Goal: Information Seeking & Learning: Learn about a topic

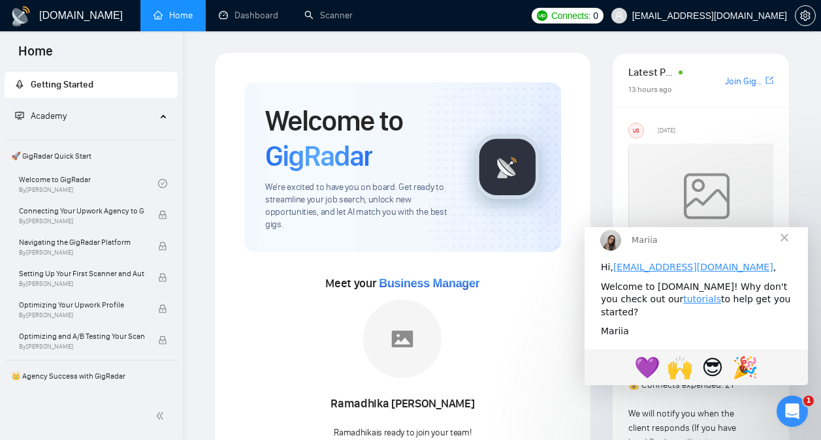
click at [783, 250] on span "Close" at bounding box center [784, 236] width 47 height 47
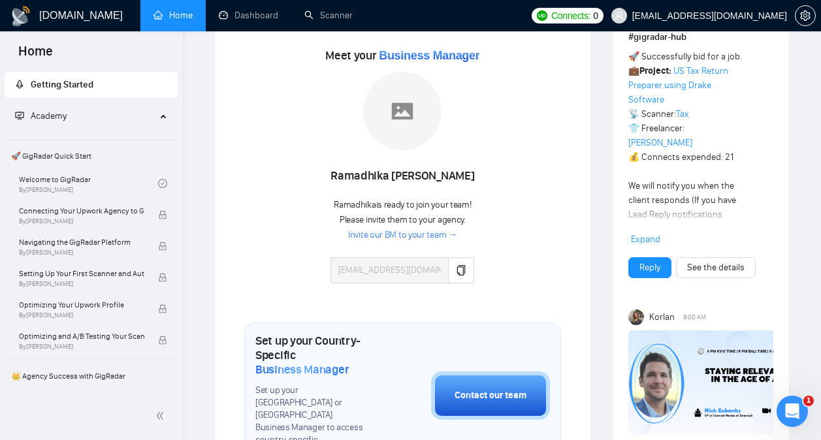
scroll to position [230, 0]
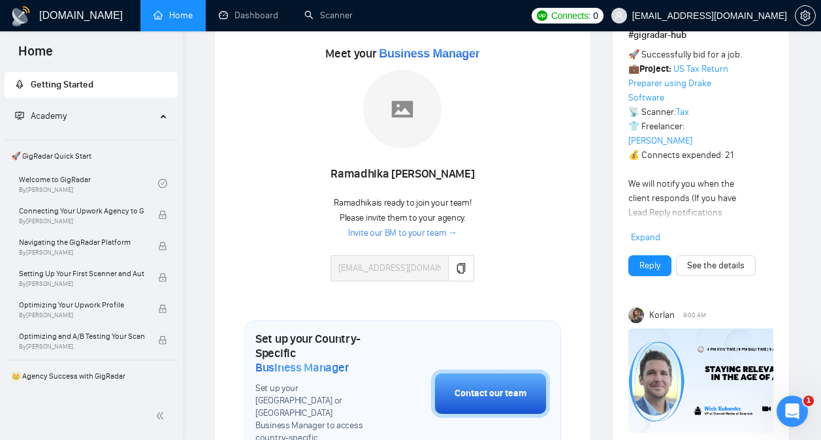
click at [399, 235] on link "Invite our BM to your team →" at bounding box center [402, 233] width 109 height 12
click at [88, 183] on link "Welcome to GigRadar By Vlad Timinsky" at bounding box center [88, 183] width 139 height 29
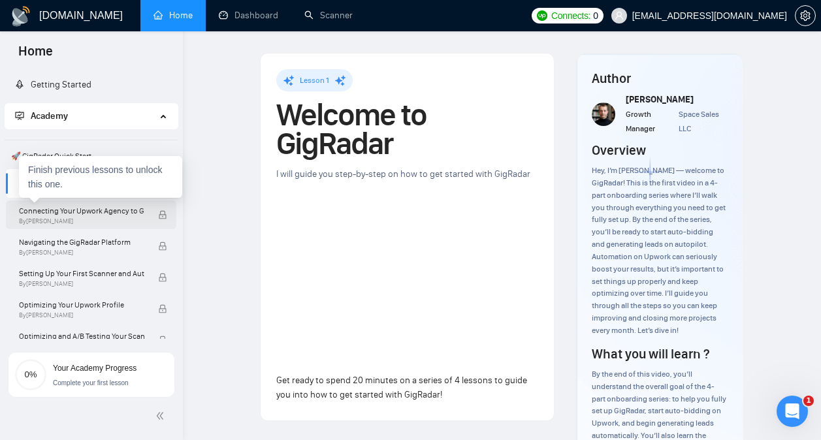
click at [91, 213] on span "Connecting Your Upwork Agency to GigRadar" at bounding box center [81, 210] width 125 height 13
click at [90, 212] on span "Connecting Your Upwork Agency to GigRadar" at bounding box center [81, 210] width 125 height 13
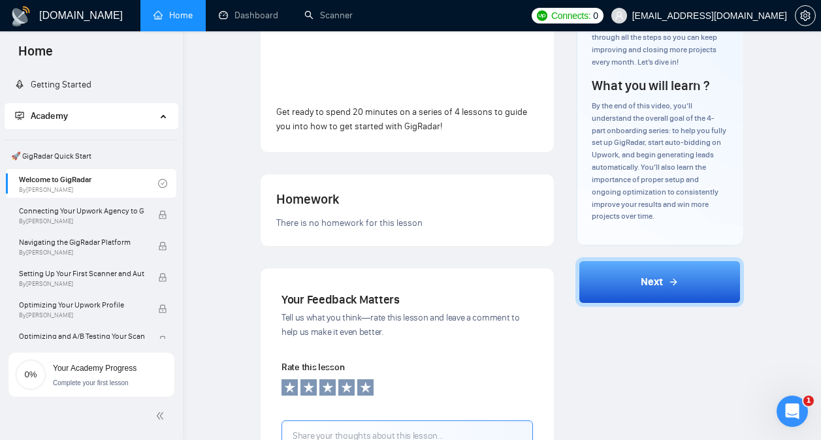
scroll to position [270, 0]
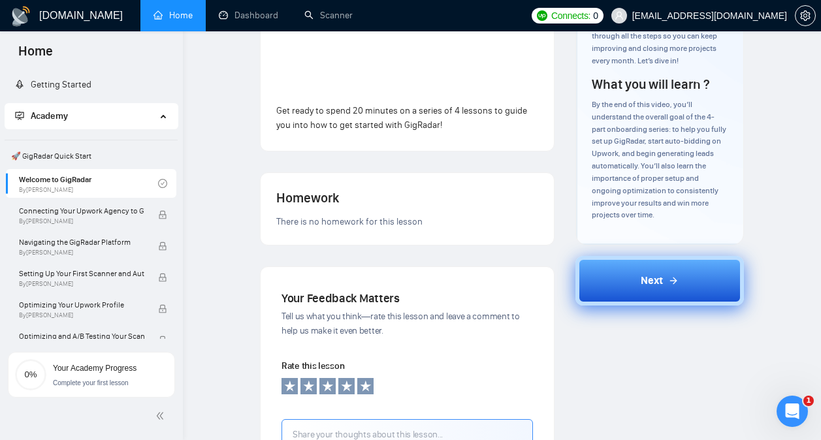
click at [678, 270] on button "Next" at bounding box center [659, 281] width 168 height 50
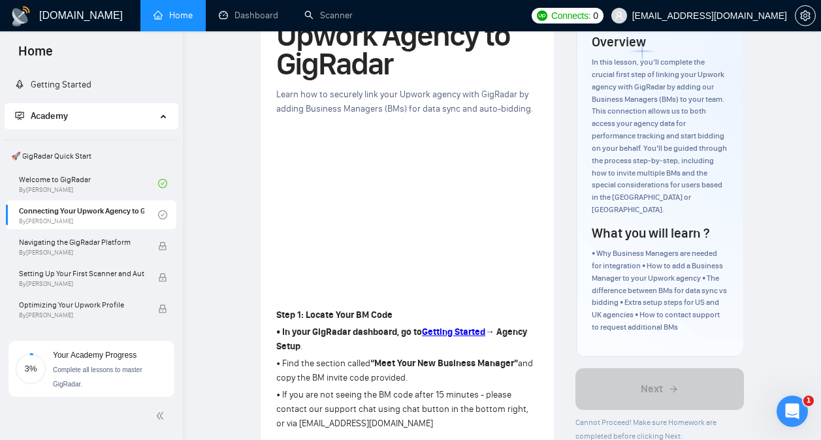
scroll to position [112, 0]
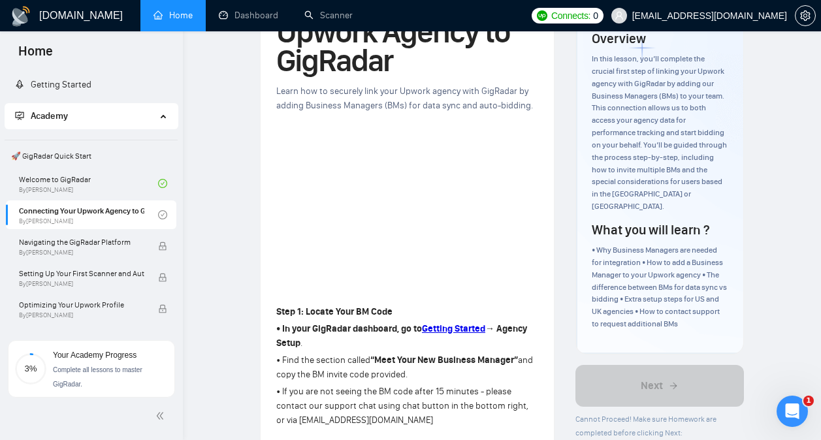
drag, startPoint x: 460, startPoint y: 328, endPoint x: 426, endPoint y: 309, distance: 38.9
click at [426, 309] on p "Step 1: Locate Your BM Code" at bounding box center [407, 312] width 262 height 14
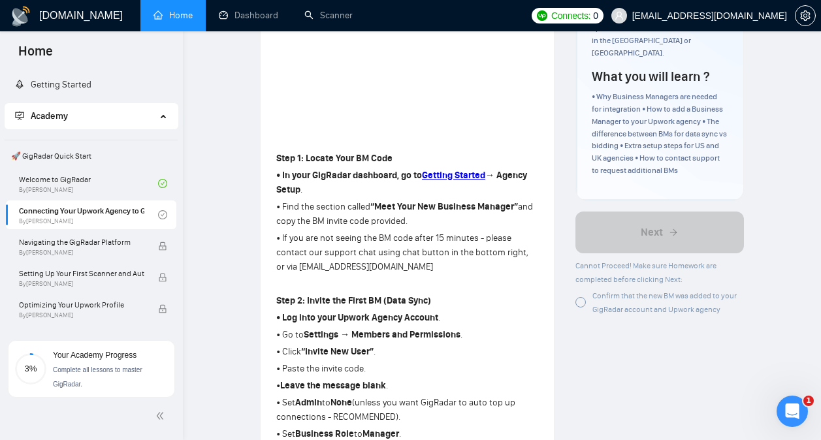
scroll to position [301, 0]
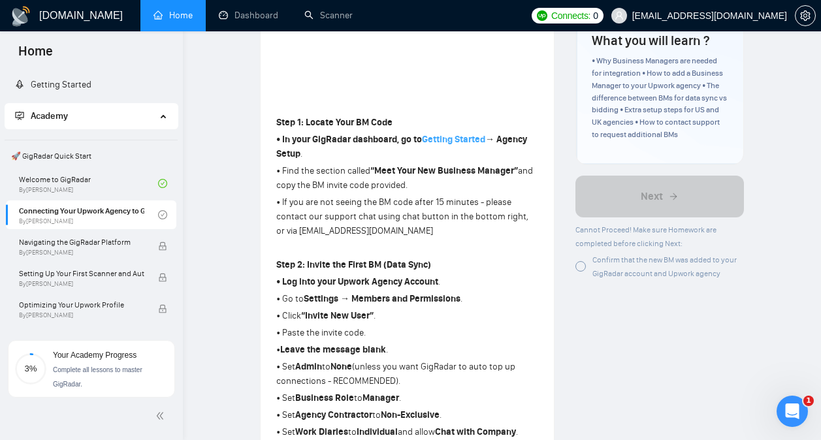
click at [443, 141] on strong "Getting Started" at bounding box center [453, 139] width 63 height 11
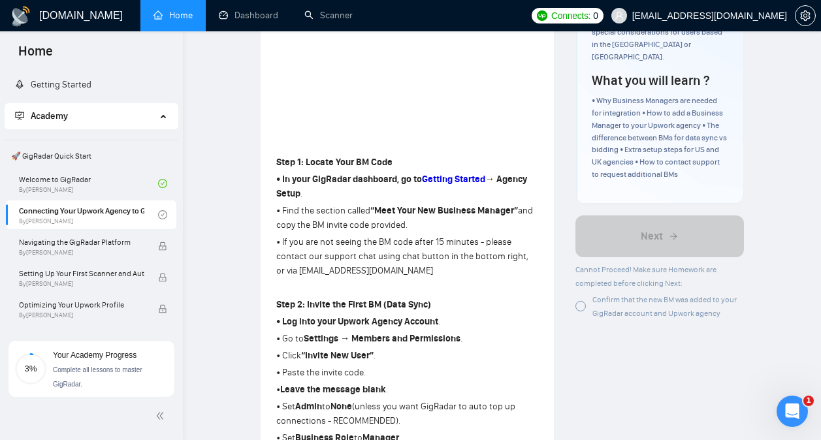
scroll to position [262, 0]
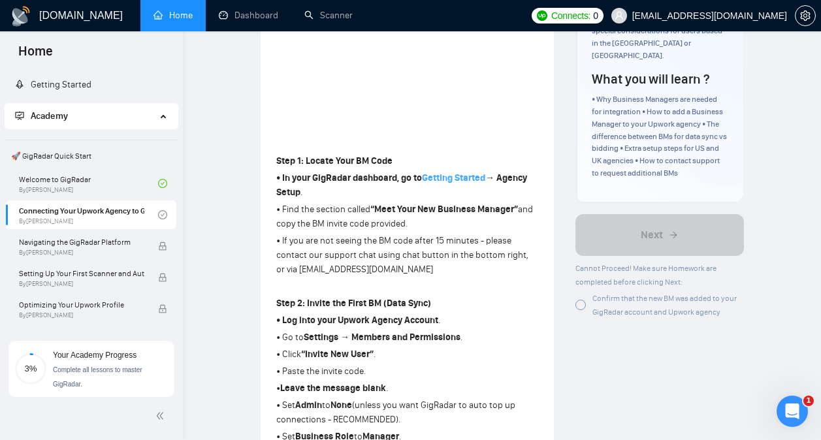
click at [467, 176] on strong "Getting Started" at bounding box center [453, 177] width 63 height 11
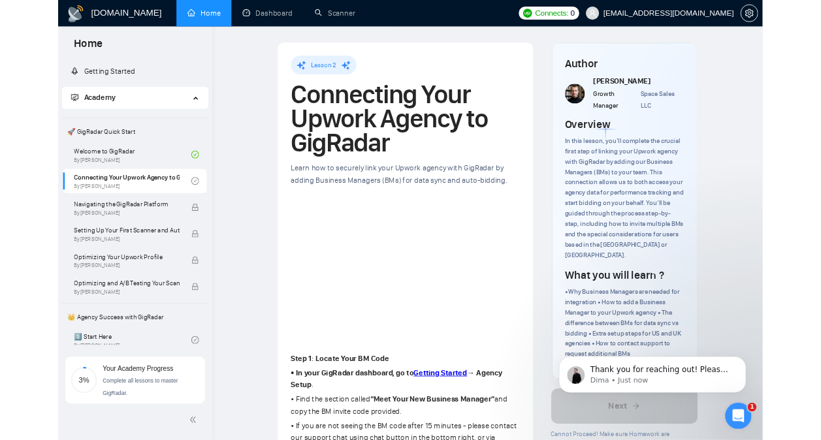
scroll to position [0, 0]
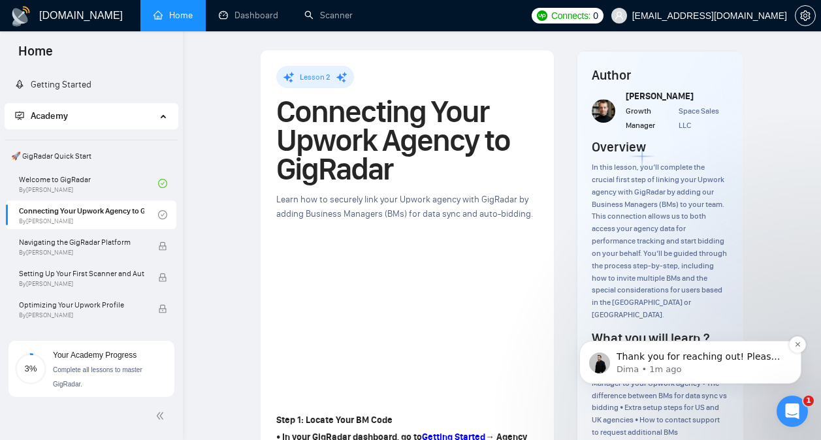
click at [685, 356] on p "Thank you for reaching out! Please resend the invitation using the listed permi…" at bounding box center [700, 357] width 168 height 13
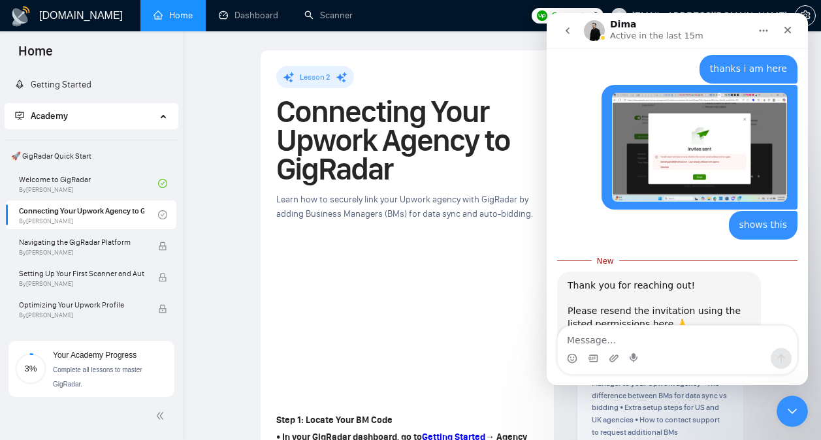
scroll to position [520, 0]
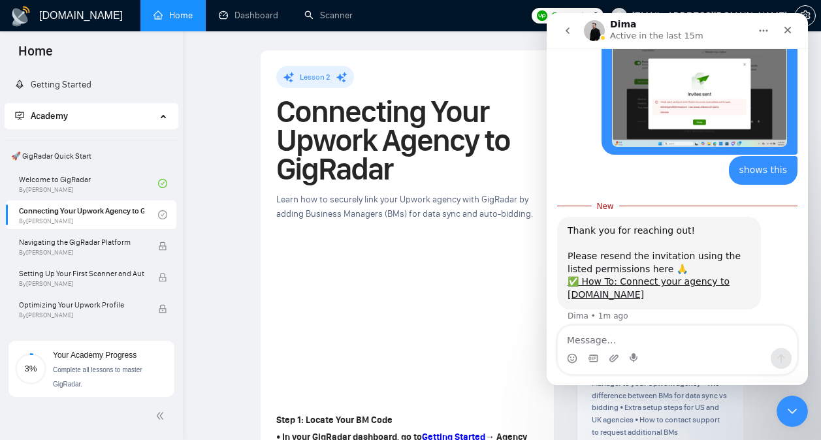
click at [665, 343] on textarea "Message…" at bounding box center [677, 337] width 239 height 22
type textarea "I did"
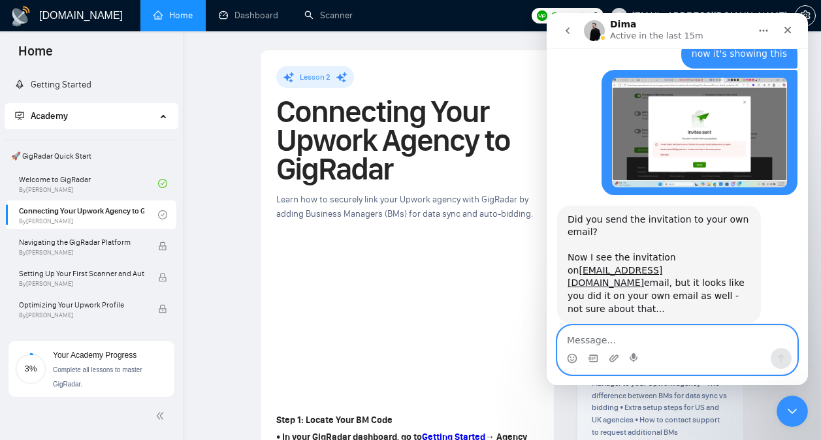
scroll to position [1255, 0]
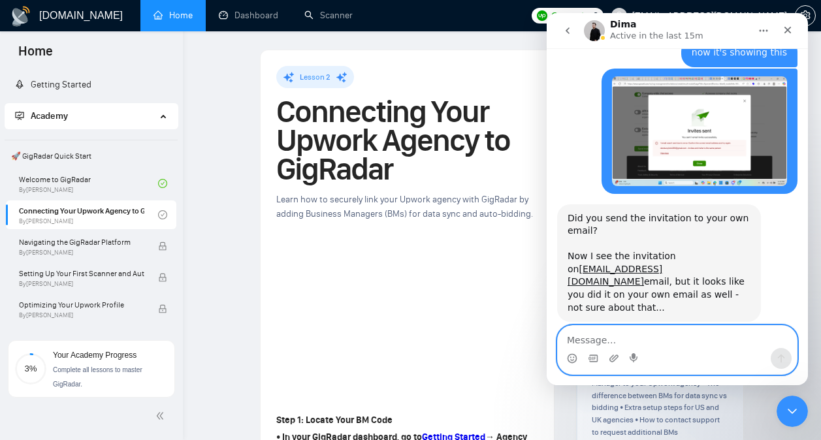
click at [661, 339] on textarea "Message…" at bounding box center [677, 337] width 239 height 22
type textarea "yeah"
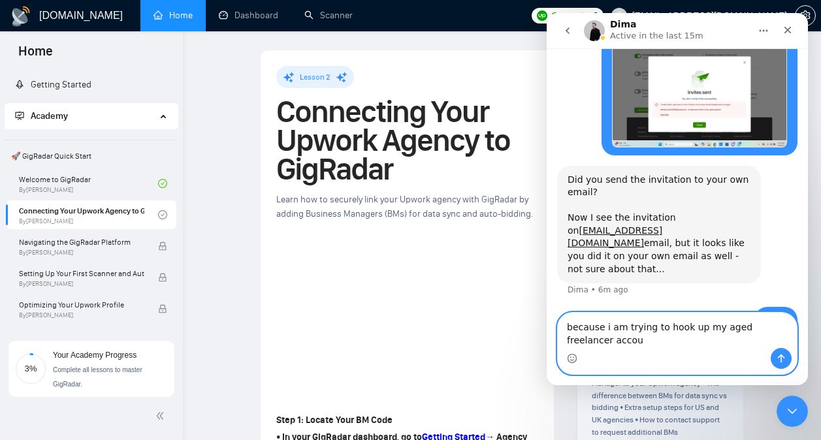
scroll to position [1306, 0]
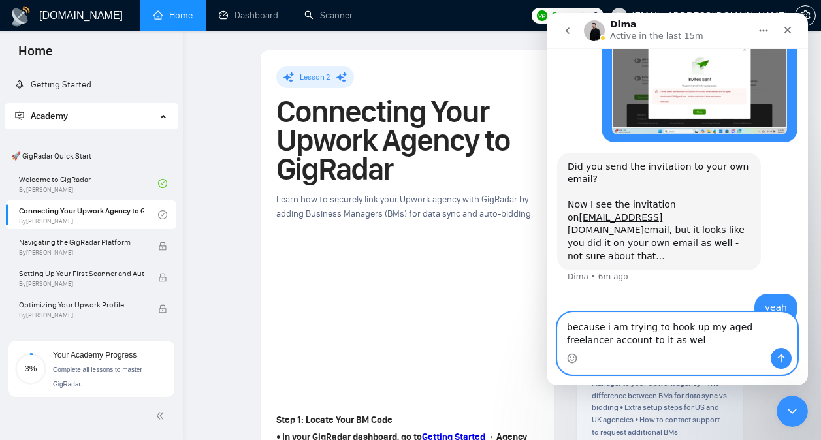
type textarea "because i am trying to hook up my aged freelancer account to it as well"
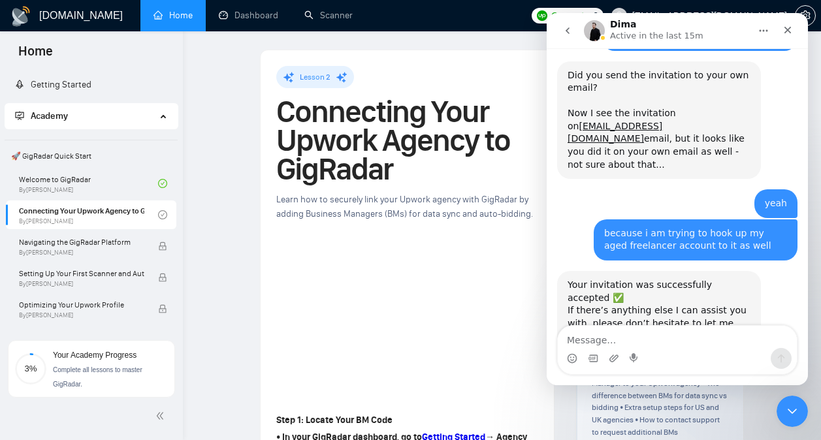
scroll to position [1400, 0]
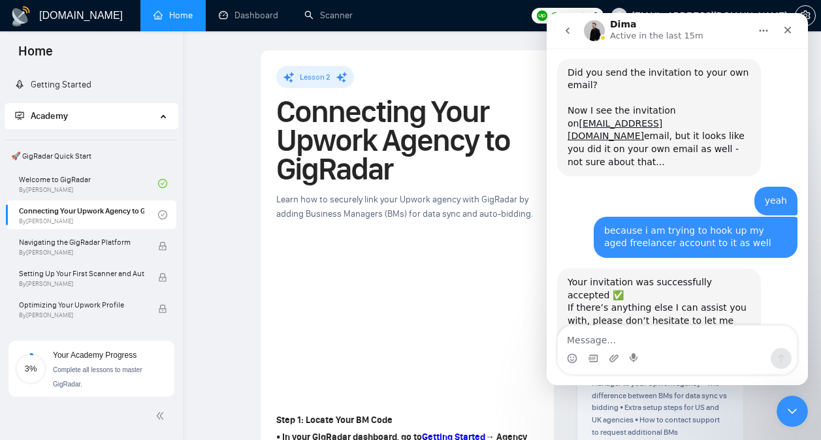
click at [627, 348] on div "Intercom messenger" at bounding box center [677, 358] width 239 height 21
click at [624, 343] on textarea "Message…" at bounding box center [677, 337] width 239 height 22
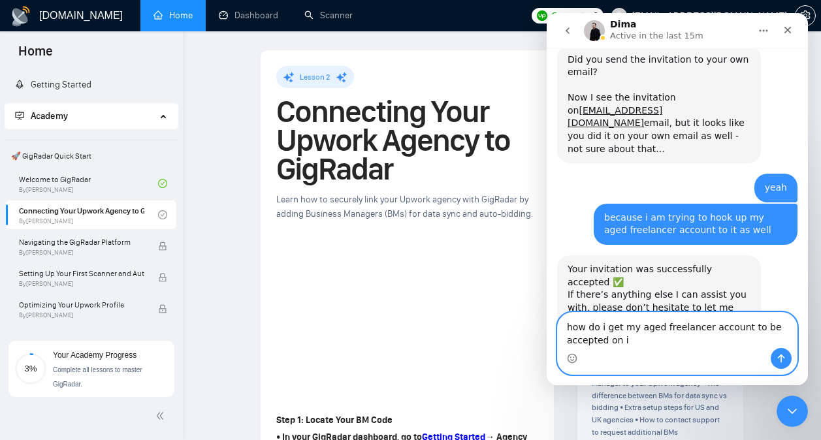
type textarea "how do i get my aged freelancer account to be accepted on it"
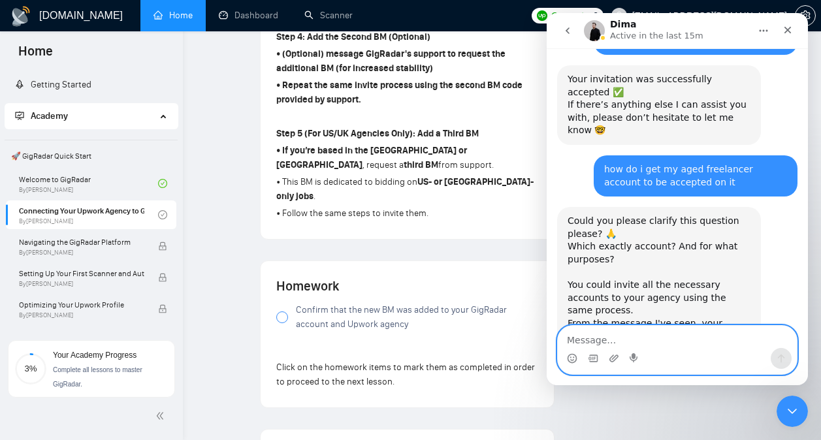
scroll to position [1632, 0]
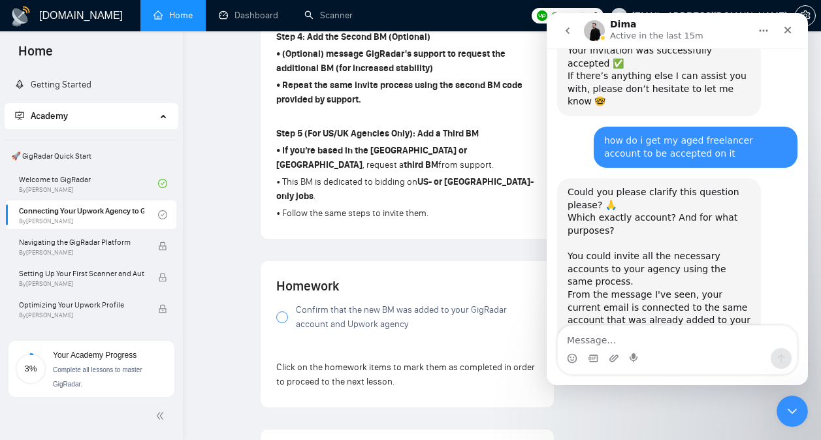
click at [668, 349] on div "Intercom messenger" at bounding box center [677, 358] width 239 height 21
click at [679, 347] on textarea "Message…" at bounding box center [677, 337] width 239 height 22
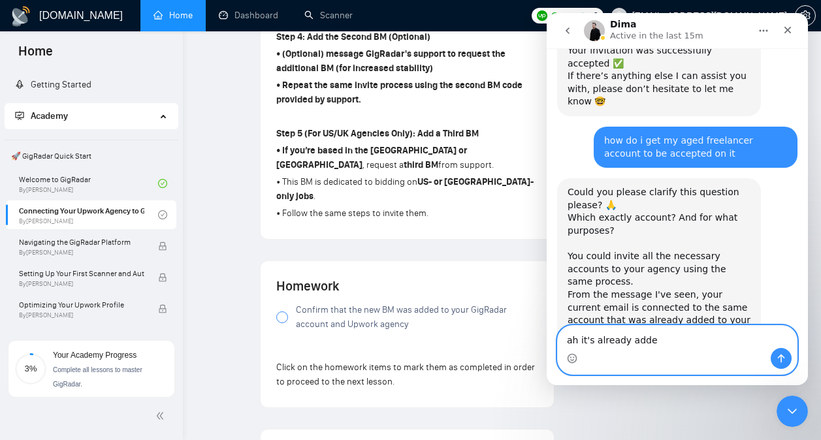
type textarea "ah it's already added"
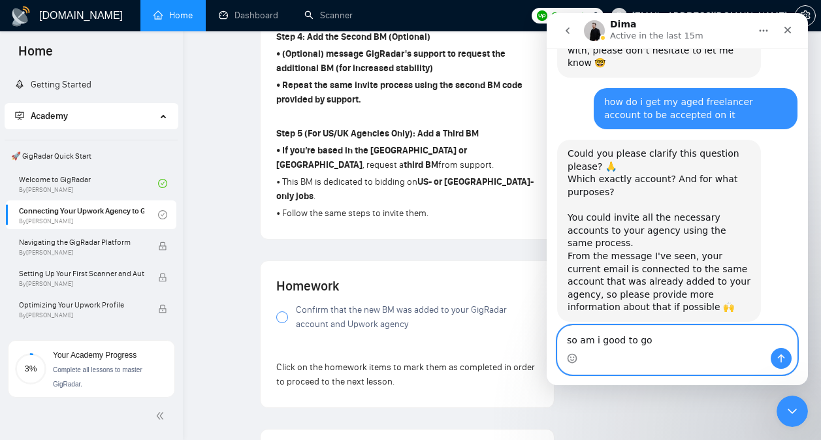
type textarea "so am i good to go?"
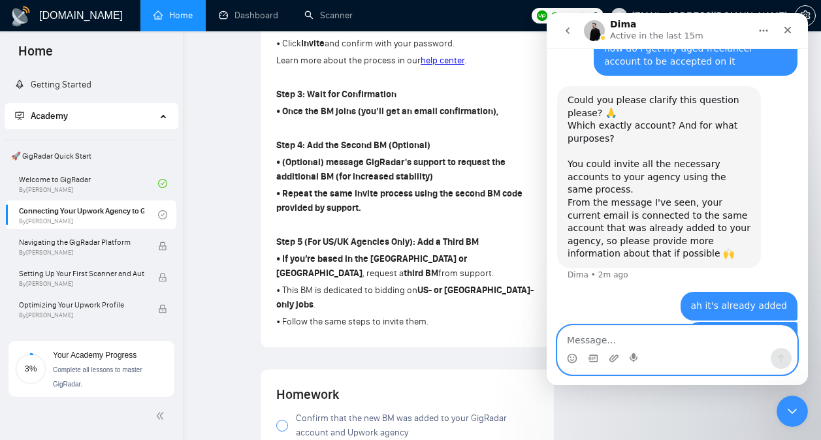
scroll to position [1751, 0]
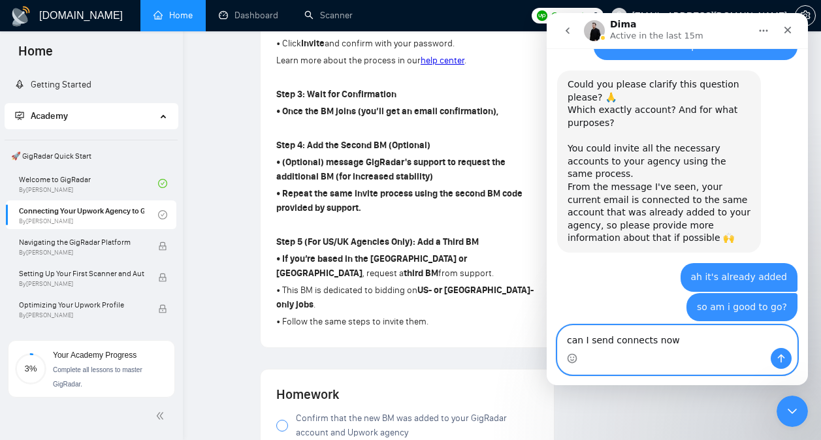
type textarea "can I send connects now?"
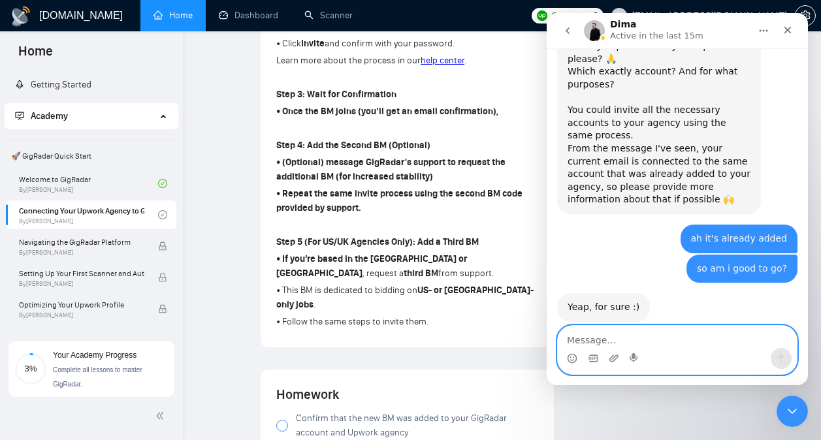
scroll to position [1778, 0]
type textarea "because I am a U.S. agency"
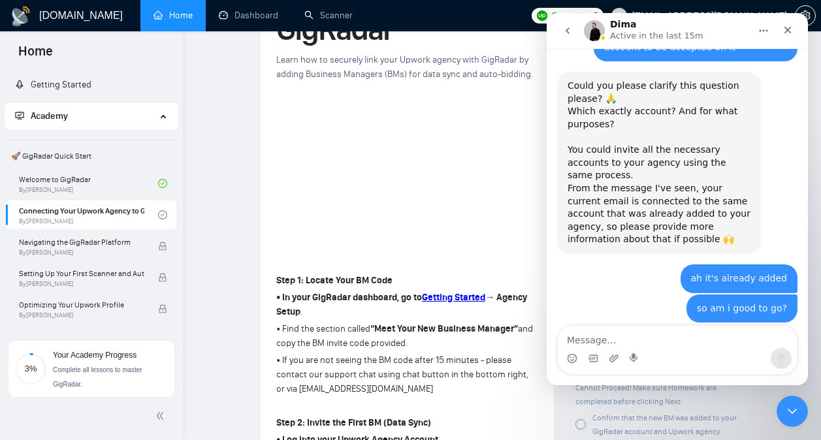
scroll to position [1821, 0]
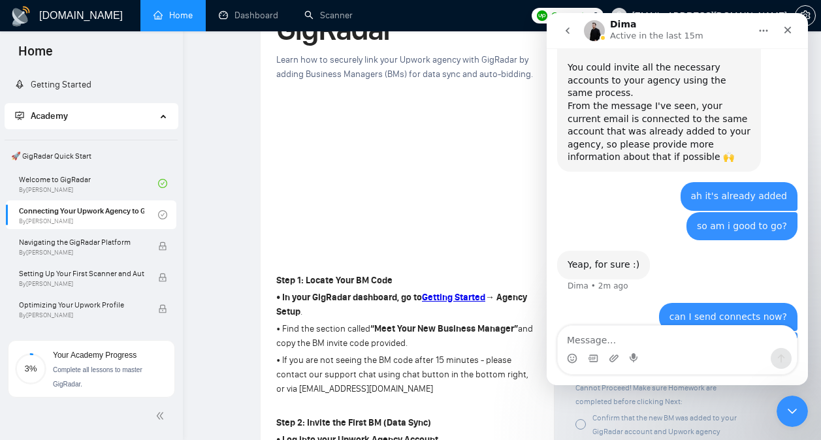
click at [635, 351] on div "Intercom messenger" at bounding box center [634, 358] width 10 height 21
click at [647, 345] on textarea "Message…" at bounding box center [677, 337] width 239 height 22
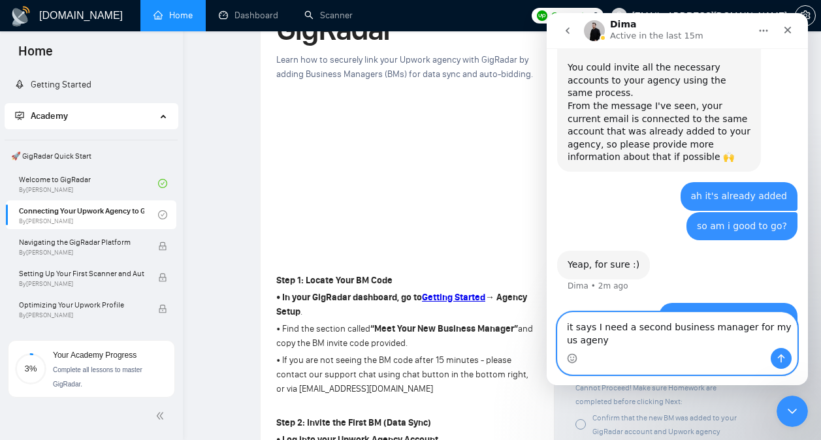
scroll to position [1834, 0]
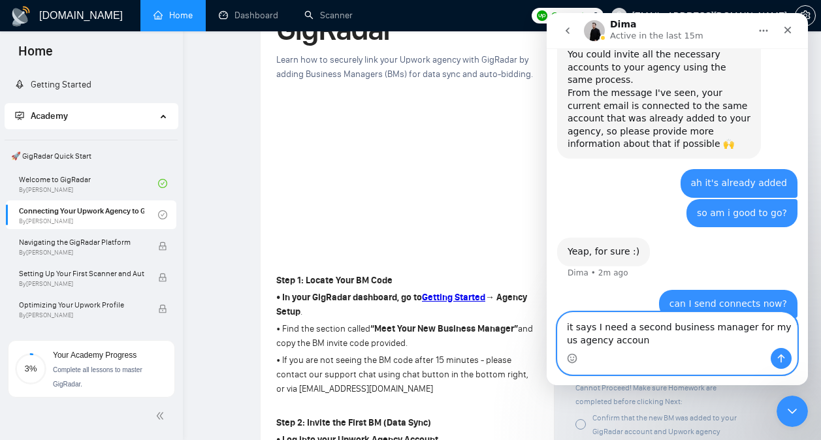
type textarea "it says I need a second business manager for my us agency account"
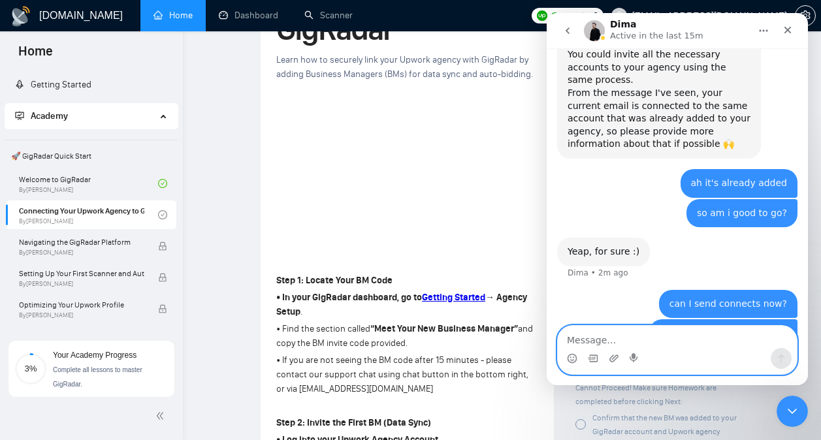
scroll to position [1863, 0]
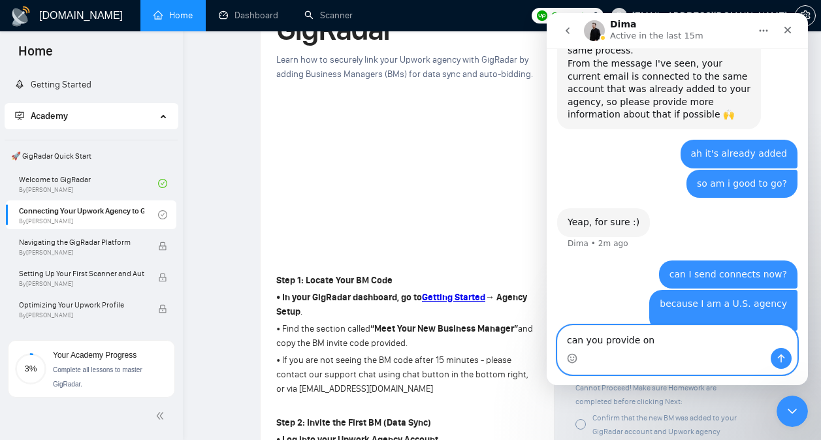
type textarea "can you provide one"
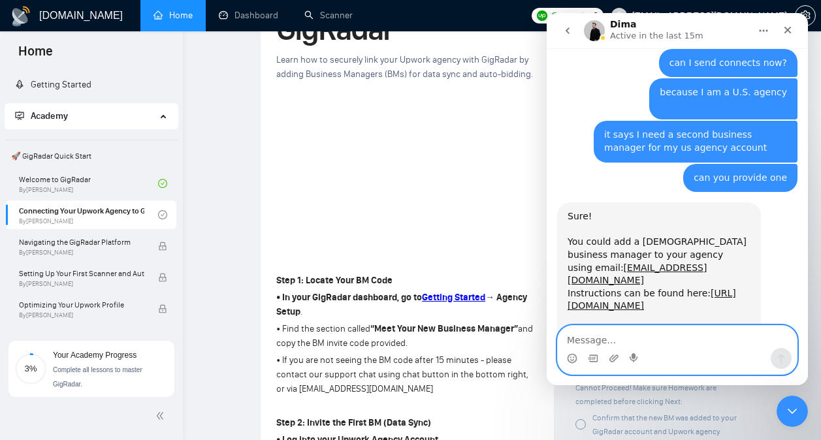
scroll to position [2073, 0]
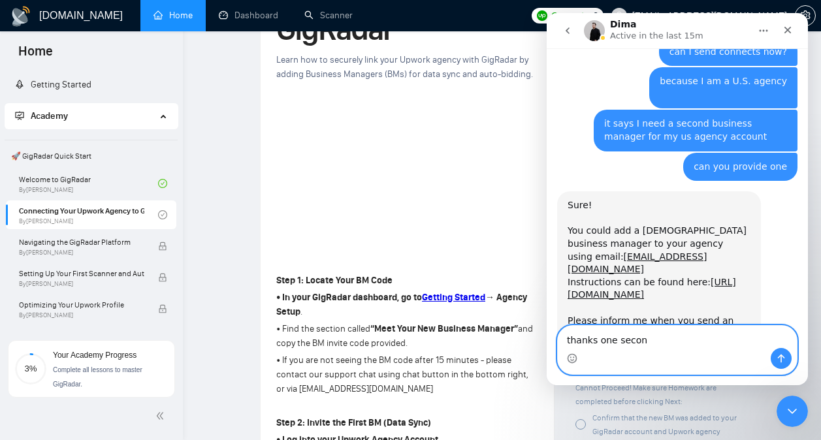
type textarea "thanks one second"
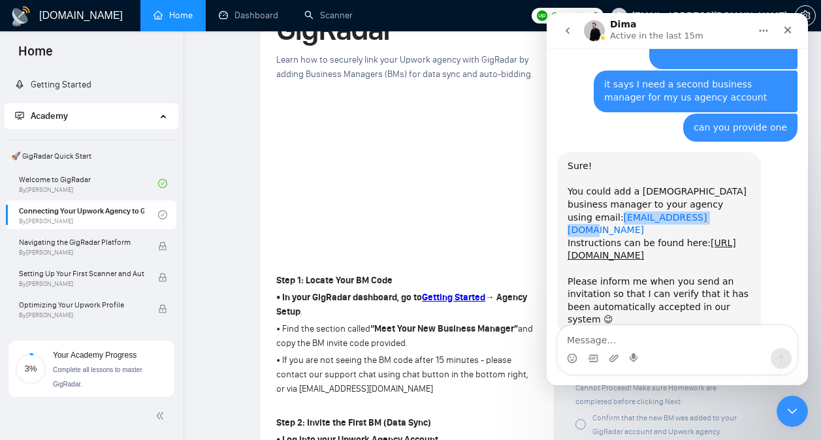
drag, startPoint x: 668, startPoint y: 153, endPoint x: 567, endPoint y: 157, distance: 100.6
click at [567, 160] on div "Sure! You could add a US-based business manager to your agency using email: gva…" at bounding box center [658, 217] width 183 height 115
copy link "[EMAIL_ADDRESS][DOMAIN_NAME]"
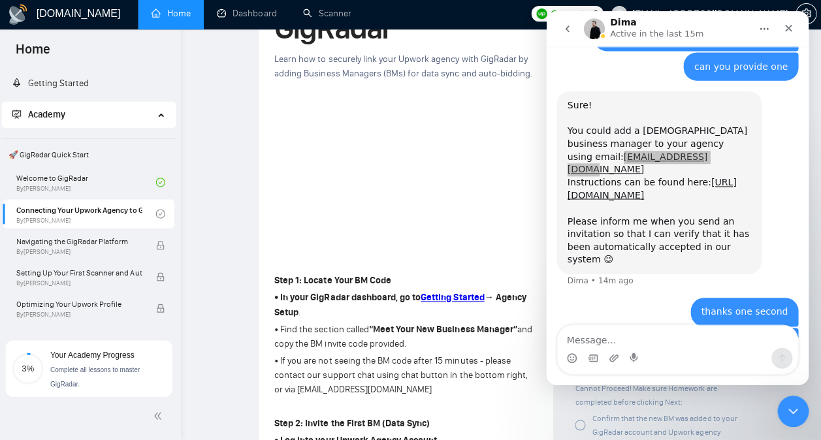
scroll to position [143, 0]
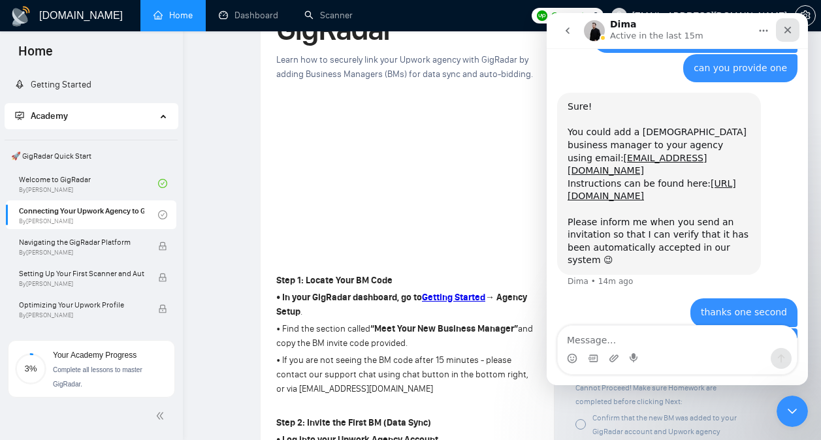
click at [785, 35] on icon "Close" at bounding box center [787, 30] width 10 height 10
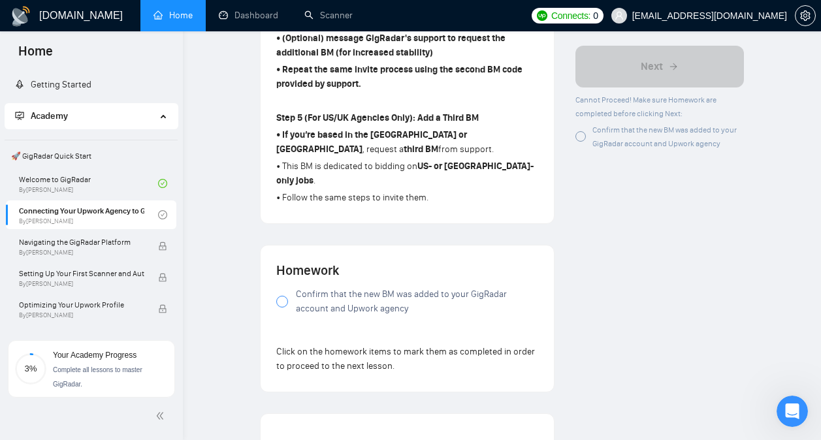
scroll to position [843, 0]
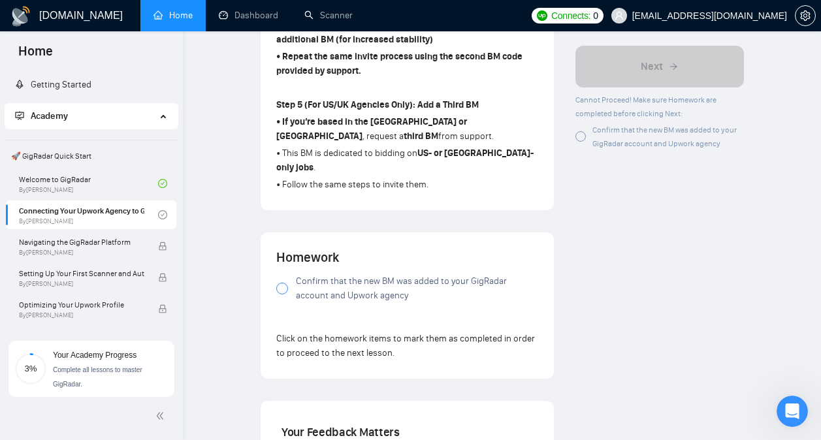
click at [426, 275] on span "Confirm that the new BM was added to your GigRadar account and Upwork agency" at bounding box center [417, 288] width 242 height 29
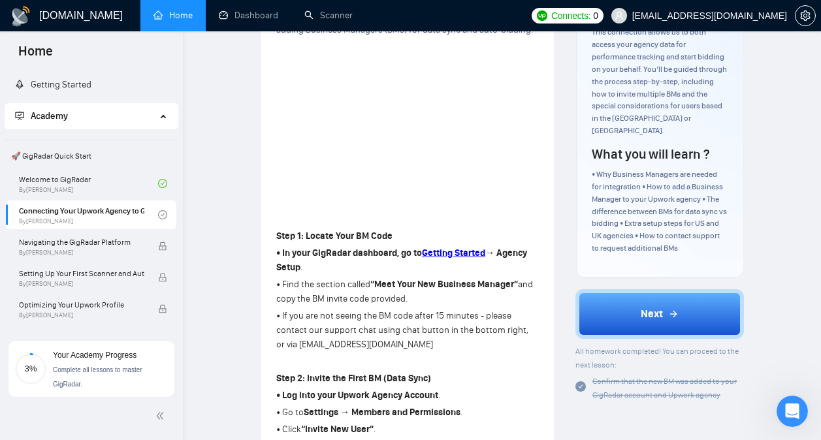
scroll to position [187, 0]
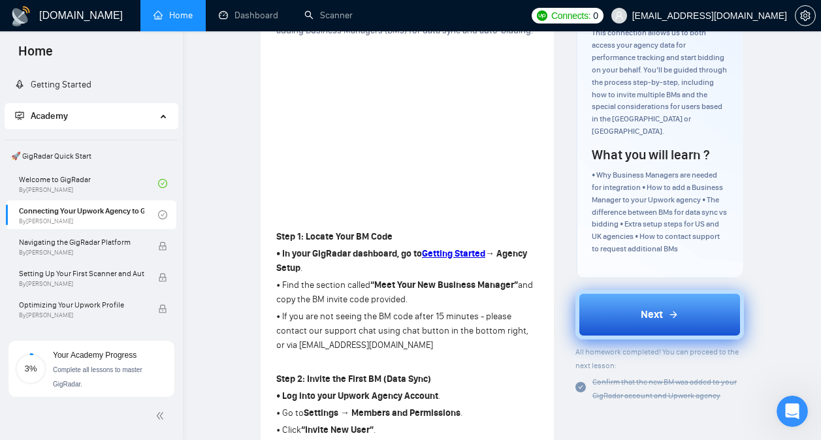
click at [612, 321] on button "Next" at bounding box center [659, 315] width 168 height 50
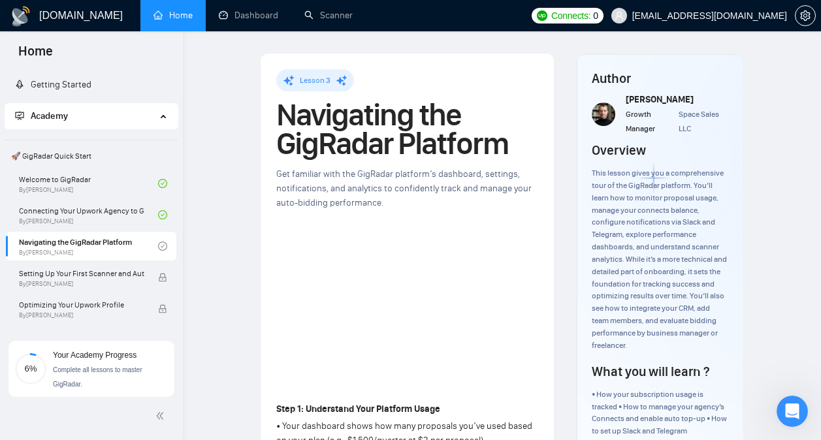
drag, startPoint x: 55, startPoint y: 20, endPoint x: 339, endPoint y: 57, distance: 286.4
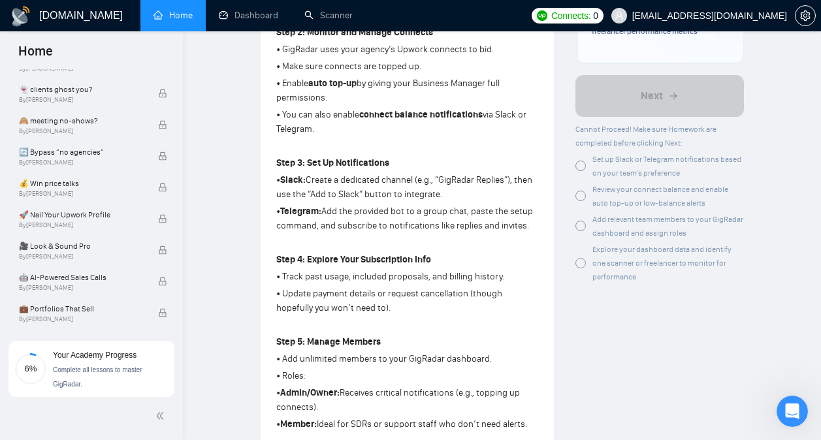
scroll to position [474, 0]
click at [579, 170] on div at bounding box center [580, 165] width 10 height 10
click at [616, 173] on span "Set up Slack or Telegram notifications based on your team’s preference" at bounding box center [666, 165] width 149 height 23
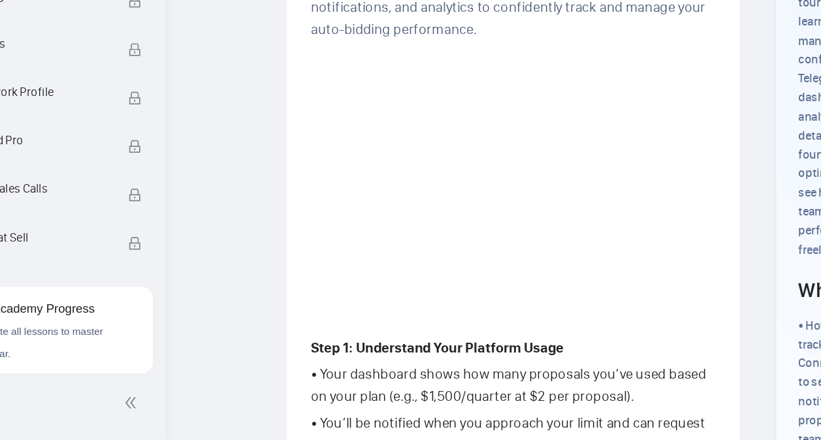
scroll to position [28, 0]
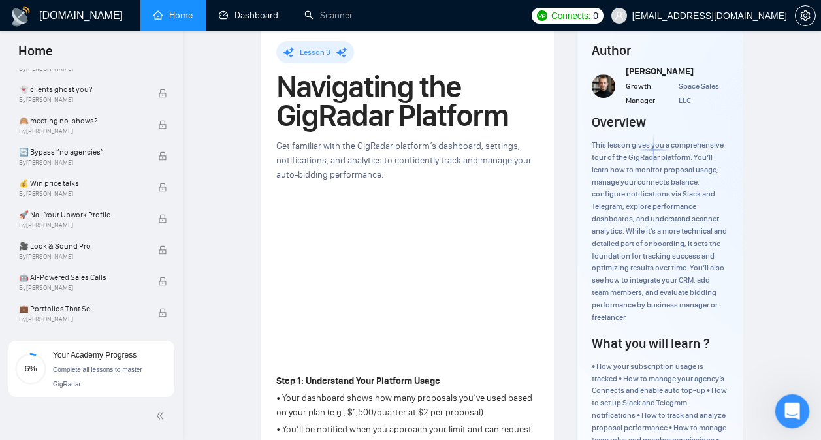
click at [788, 407] on icon "Open Intercom Messenger" at bounding box center [790, 410] width 22 height 22
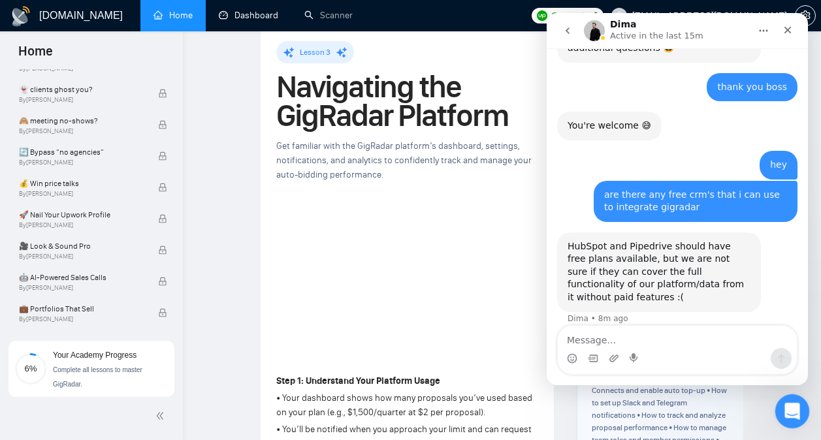
scroll to position [0, 0]
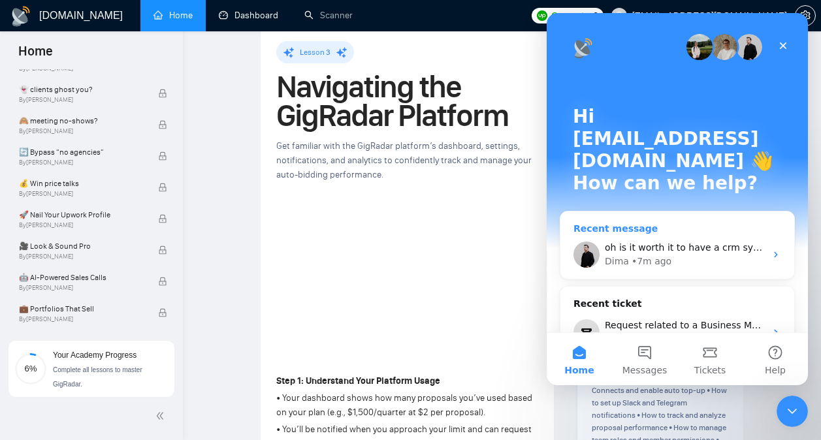
click at [681, 233] on div "oh is it worth it to have a crm system Dima • 7m ago" at bounding box center [677, 254] width 234 height 48
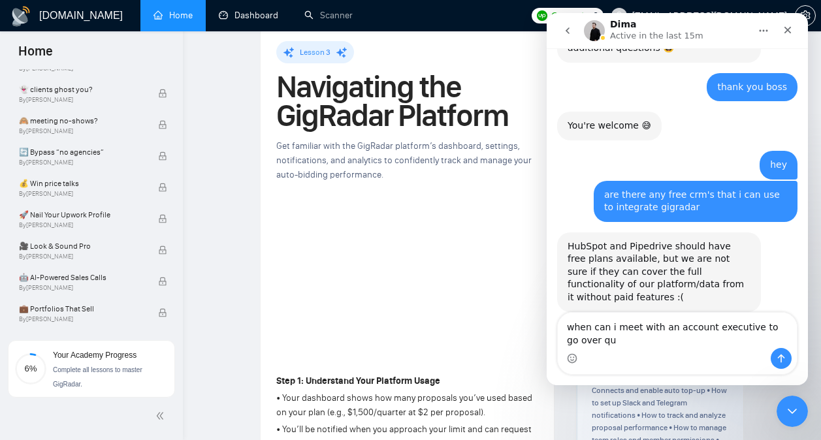
scroll to position [2611, 0]
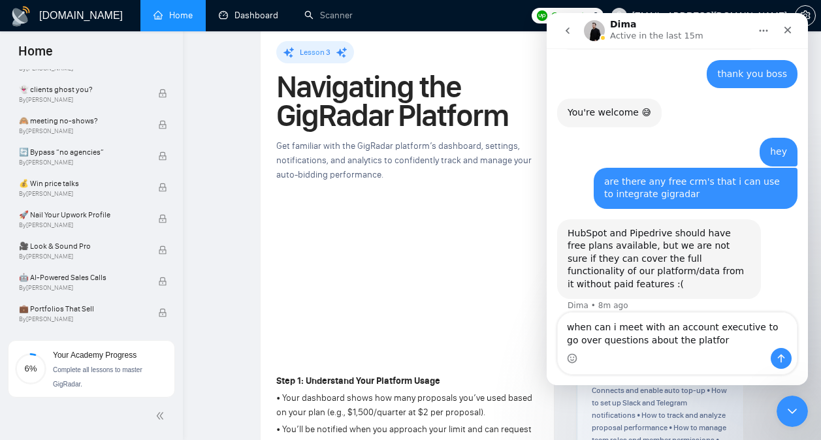
type textarea "when can i meet with an account executive to go over questions about the platfo…"
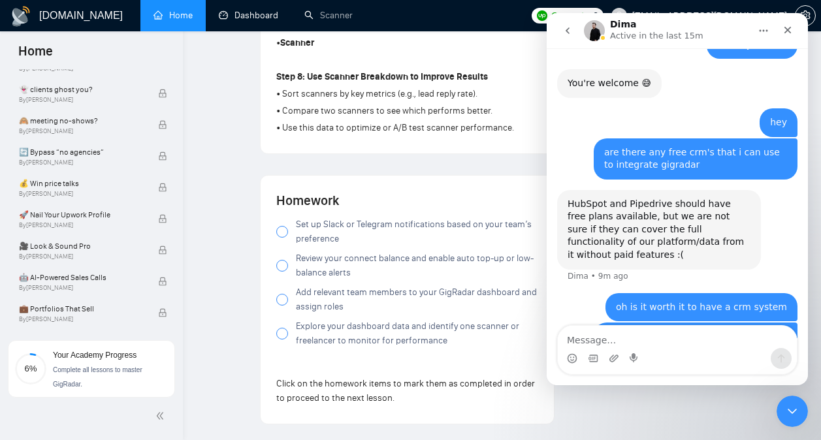
scroll to position [1099, 0]
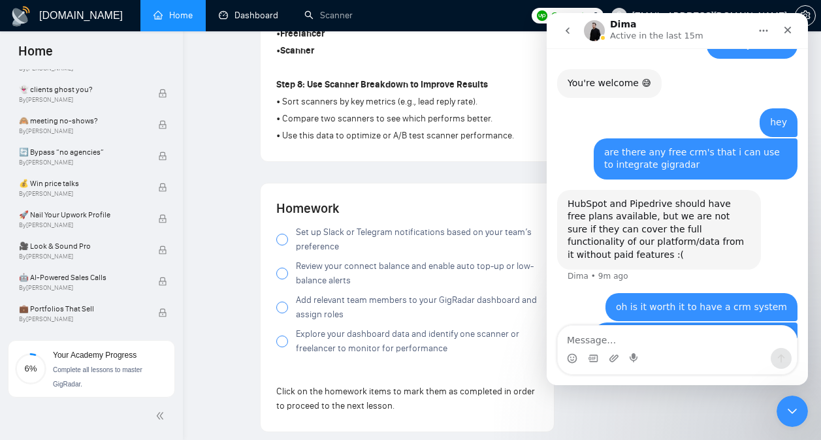
click at [283, 306] on label "Add relevant team members to your GigRadar dashboard and assign roles" at bounding box center [407, 307] width 262 height 29
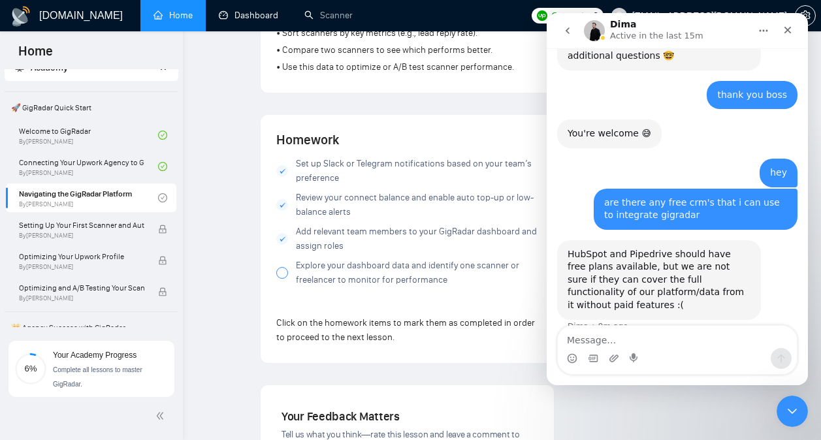
scroll to position [1202, 0]
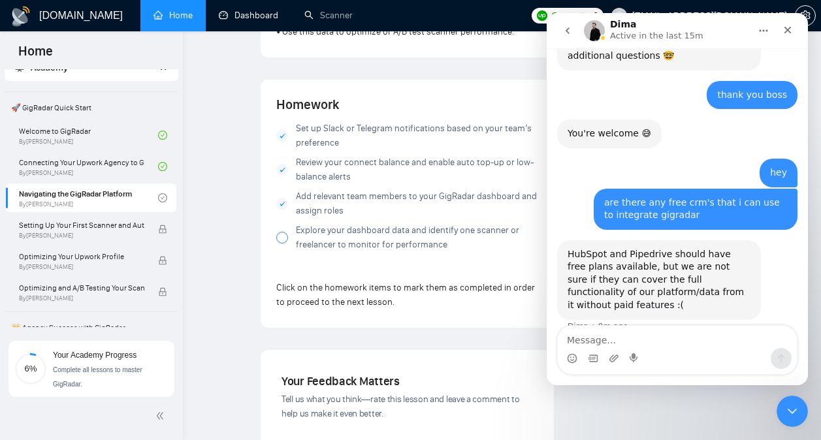
click at [282, 244] on div at bounding box center [282, 238] width 12 height 12
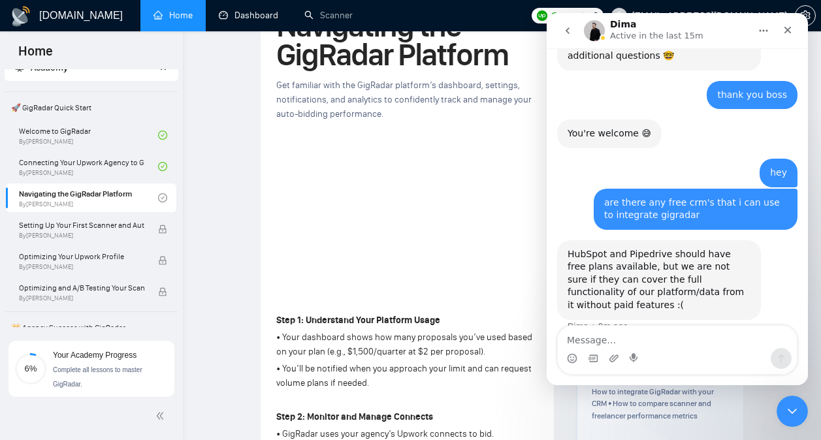
scroll to position [81, 0]
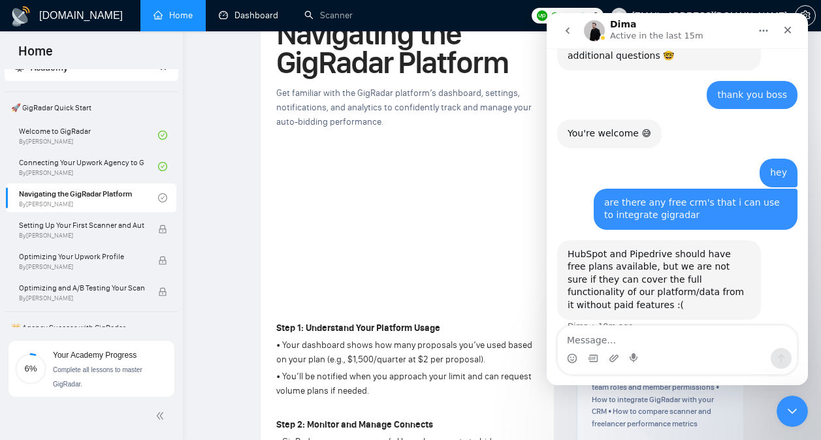
click at [565, 36] on button "go back" at bounding box center [567, 30] width 25 height 25
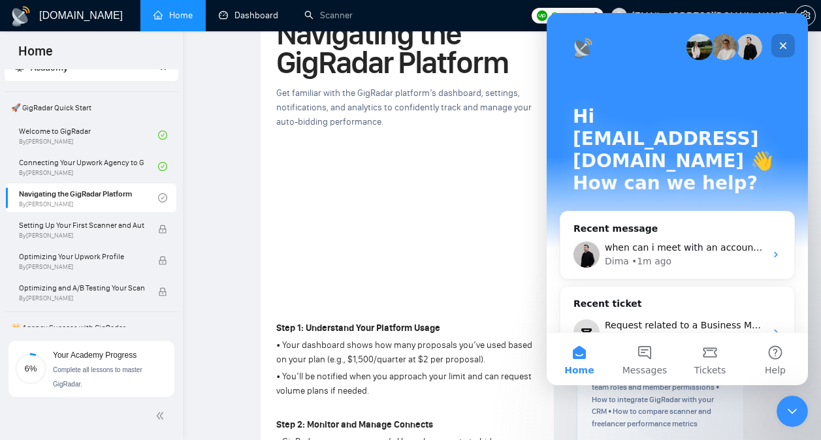
click at [789, 48] on div "Close" at bounding box center [783, 46] width 24 height 24
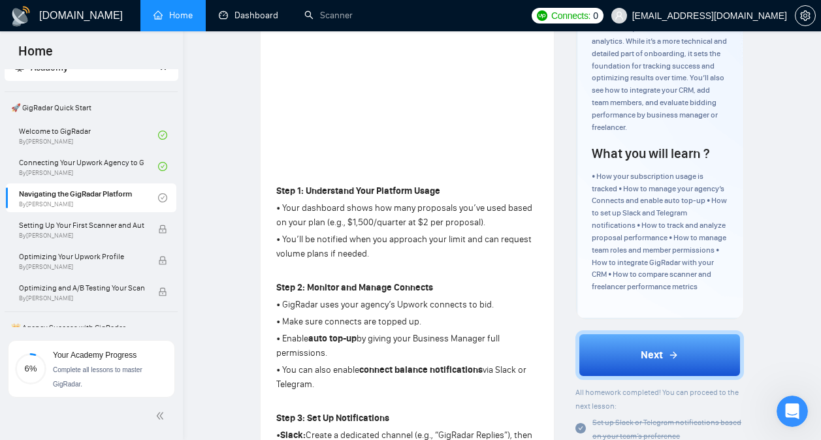
scroll to position [247, 0]
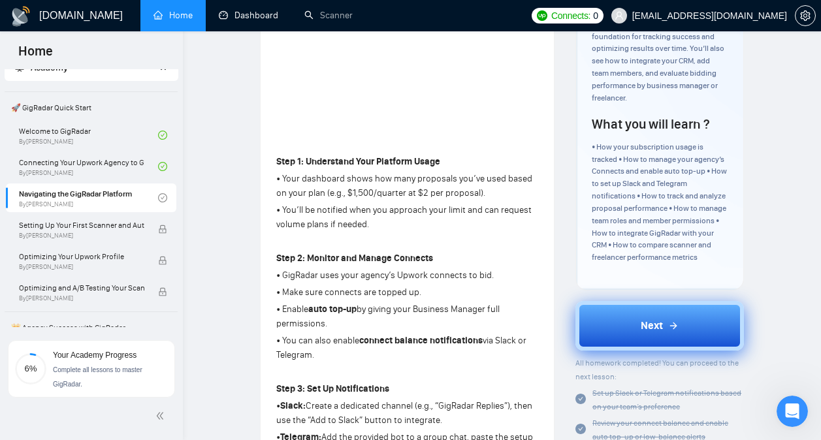
click at [655, 347] on button "Next" at bounding box center [659, 326] width 168 height 50
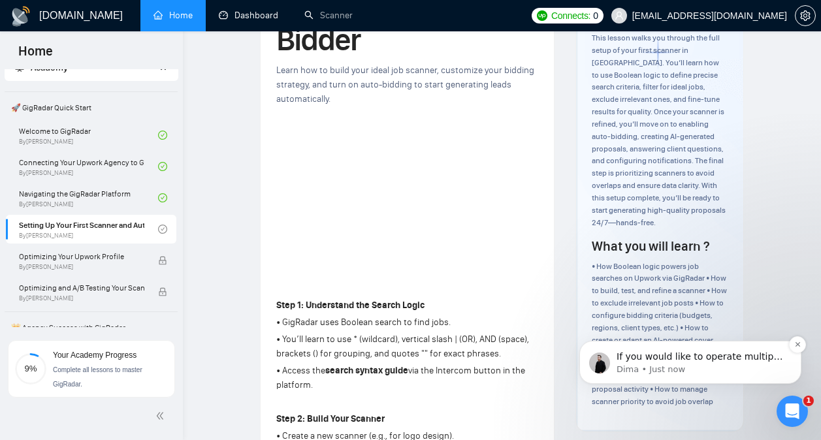
click at [720, 383] on div "If you would like to operate multiple proposals at once automatically, without …" at bounding box center [690, 362] width 222 height 43
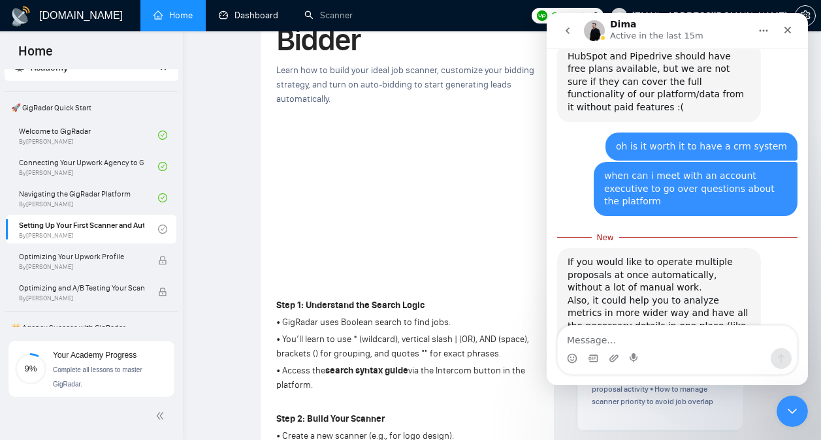
scroll to position [2799, 0]
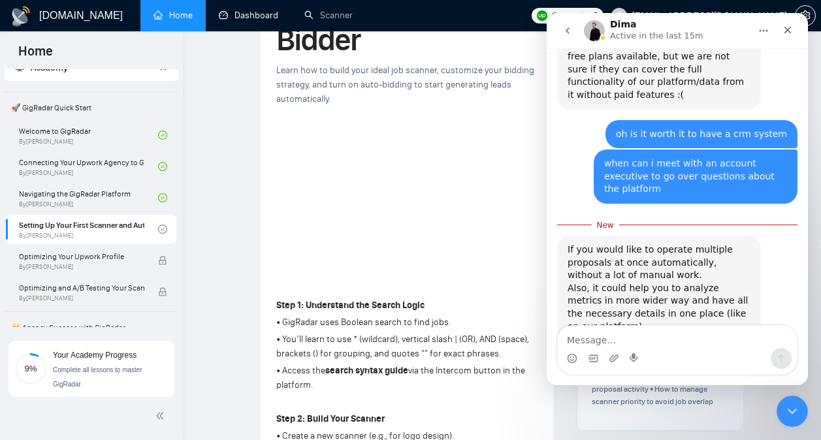
click at [636, 338] on textarea "Message…" at bounding box center [677, 337] width 239 height 22
type textarea "nice"
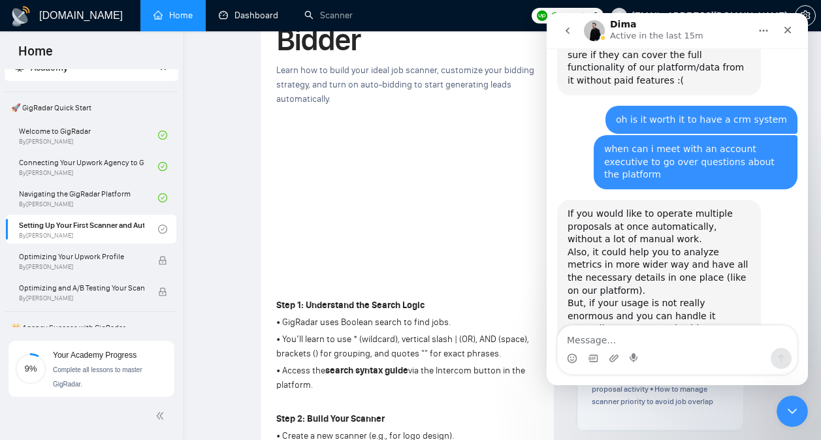
scroll to position [2816, 0]
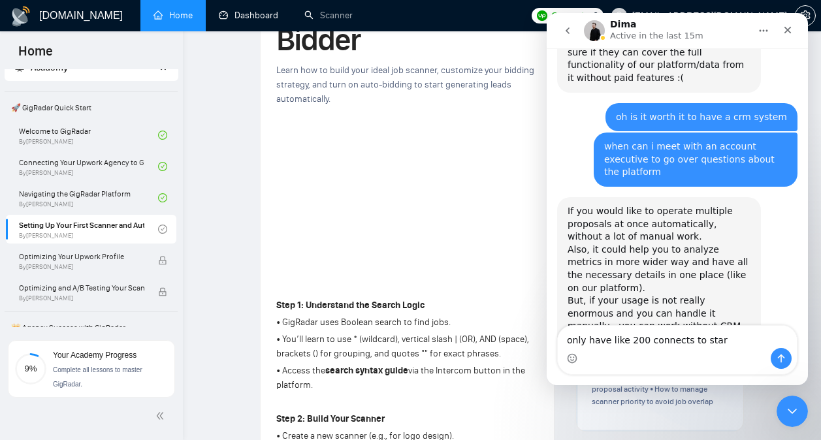
type textarea "only have like 200 connects to start"
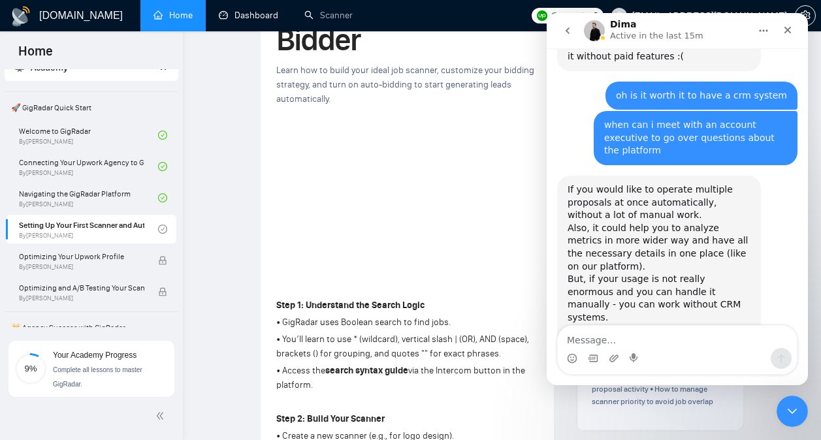
scroll to position [2846, 0]
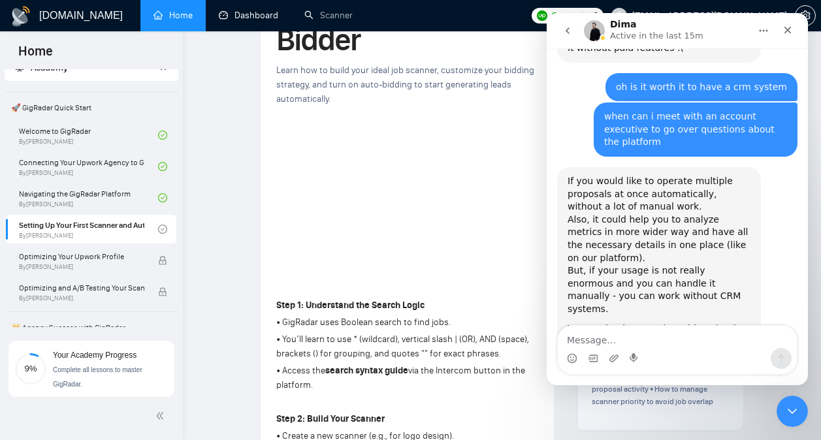
click at [565, 27] on icon "go back" at bounding box center [567, 30] width 10 height 10
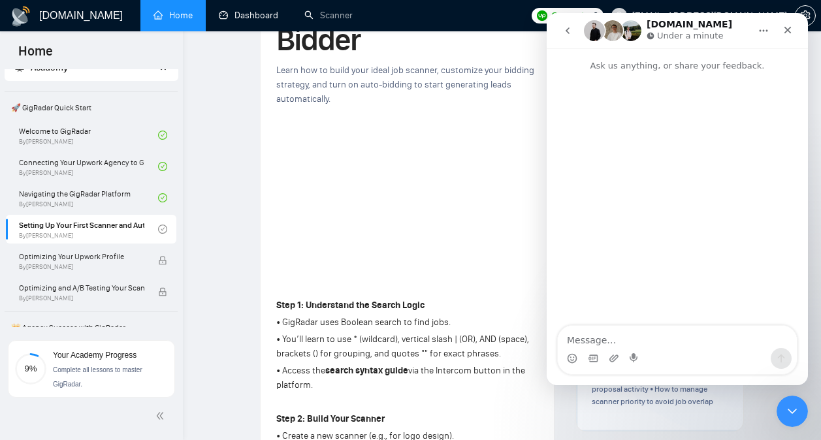
scroll to position [0, 0]
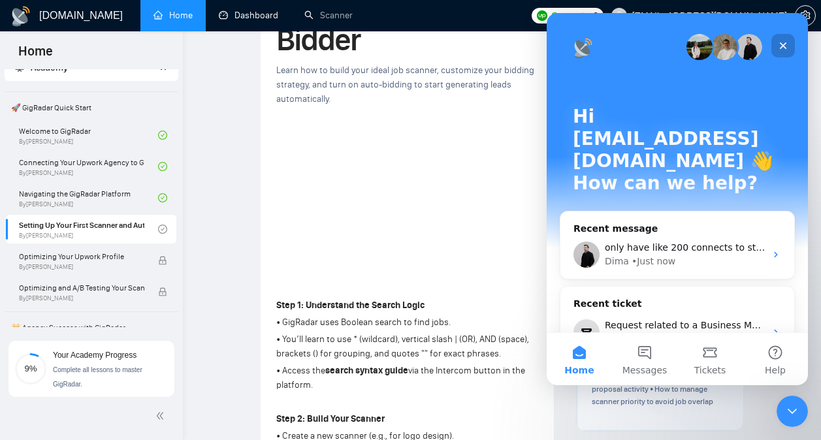
click at [778, 45] on icon "Close" at bounding box center [783, 45] width 10 height 10
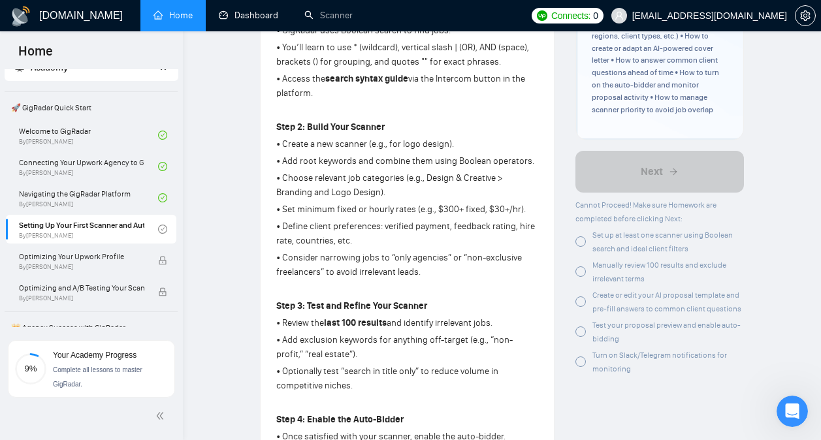
scroll to position [427, 0]
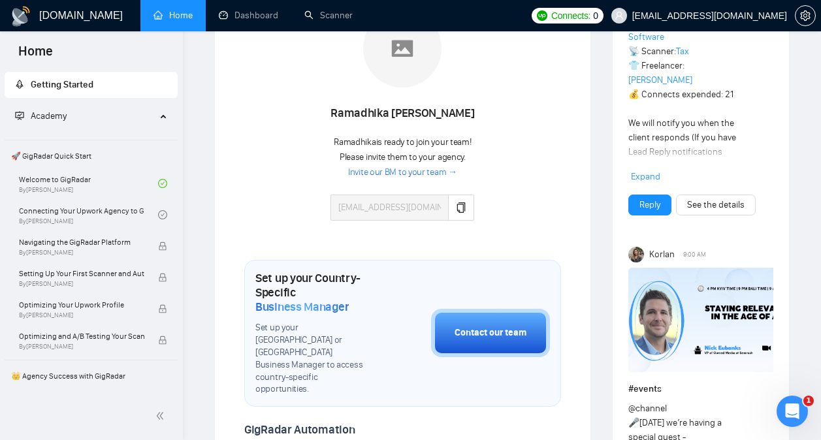
scroll to position [287, 0]
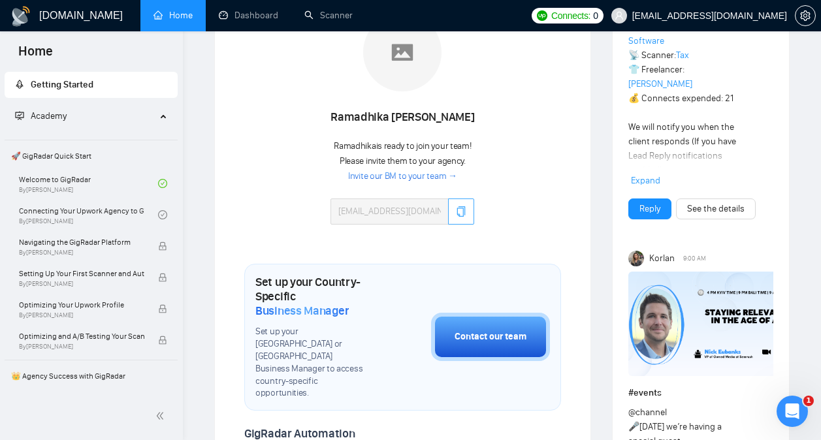
click at [460, 221] on button "button" at bounding box center [461, 211] width 26 height 26
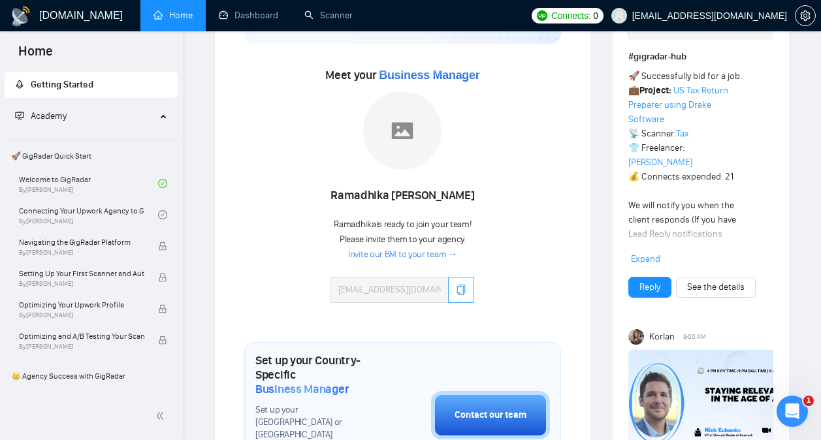
scroll to position [210, 0]
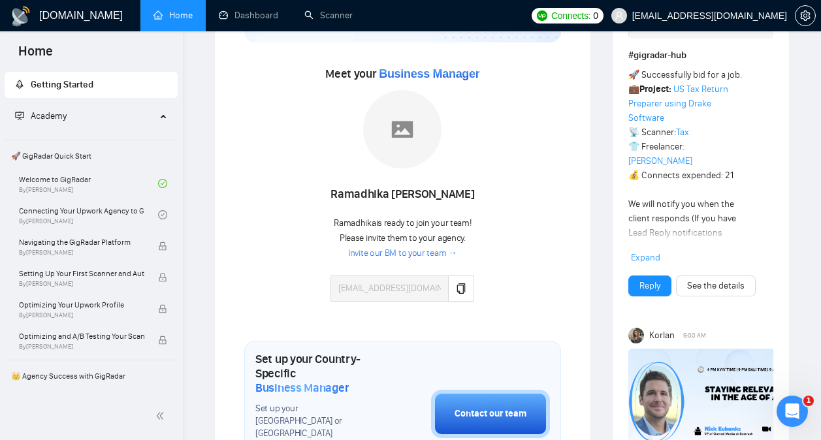
click at [405, 254] on link "Invite our BM to your team →" at bounding box center [402, 253] width 109 height 12
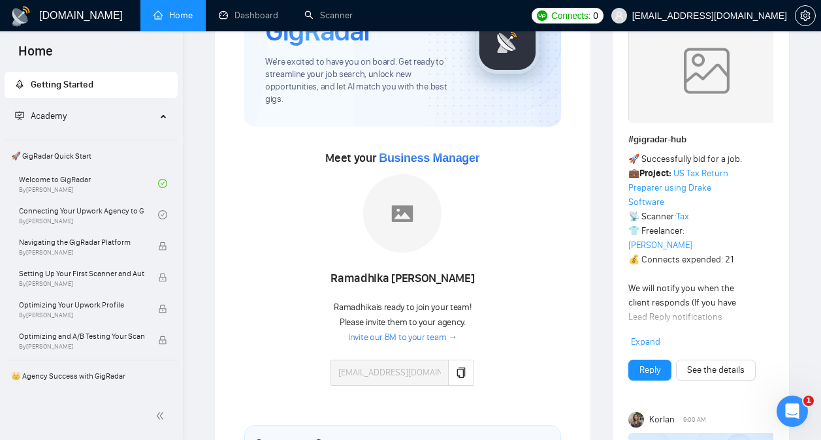
scroll to position [127, 0]
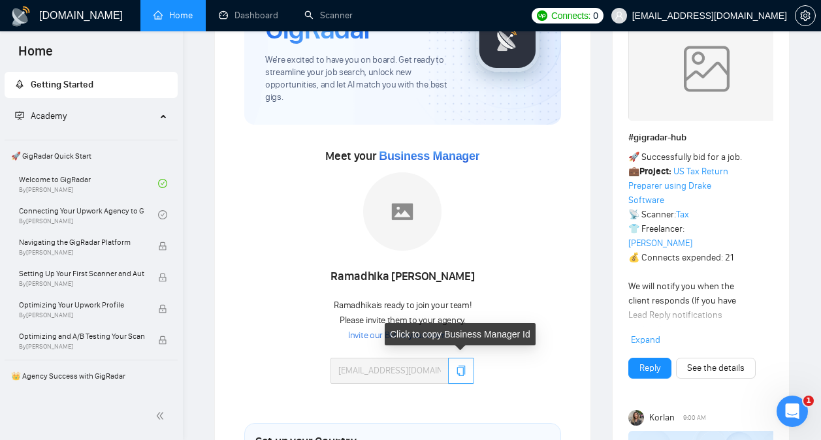
click at [462, 376] on button "button" at bounding box center [461, 371] width 26 height 26
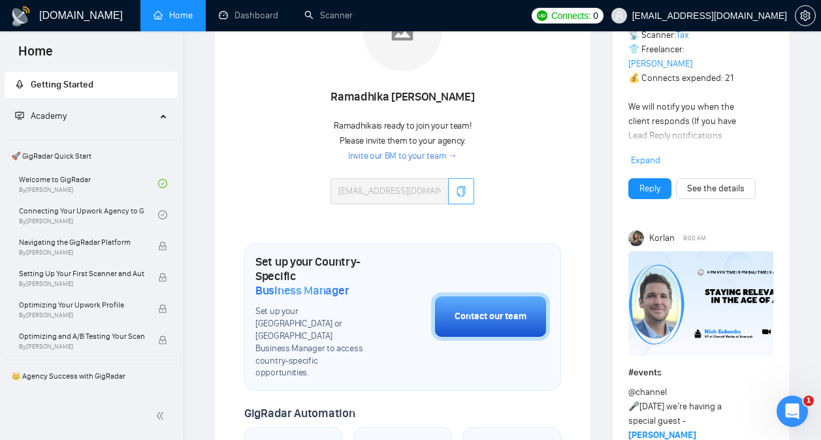
scroll to position [315, 0]
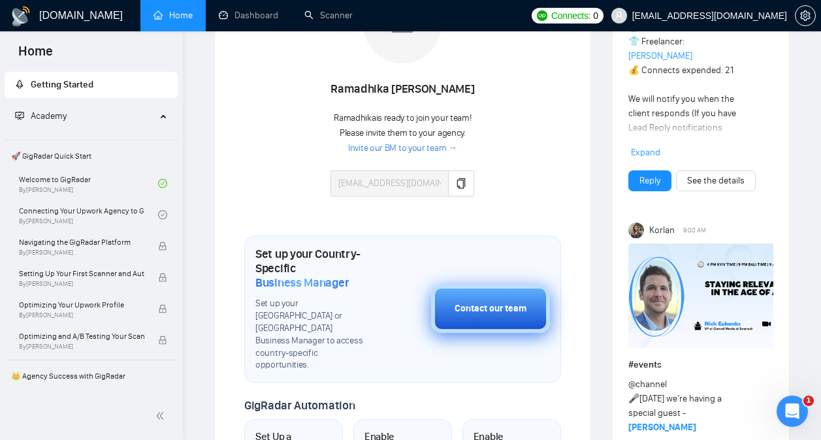
click at [482, 302] on div "Contact our team" at bounding box center [490, 309] width 72 height 14
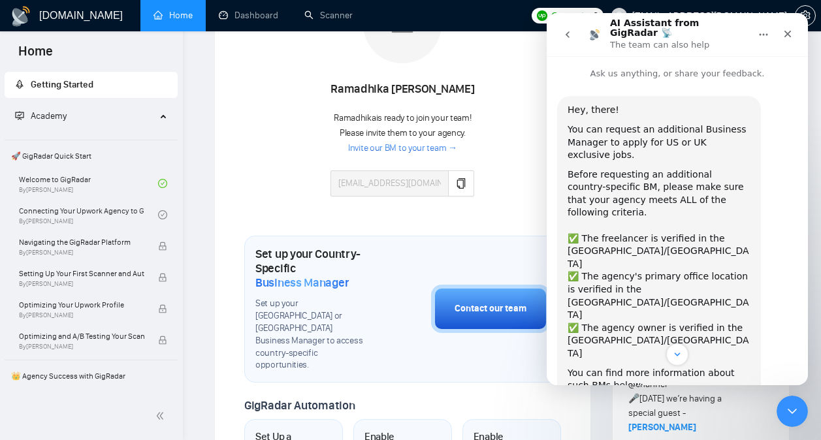
scroll to position [97, 0]
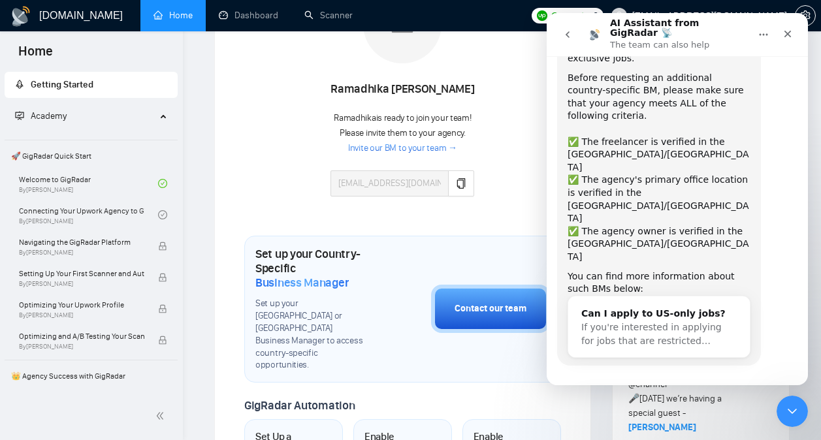
click at [657, 390] on button "Yes, I meet all of the criteria - request a new BM" at bounding box center [680, 409] width 222 height 38
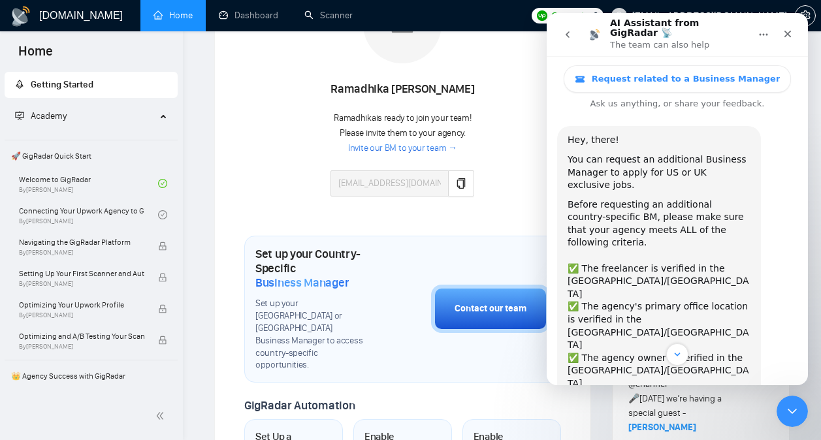
scroll to position [0, 0]
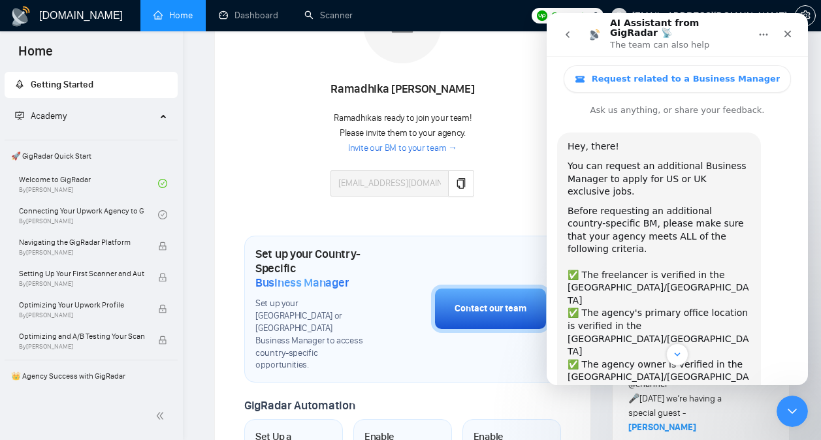
click at [563, 39] on button "go back" at bounding box center [567, 34] width 25 height 25
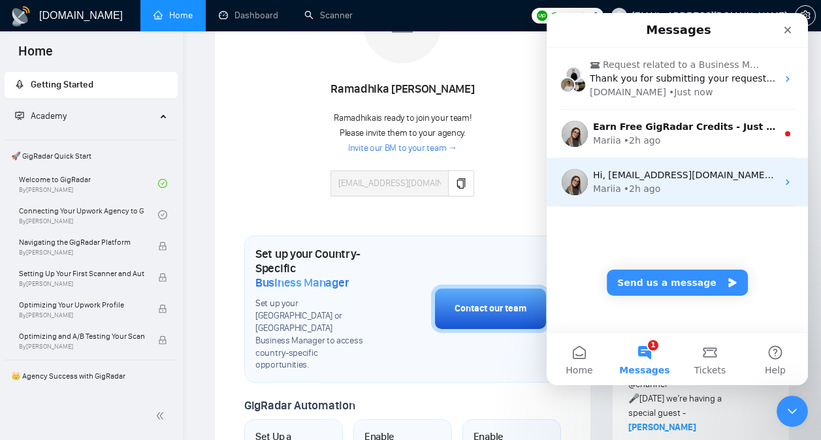
click at [693, 185] on div "Mariia • 2h ago" at bounding box center [685, 189] width 184 height 14
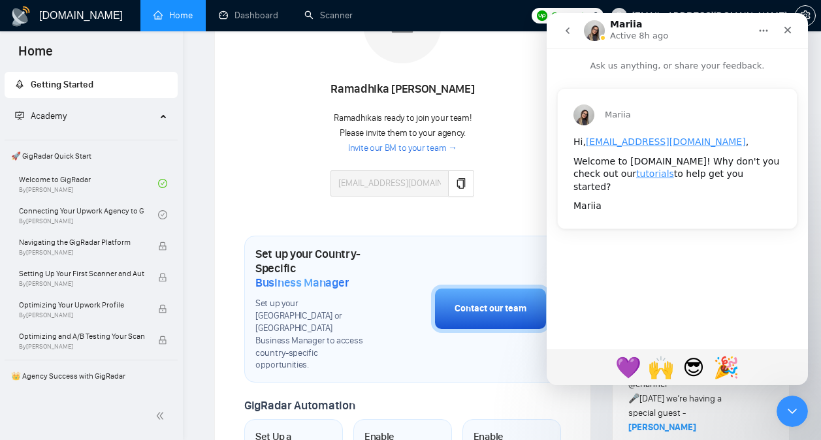
click at [564, 31] on icon "go back" at bounding box center [567, 30] width 10 height 10
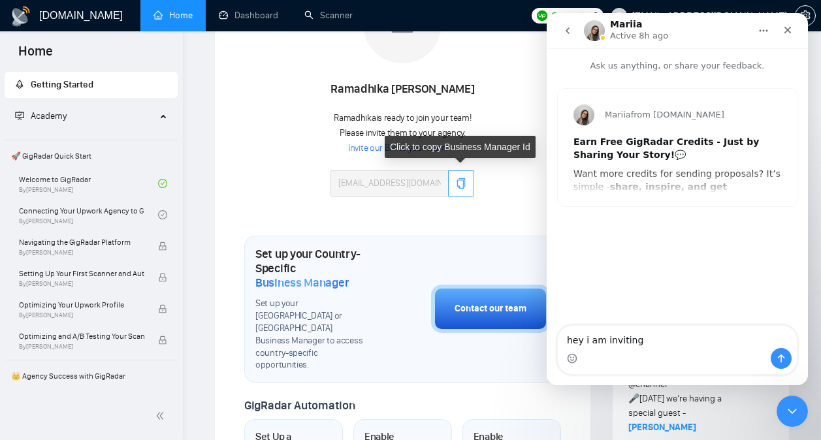
click at [452, 178] on button "button" at bounding box center [461, 183] width 26 height 26
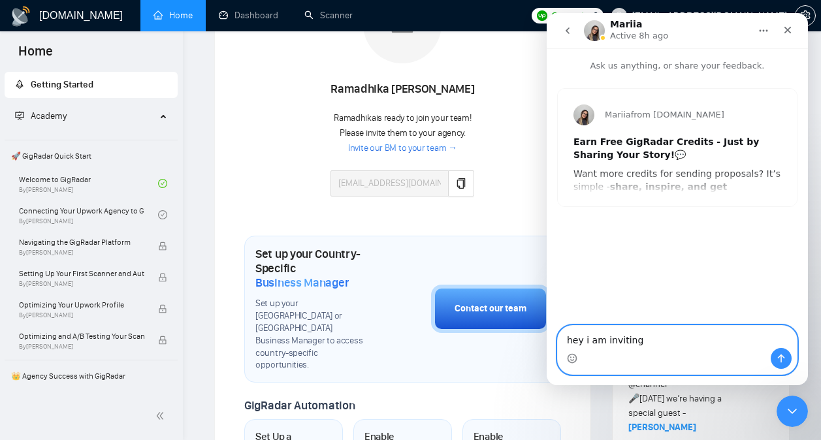
click at [652, 340] on textarea "hey i am inviting" at bounding box center [677, 337] width 239 height 22
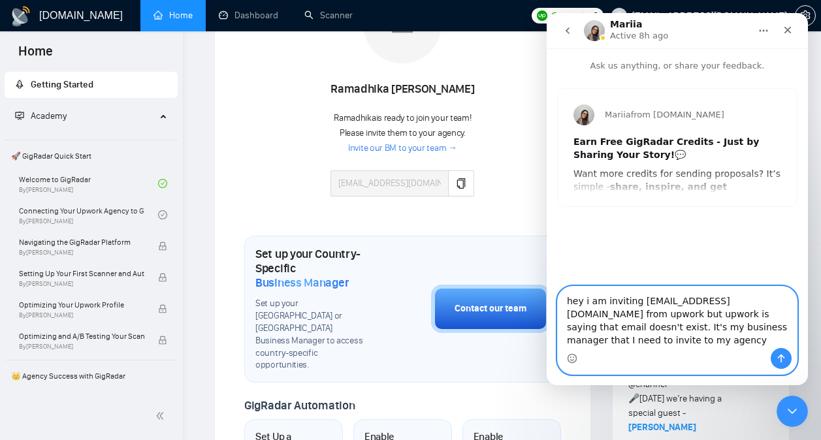
type textarea "hey i am inviting delmahiggins98@hotmail.com from upwork but upwork is saying t…"
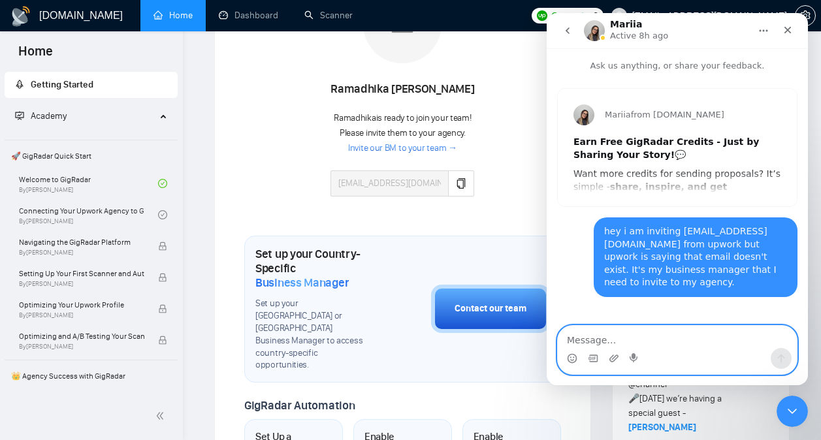
type textarea "[EMAIL_ADDRESS][DOMAIN_NAME]"
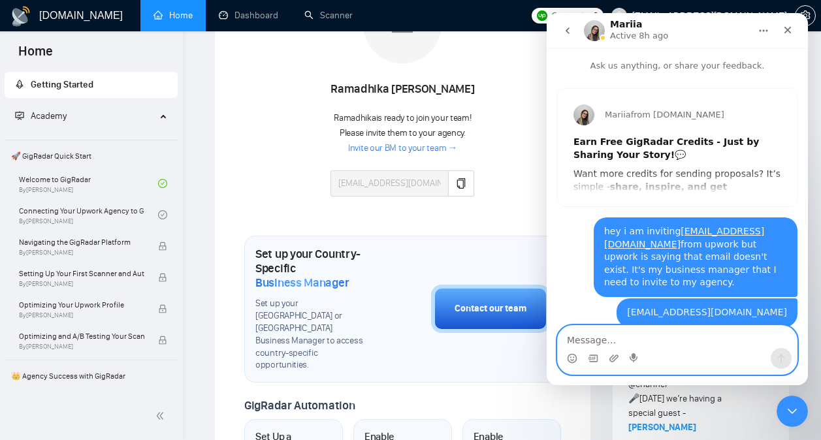
scroll to position [15, 0]
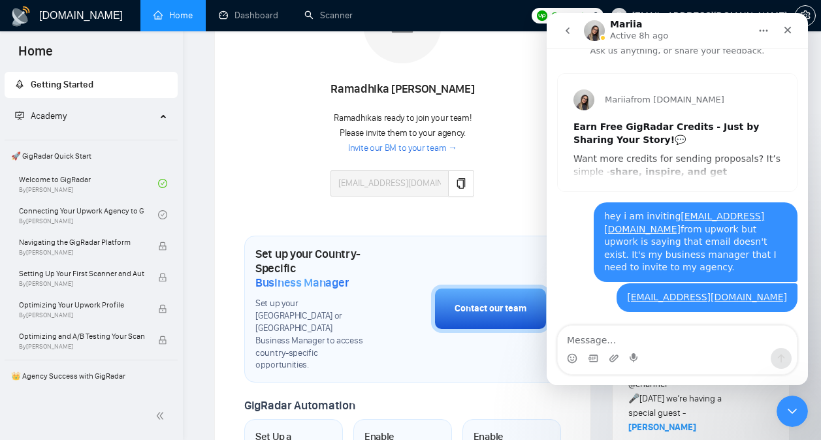
drag, startPoint x: 659, startPoint y: 270, endPoint x: 593, endPoint y: 223, distance: 81.0
click at [593, 223] on div "hey i am inviting delmahiggins98@hotmail.com from upwork but upwork is saying t…" at bounding box center [695, 242] width 204 height 80
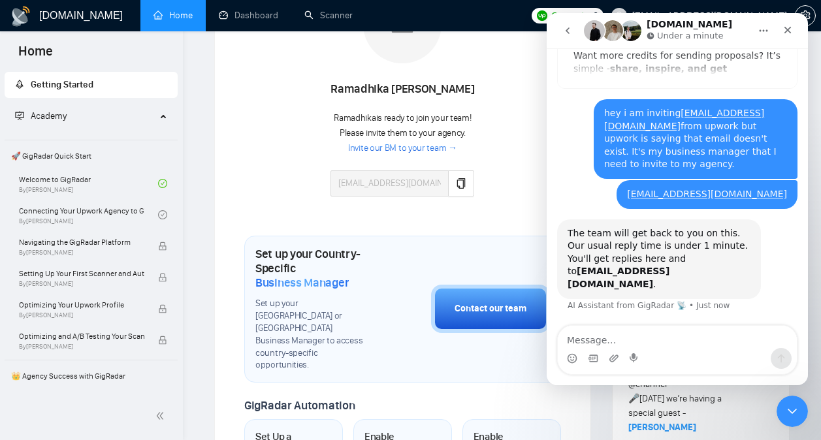
scroll to position [118, 0]
copy div "hey i am inviting delmahiggins98@hotmail.com from upwork but upwork is saying t…"
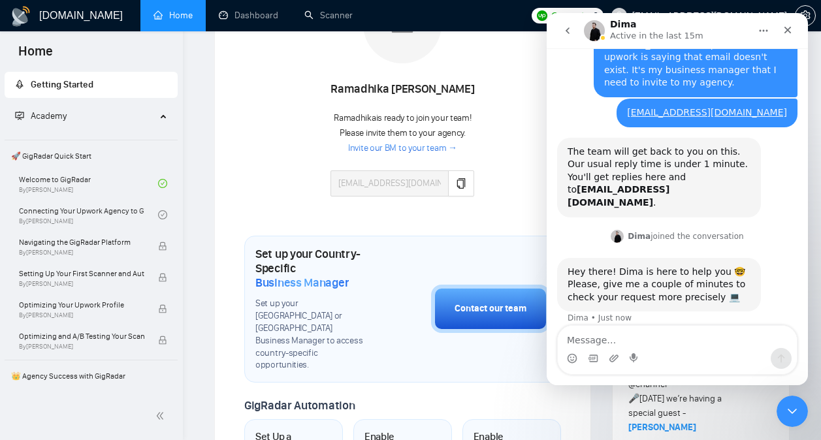
scroll to position [200, 0]
click at [656, 353] on div "Intercom messenger" at bounding box center [677, 358] width 239 height 21
click at [665, 341] on textarea "Message…" at bounding box center [677, 337] width 239 height 22
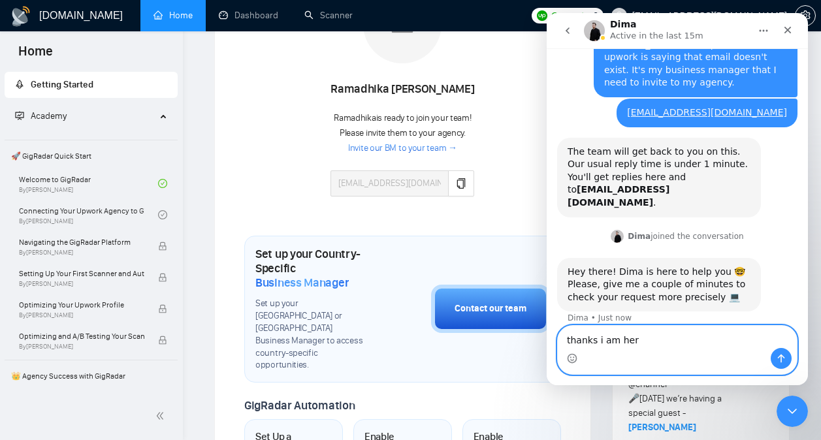
type textarea "thanks i am here"
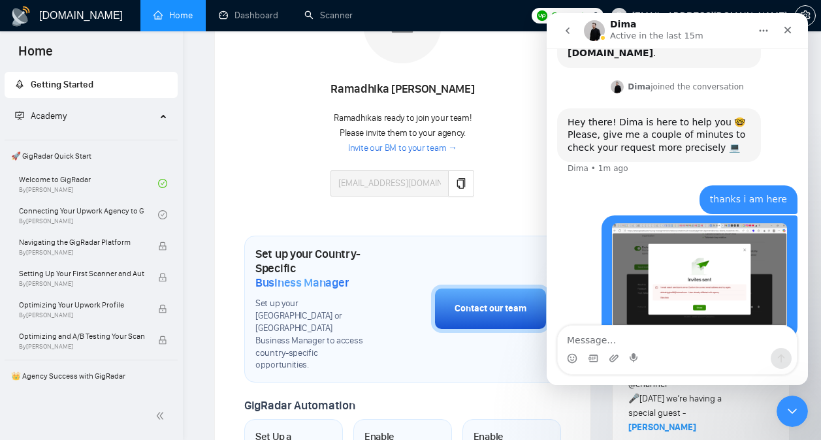
scroll to position [366, 0]
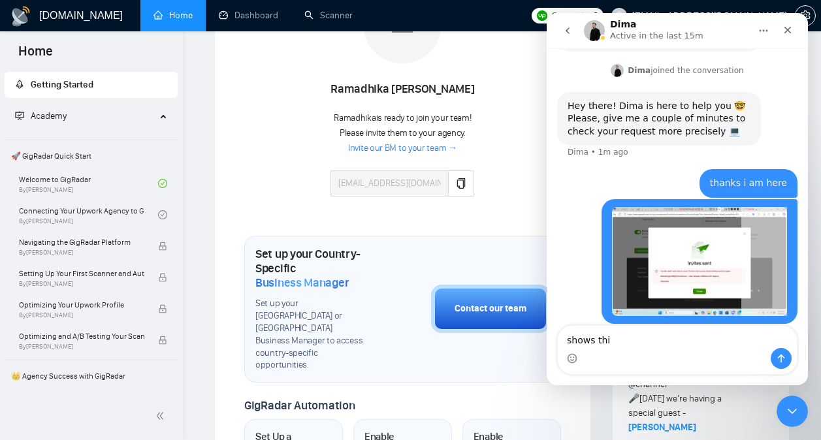
type textarea "shows this"
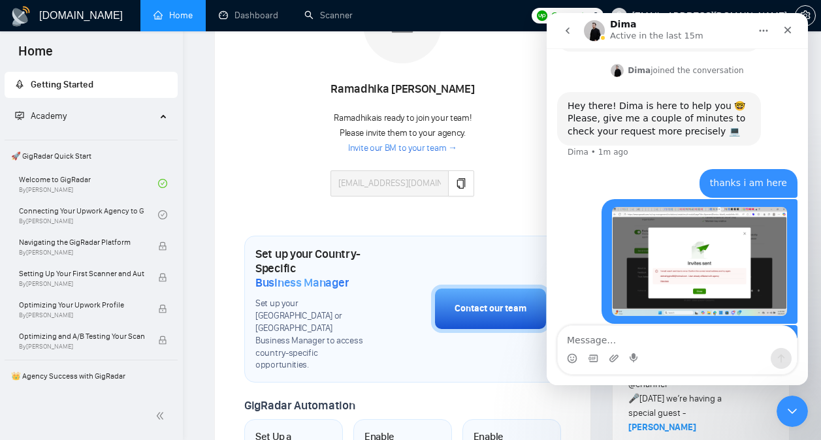
scroll to position [395, 0]
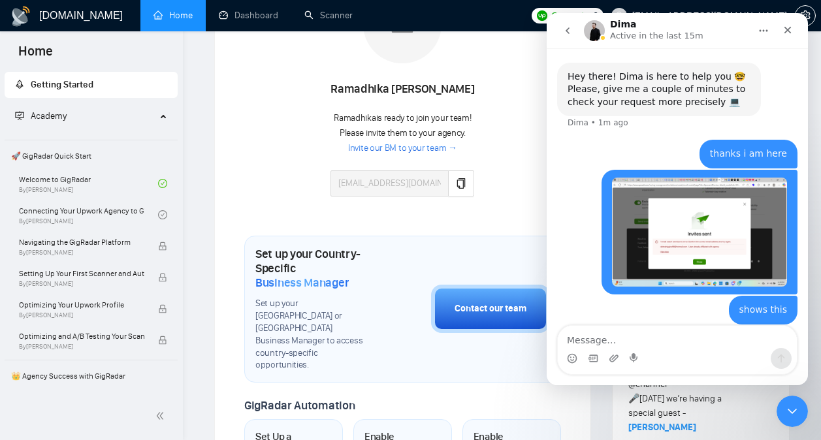
click at [571, 36] on button "go back" at bounding box center [567, 30] width 25 height 25
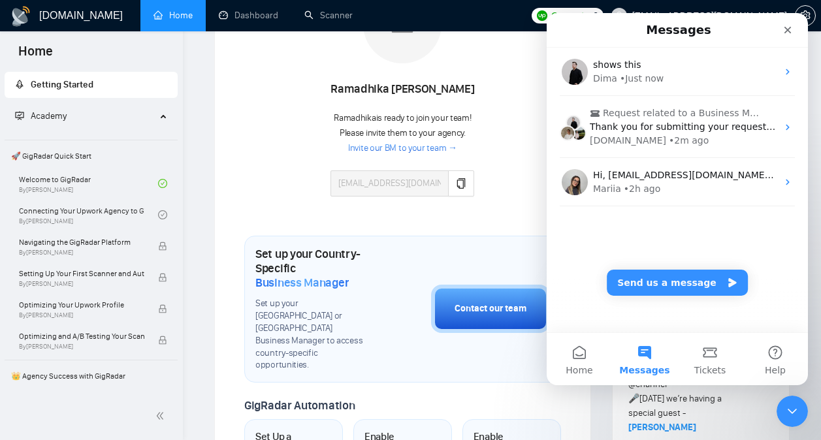
scroll to position [0, 0]
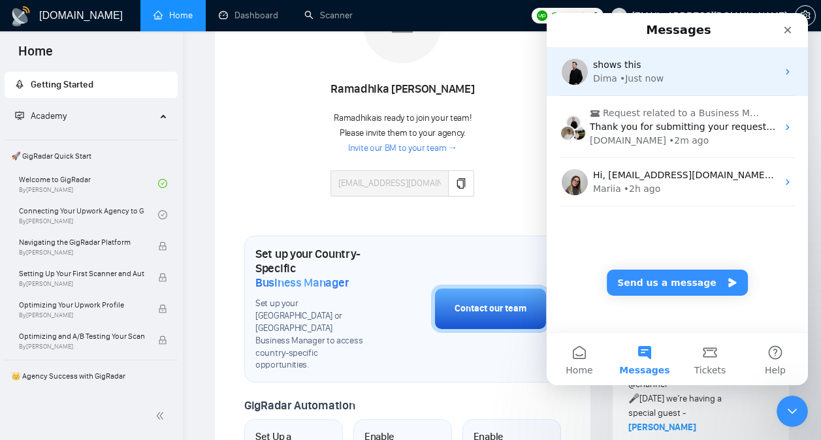
click at [655, 74] on div "• Just now" at bounding box center [642, 79] width 44 height 14
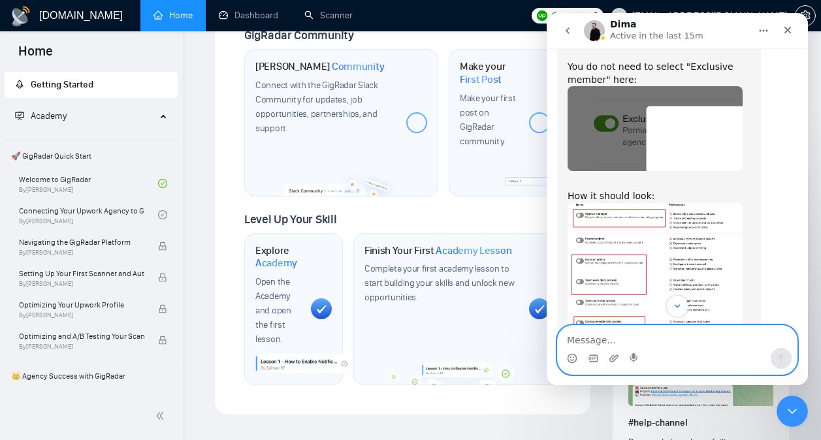
scroll to position [845, 0]
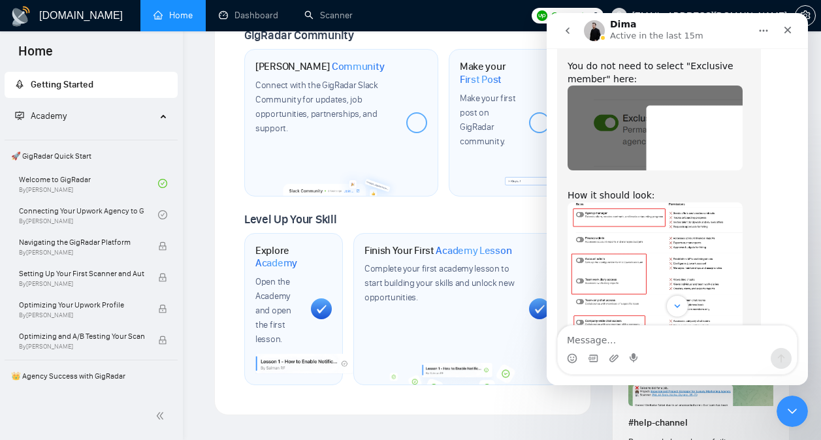
click at [652, 225] on img "Dima says…" at bounding box center [654, 278] width 175 height 152
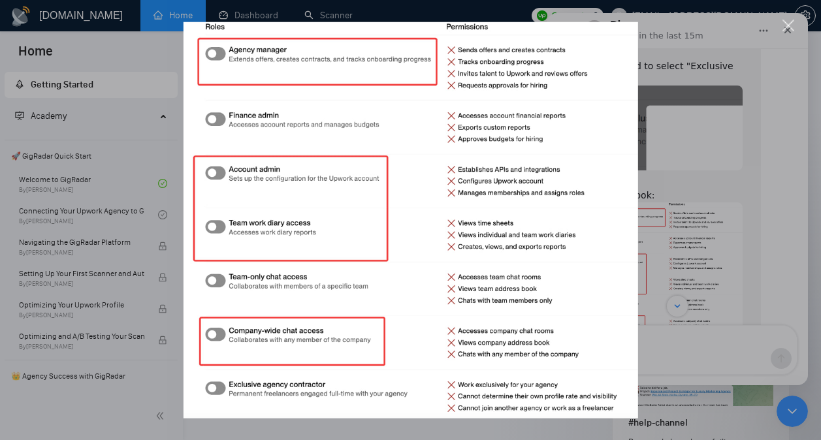
click at [693, 209] on div "Intercom messenger" at bounding box center [410, 220] width 821 height 440
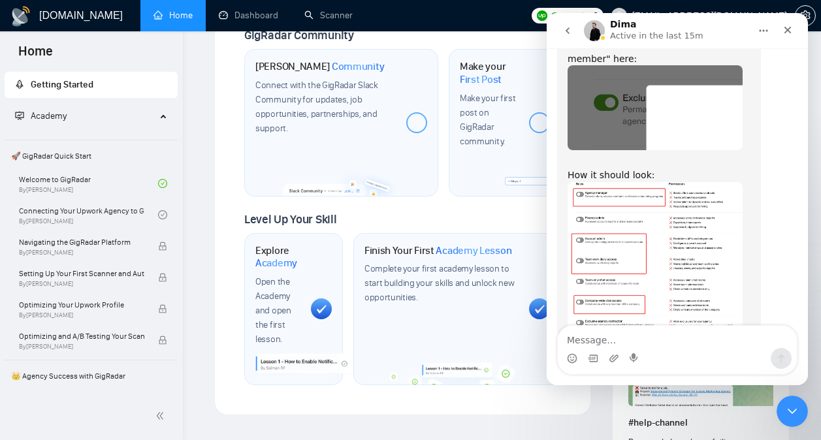
scroll to position [896, 0]
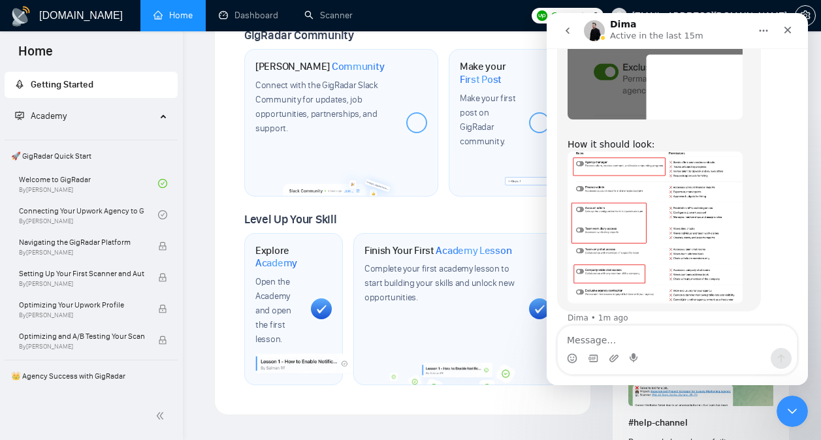
click at [638, 229] on img "Dima says…" at bounding box center [654, 227] width 175 height 152
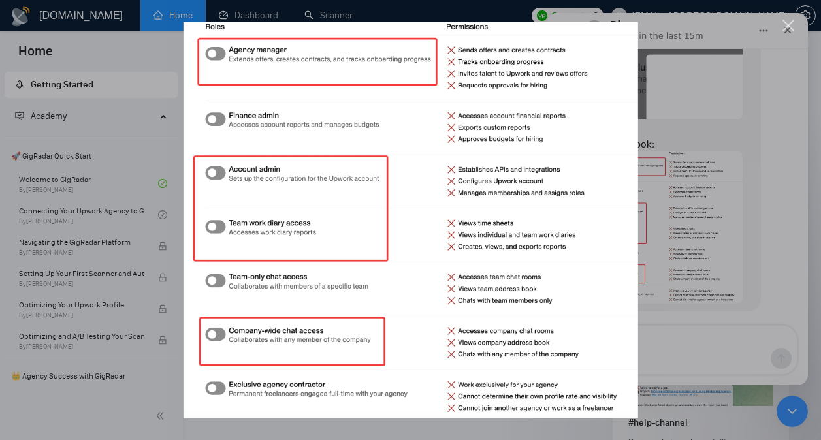
click at [636, 228] on img "Close" at bounding box center [410, 220] width 454 height 396
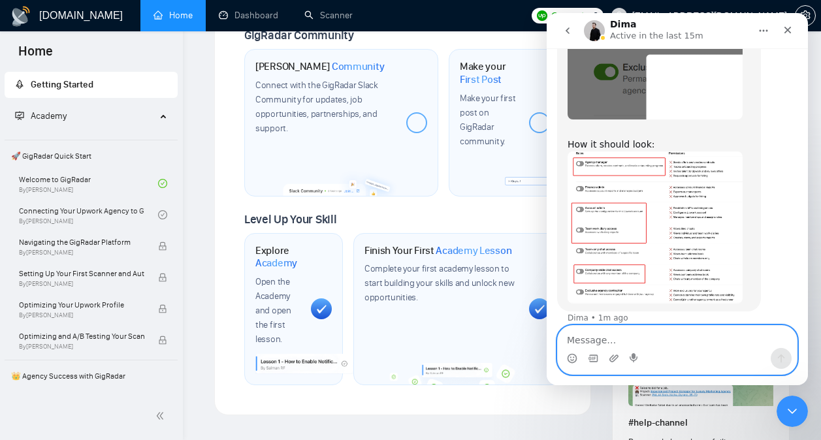
click at [625, 334] on textarea "Message…" at bounding box center [677, 337] width 239 height 22
type textarea "ok one sec"
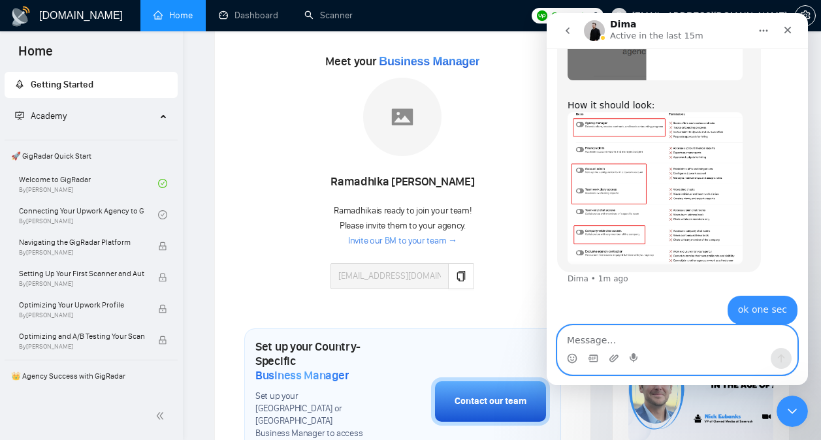
scroll to position [221, 0]
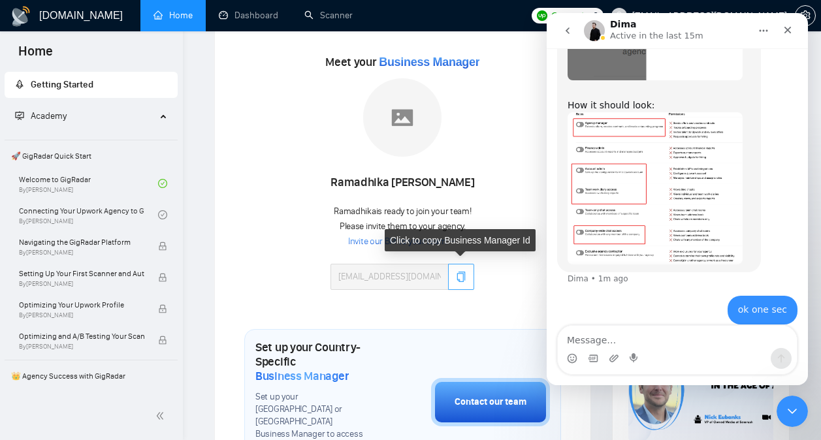
click at [458, 274] on icon "copy" at bounding box center [461, 277] width 10 height 10
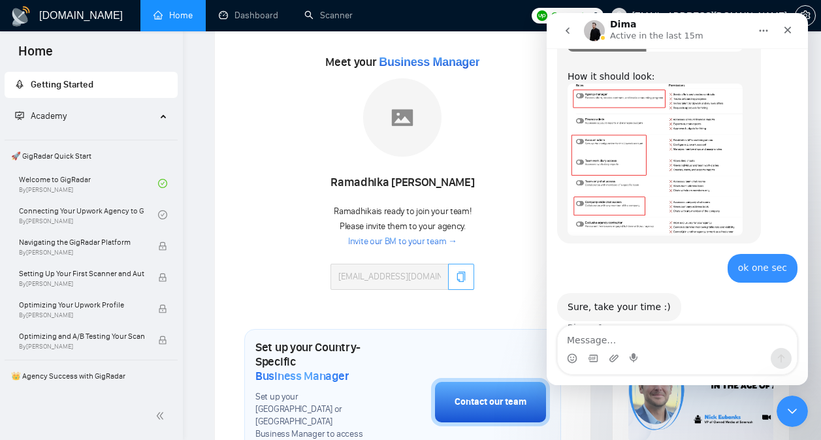
scroll to position [963, 0]
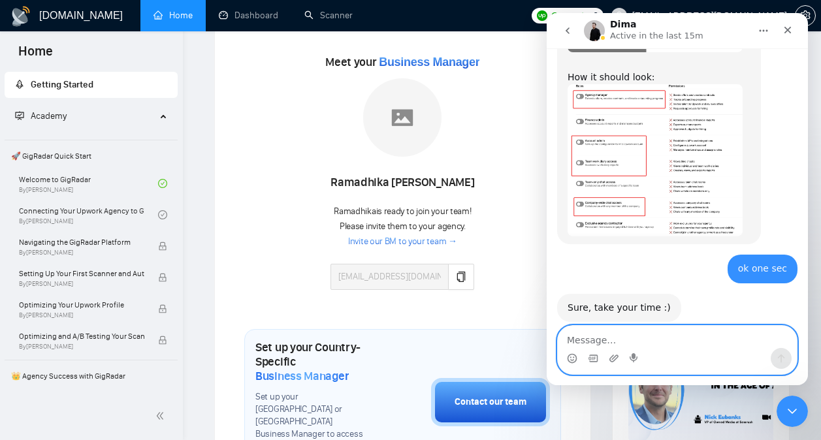
click at [627, 329] on textarea "Message…" at bounding box center [677, 337] width 239 height 22
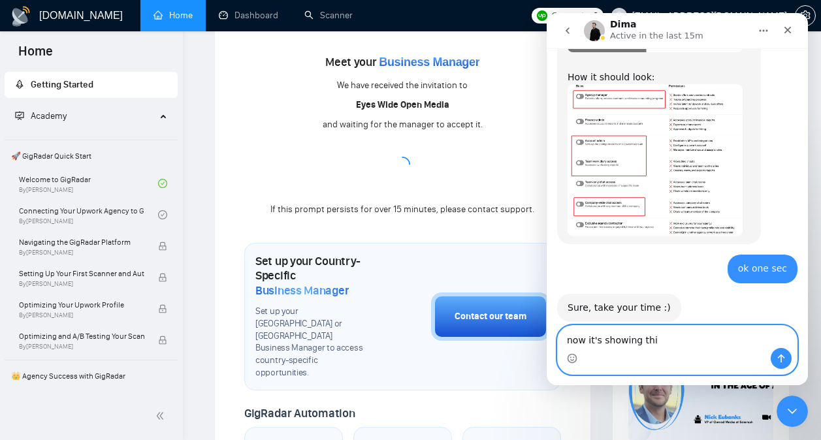
type textarea "now it's showing this"
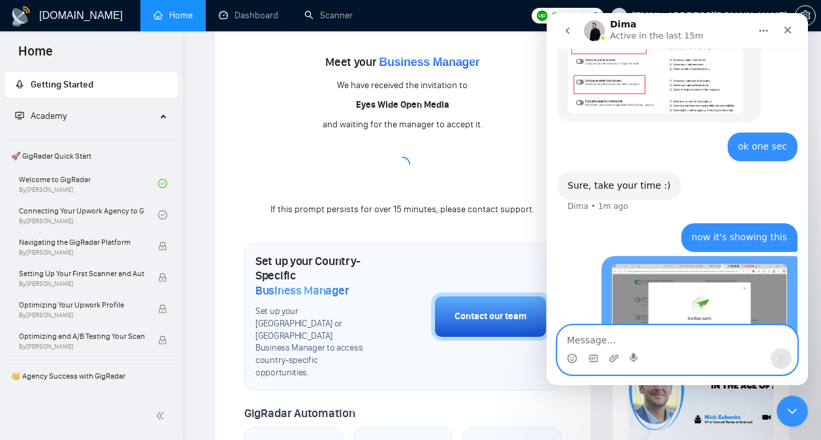
scroll to position [1139, 0]
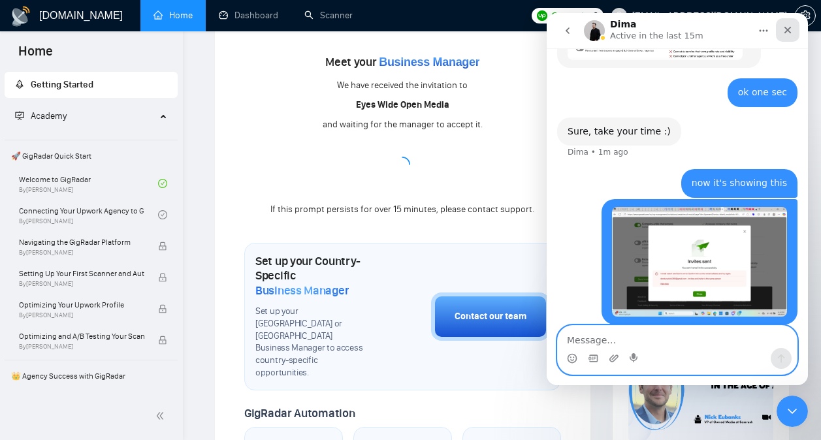
click at [791, 35] on div "Close" at bounding box center [788, 30] width 24 height 24
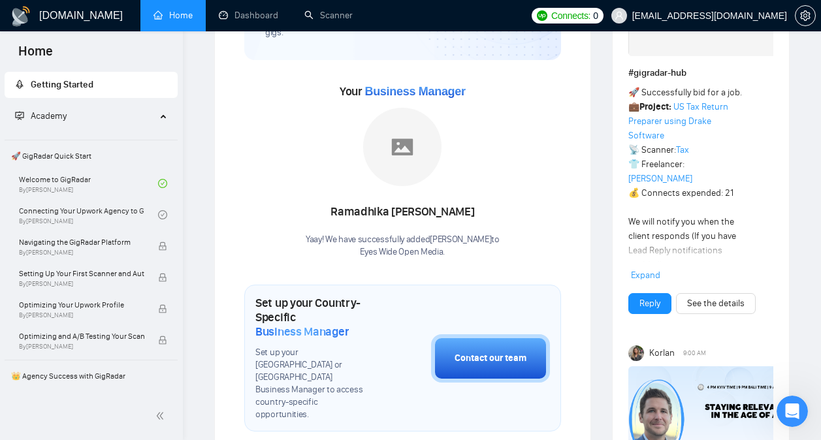
scroll to position [0, 0]
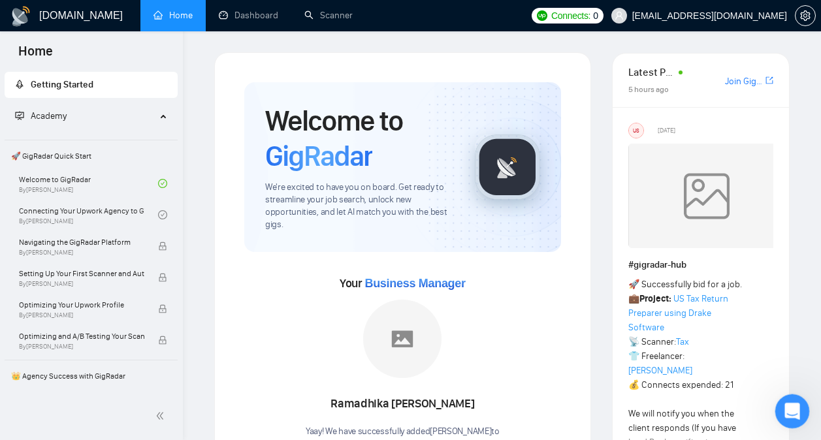
click at [786, 400] on icon "Open Intercom Messenger" at bounding box center [790, 410] width 22 height 22
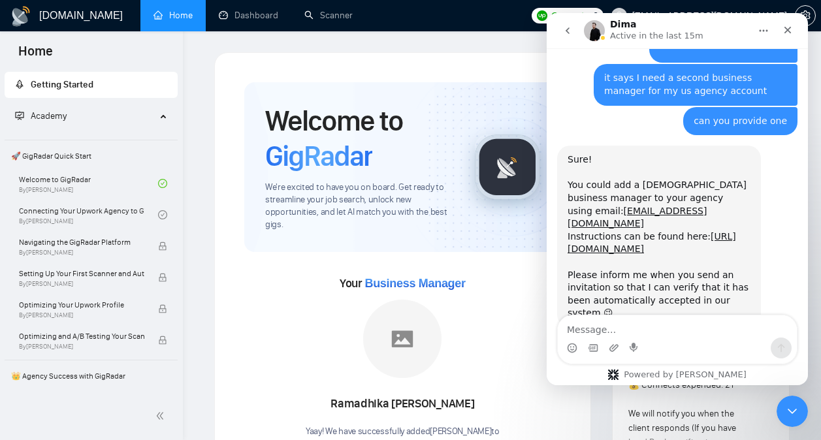
scroll to position [2122, 0]
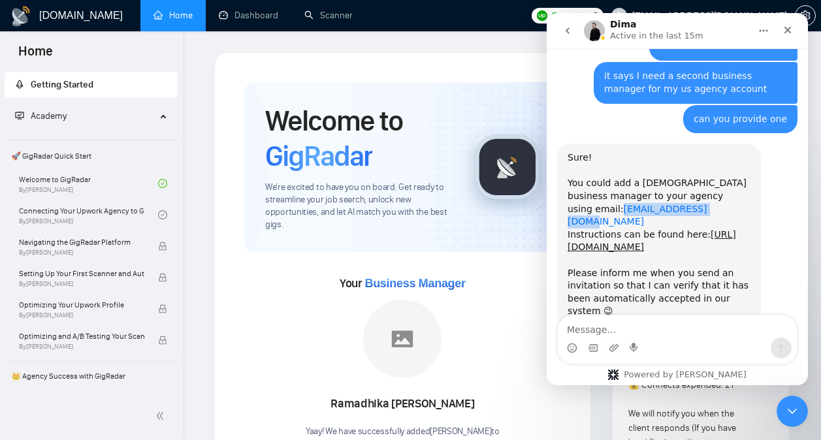
drag, startPoint x: 672, startPoint y: 146, endPoint x: 569, endPoint y: 146, distance: 103.1
click at [569, 151] on div "Sure! You could add a US-based business manager to your agency using email: gva…" at bounding box center [658, 208] width 183 height 115
copy link "[EMAIL_ADDRESS][DOMAIN_NAME]"
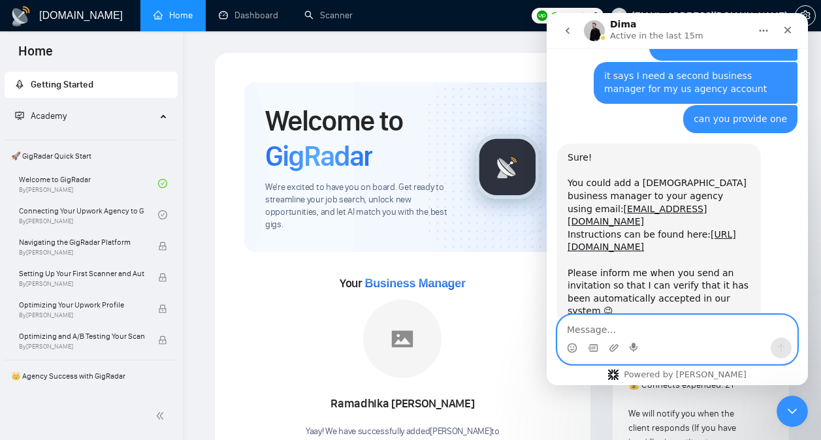
click at [602, 322] on textarea "Message…" at bounding box center [677, 326] width 239 height 22
type textarea "sent"
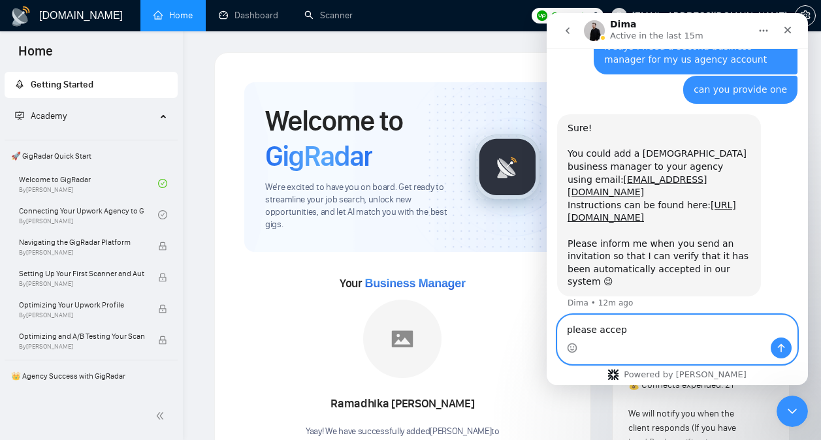
type textarea "please accept"
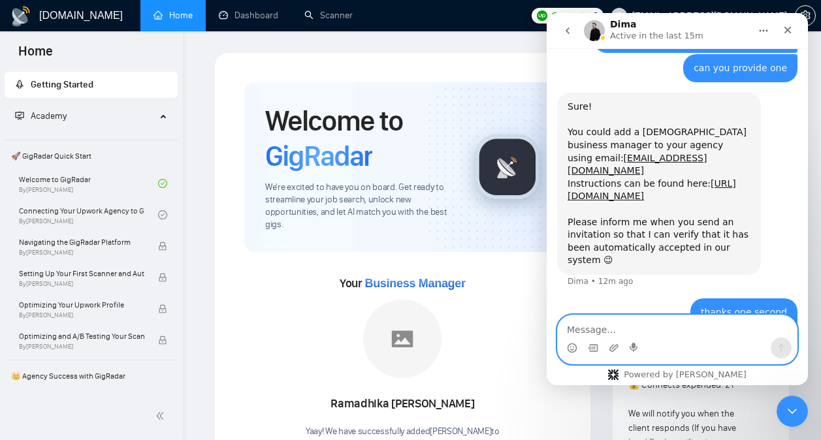
scroll to position [2182, 0]
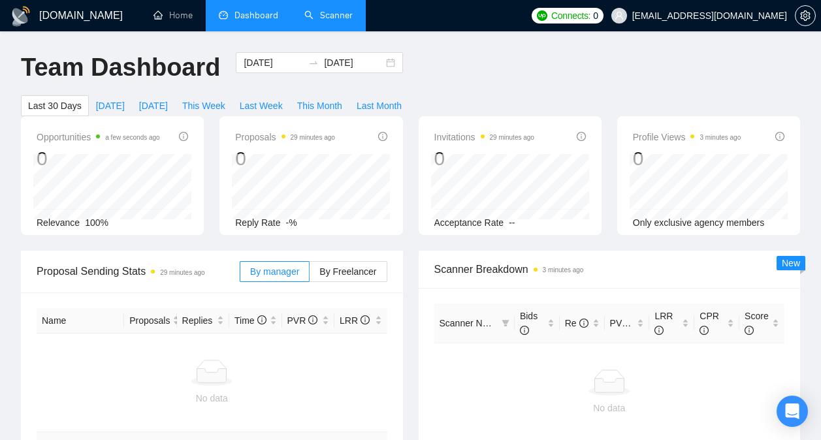
click at [344, 21] on link "Scanner" at bounding box center [328, 15] width 48 height 11
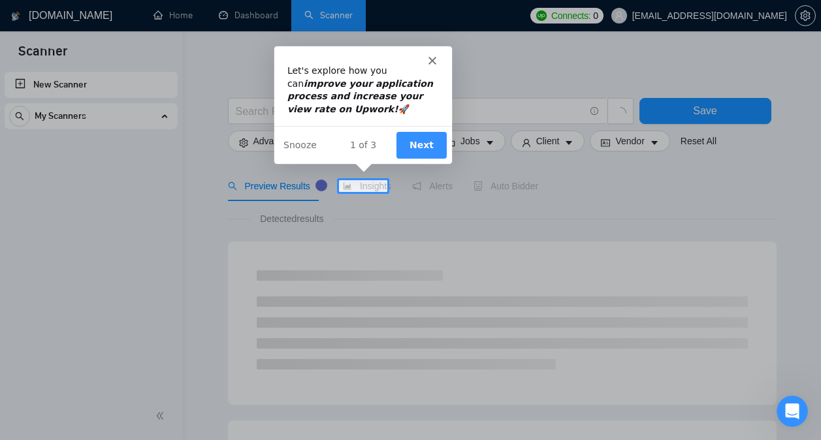
click at [428, 140] on button "Next" at bounding box center [421, 144] width 50 height 27
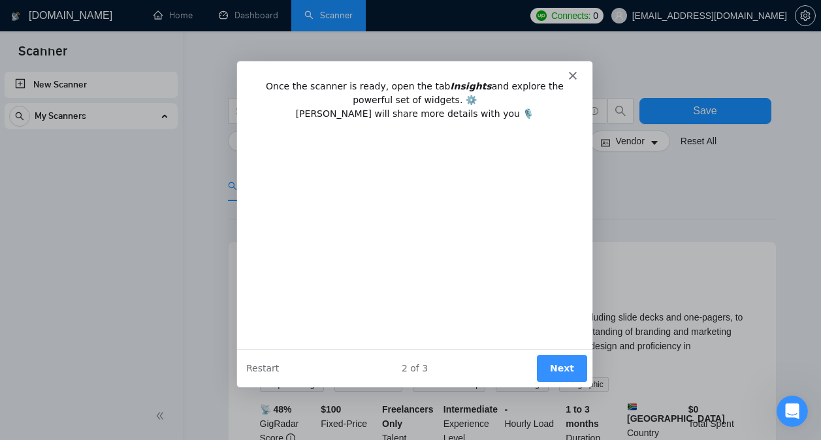
click at [553, 362] on button "Next" at bounding box center [560, 367] width 50 height 27
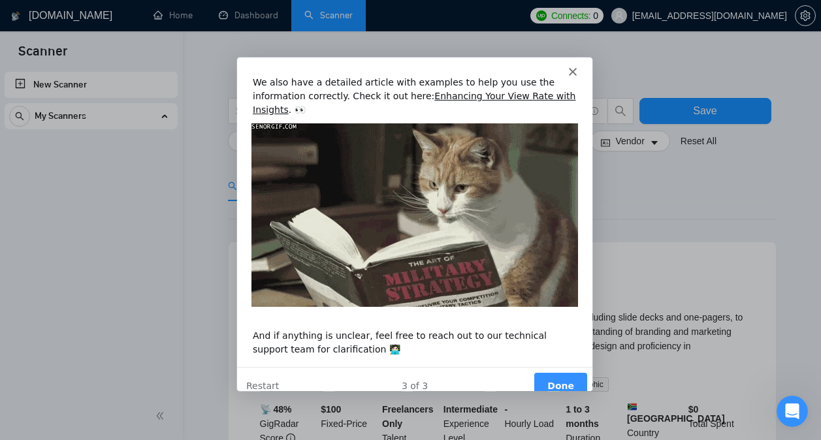
click at [556, 376] on button "Done" at bounding box center [559, 384] width 53 height 27
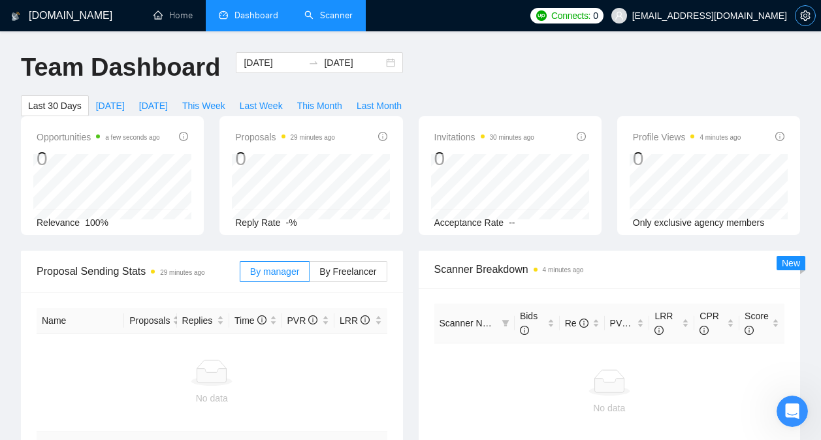
click at [810, 14] on span "setting" at bounding box center [805, 15] width 20 height 10
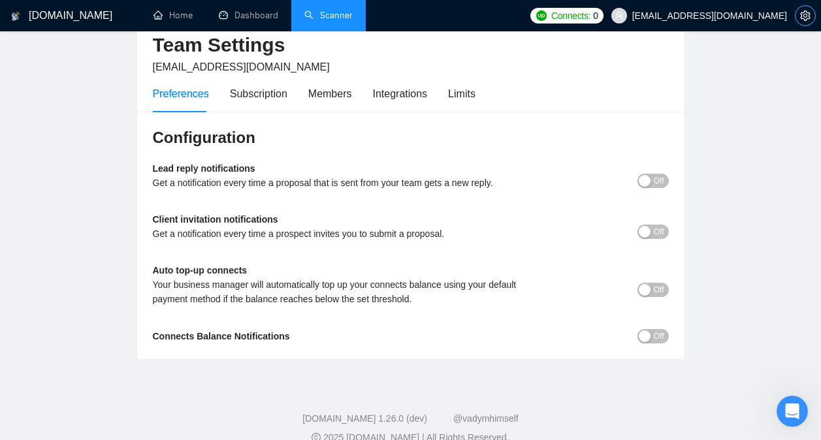
scroll to position [63, 0]
click at [650, 177] on button "Off" at bounding box center [652, 181] width 31 height 14
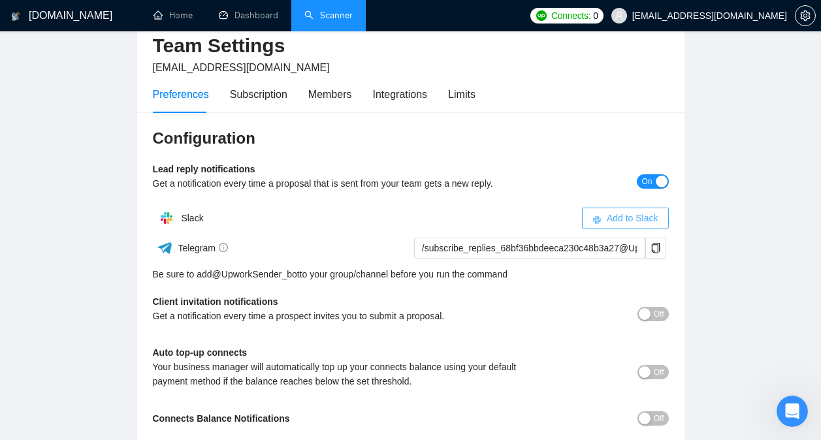
click at [652, 217] on span "Add to Slack" at bounding box center [632, 218] width 52 height 14
click at [657, 221] on span at bounding box center [661, 219] width 16 height 16
click at [644, 178] on span "On" at bounding box center [646, 181] width 10 height 14
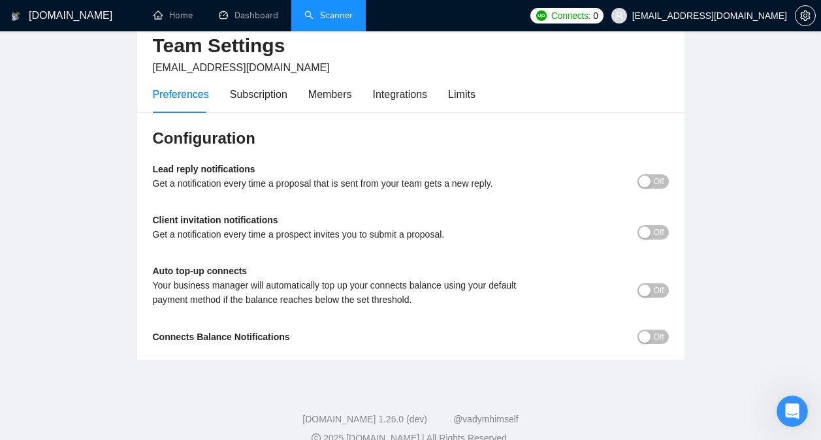
click at [661, 182] on span "Off" at bounding box center [658, 181] width 10 height 14
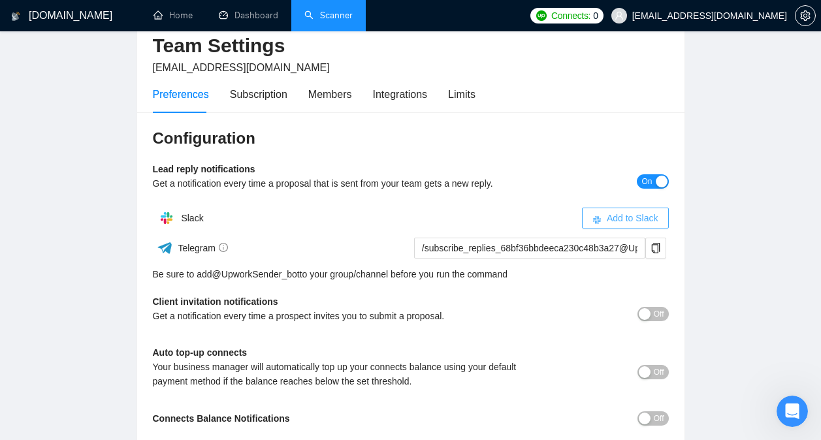
click at [631, 227] on button "Add to Slack" at bounding box center [625, 218] width 87 height 21
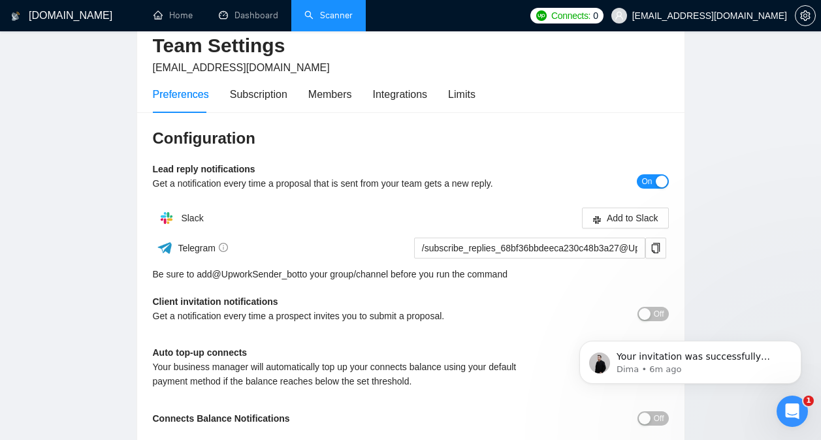
scroll to position [0, 0]
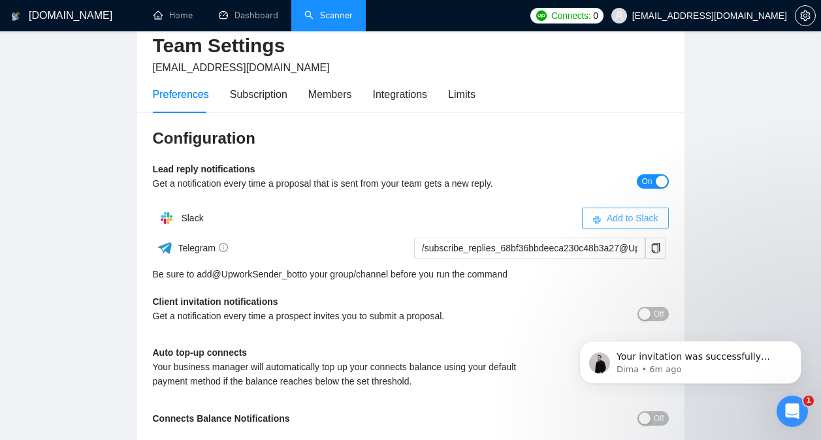
click at [621, 211] on span "Add to Slack" at bounding box center [632, 218] width 52 height 14
click at [797, 345] on icon "Dismiss notification" at bounding box center [797, 344] width 7 height 7
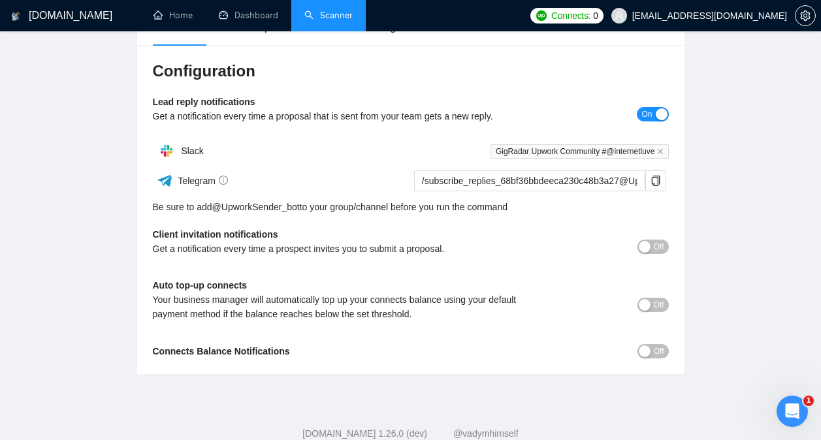
scroll to position [131, 0]
click at [659, 242] on span "Off" at bounding box center [658, 246] width 10 height 14
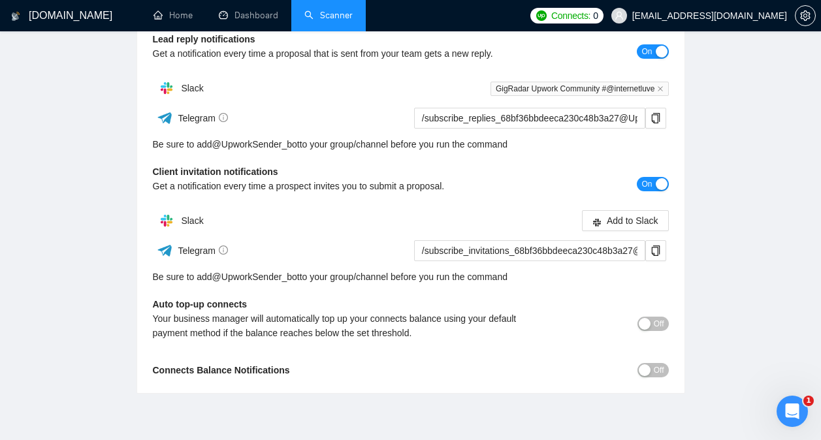
scroll to position [196, 0]
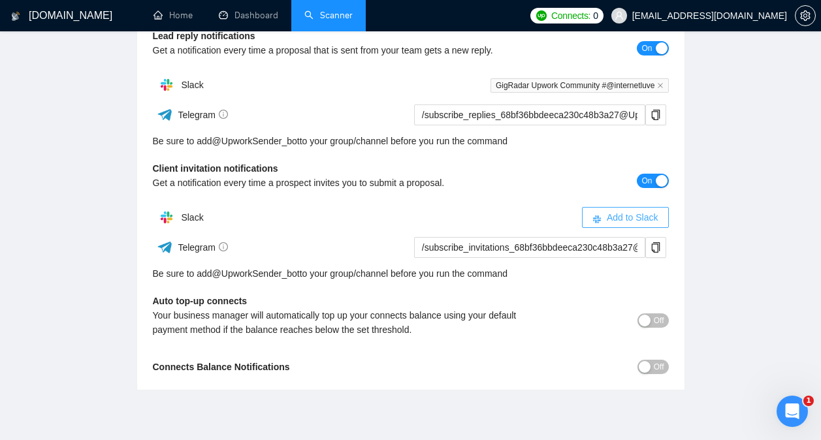
click at [626, 219] on span "Add to Slack" at bounding box center [632, 217] width 52 height 14
click at [664, 317] on button "Off" at bounding box center [652, 320] width 31 height 14
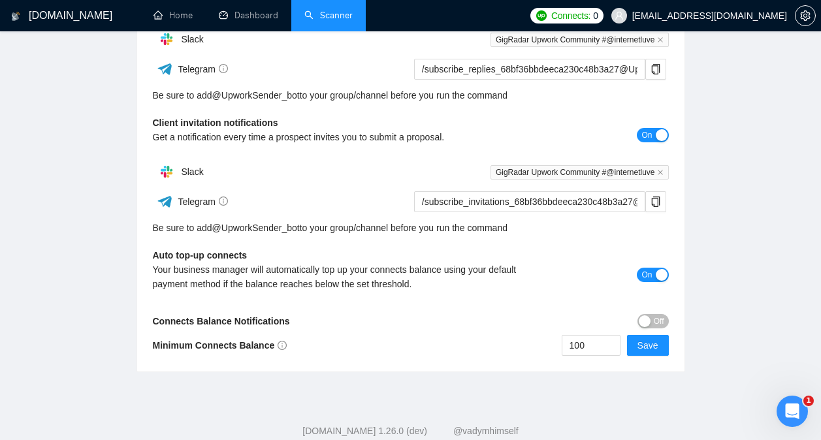
scroll to position [243, 0]
click at [657, 318] on span "Off" at bounding box center [658, 320] width 10 height 14
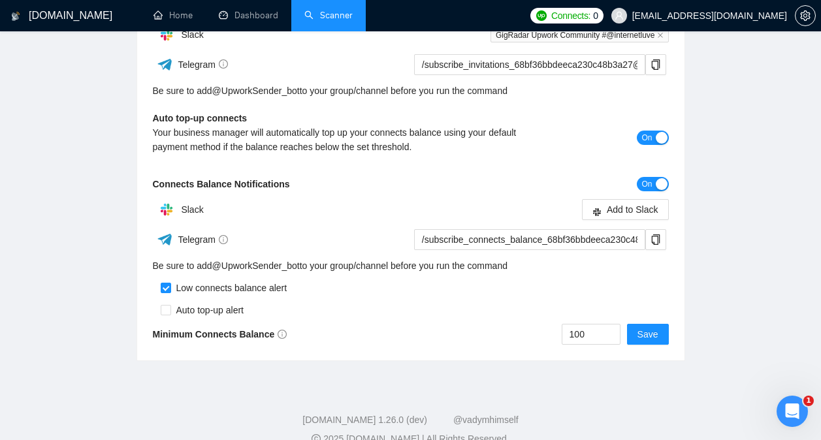
scroll to position [381, 0]
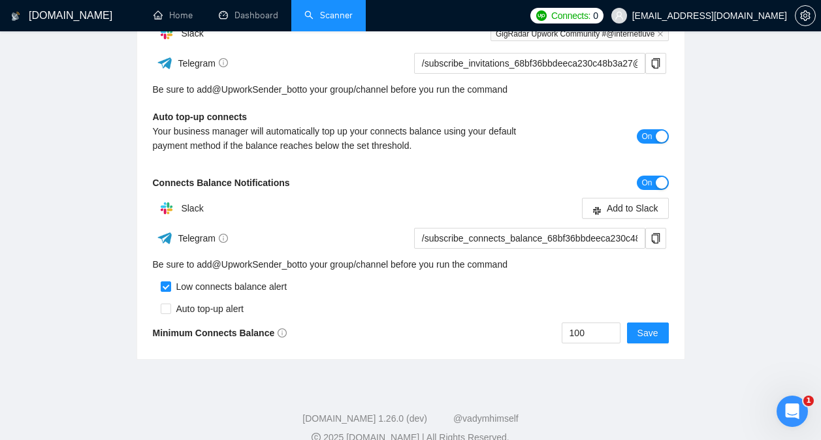
click at [234, 308] on div "Auto top-up alert" at bounding box center [207, 309] width 73 height 14
click at [157, 311] on div "Auto top-up alert" at bounding box center [411, 305] width 516 height 22
click at [164, 312] on input "checkbox" at bounding box center [166, 309] width 10 height 10
checkbox input "true"
click at [609, 206] on span "Add to Slack" at bounding box center [632, 208] width 52 height 14
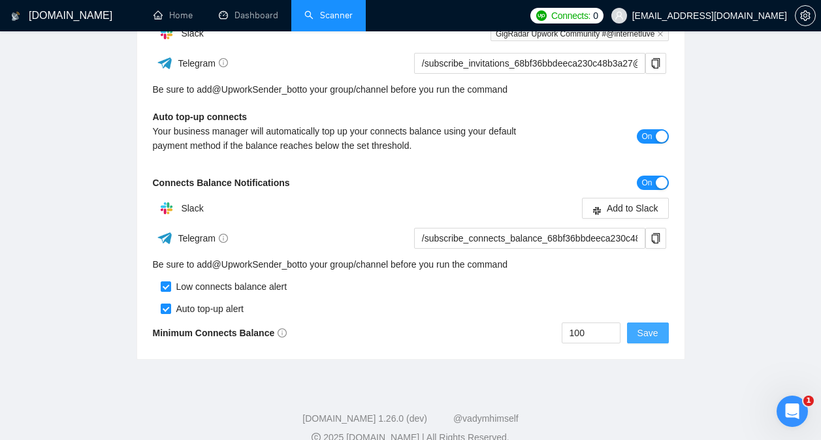
click at [653, 333] on span "Save" at bounding box center [647, 333] width 21 height 14
click at [645, 330] on span "Save" at bounding box center [647, 333] width 21 height 14
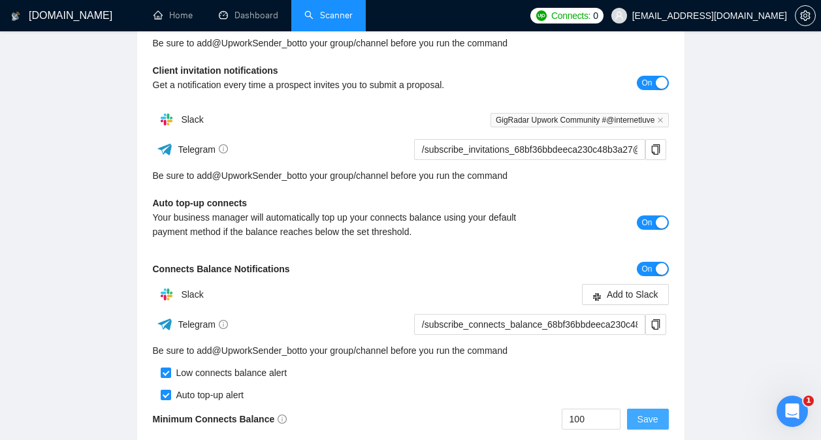
scroll to position [401, 0]
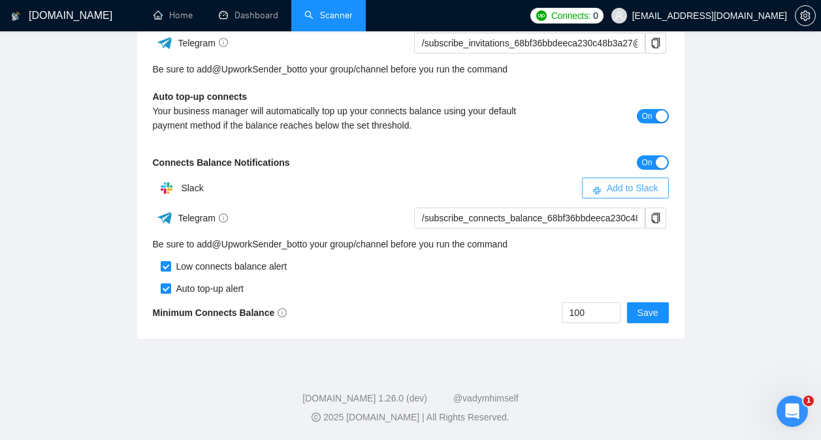
click at [624, 191] on span "Add to Slack" at bounding box center [632, 188] width 52 height 14
click at [779, 409] on div "Open Intercom Messenger" at bounding box center [789, 409] width 43 height 43
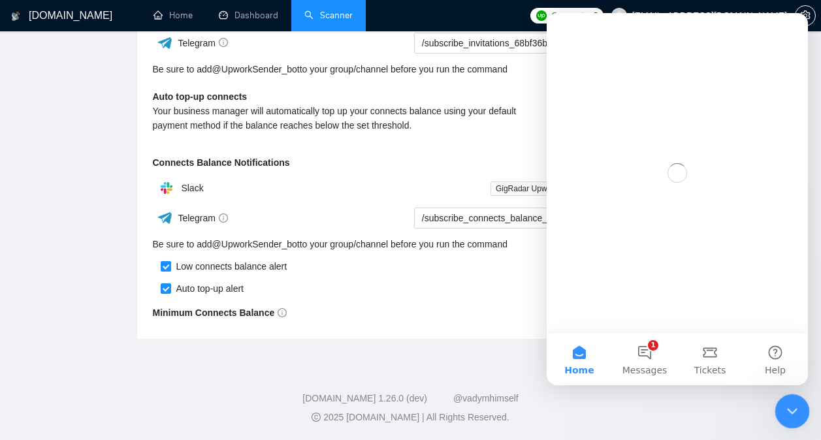
scroll to position [0, 0]
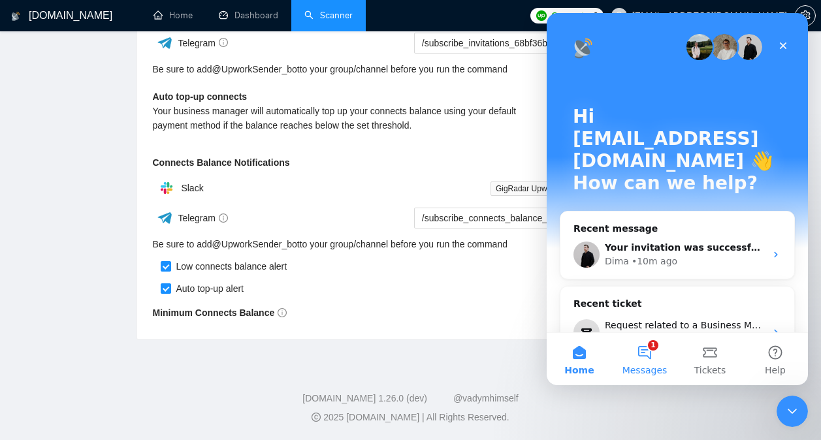
click at [652, 362] on button "1 Messages" at bounding box center [644, 359] width 65 height 52
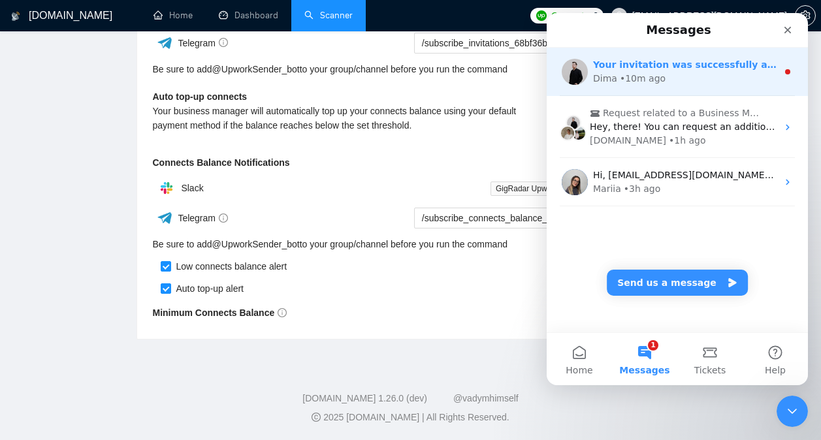
click at [688, 89] on div "Your invitation was successfully accepted ✅ No additional actions required 🙌 Pl…" at bounding box center [676, 72] width 261 height 48
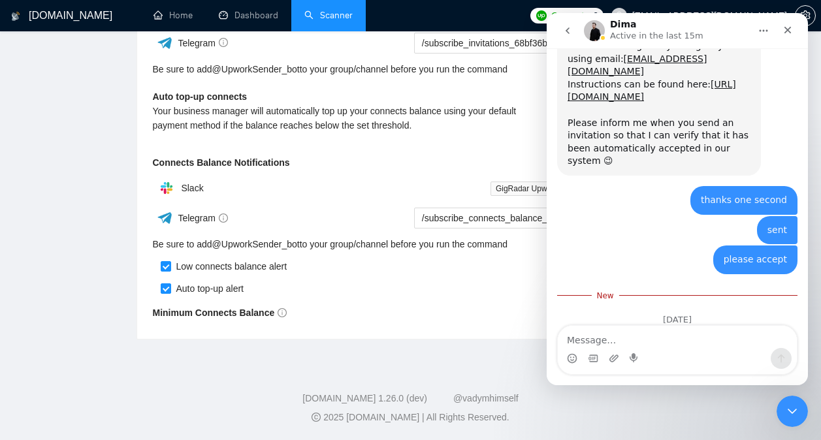
scroll to position [2303, 0]
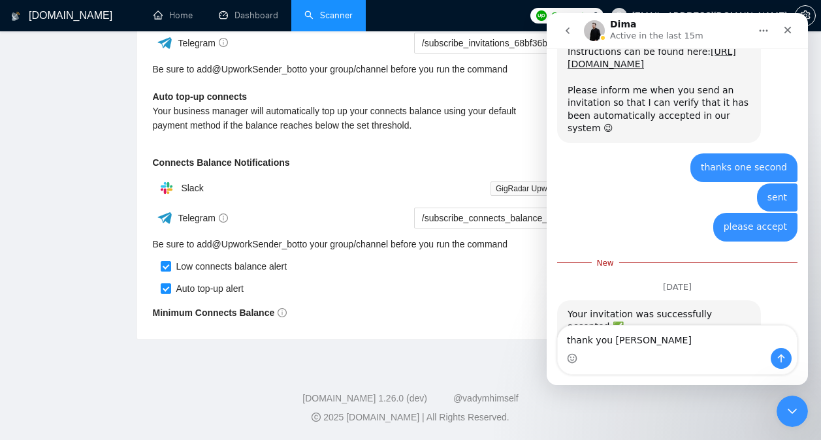
type textarea "thank you boss"
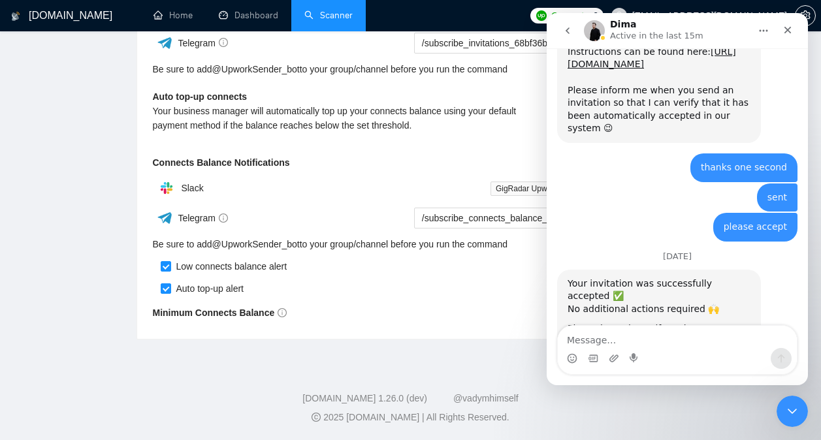
scroll to position [2312, 0]
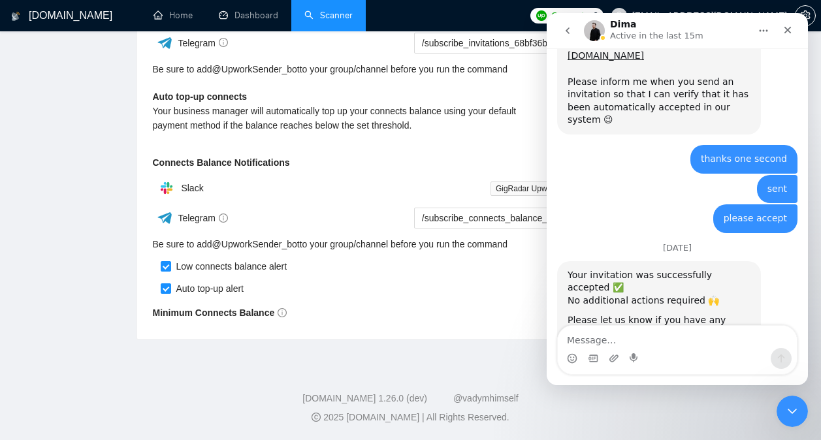
click at [565, 24] on button "go back" at bounding box center [567, 30] width 25 height 25
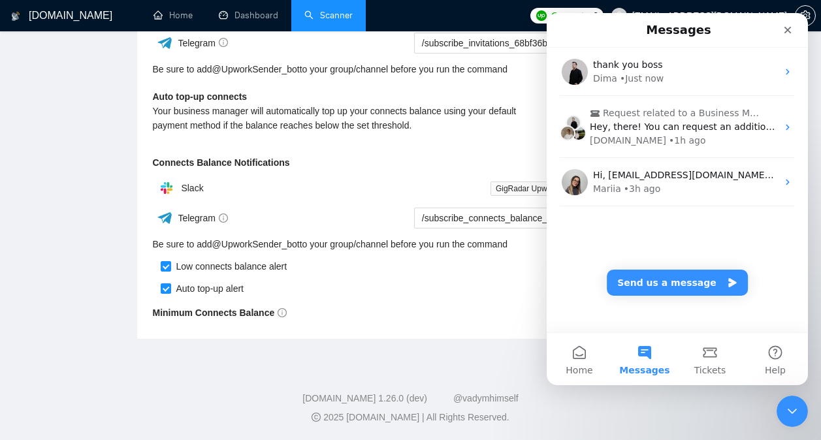
scroll to position [0, 0]
click at [787, 36] on div "Close" at bounding box center [788, 30] width 24 height 24
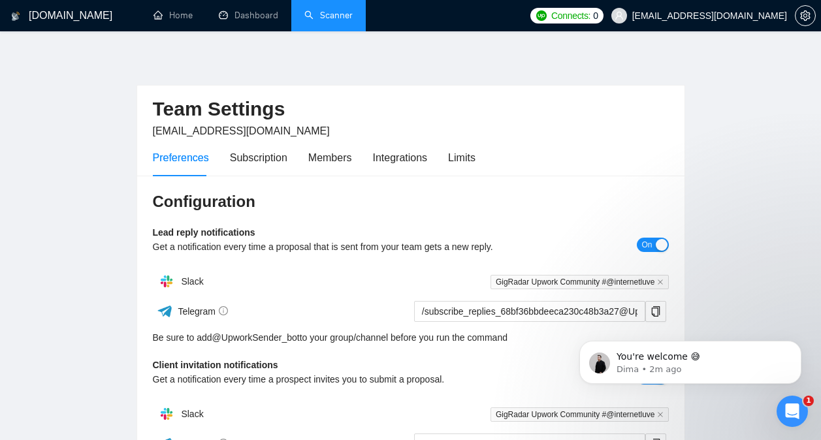
scroll to position [21, 0]
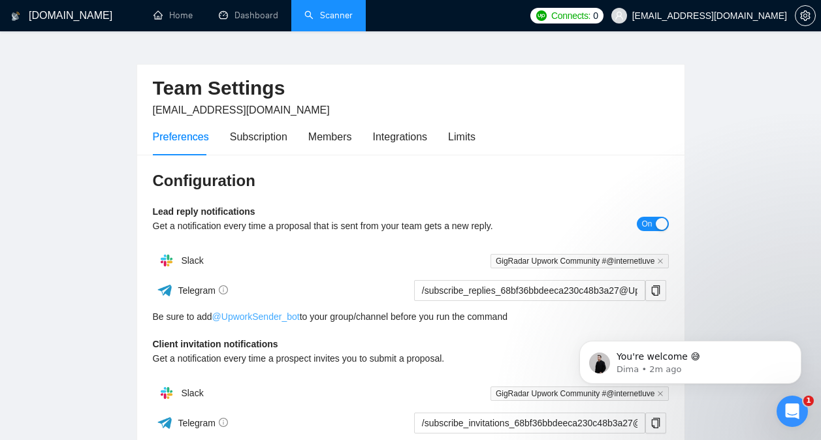
click at [284, 319] on link "@ UpworkSender_bot" at bounding box center [255, 316] width 87 height 14
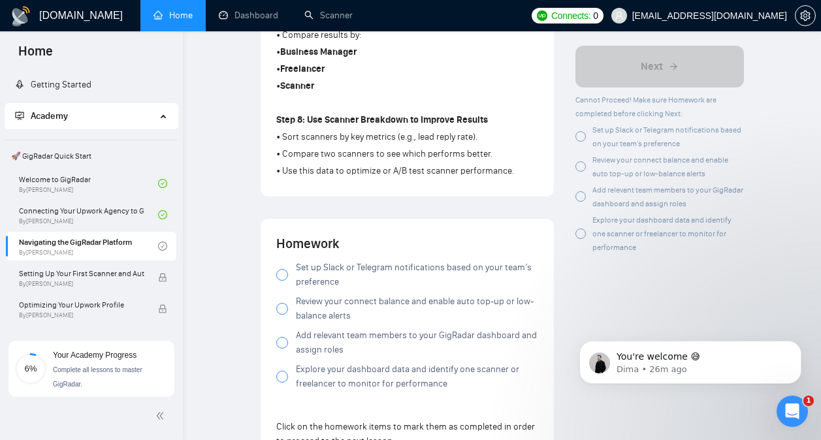
scroll to position [1086, 0]
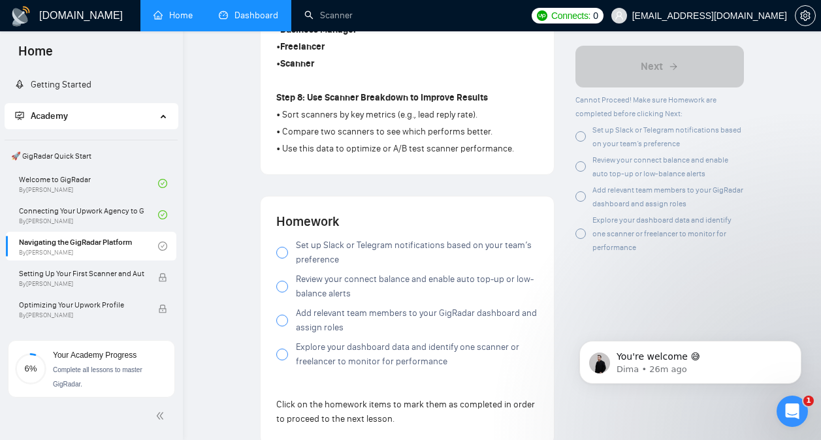
click at [270, 20] on link "Dashboard" at bounding box center [248, 15] width 59 height 11
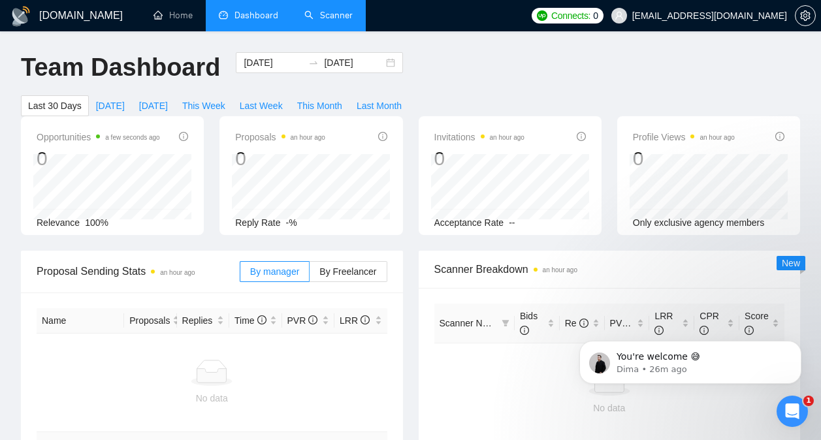
click at [327, 13] on link "Scanner" at bounding box center [328, 15] width 48 height 11
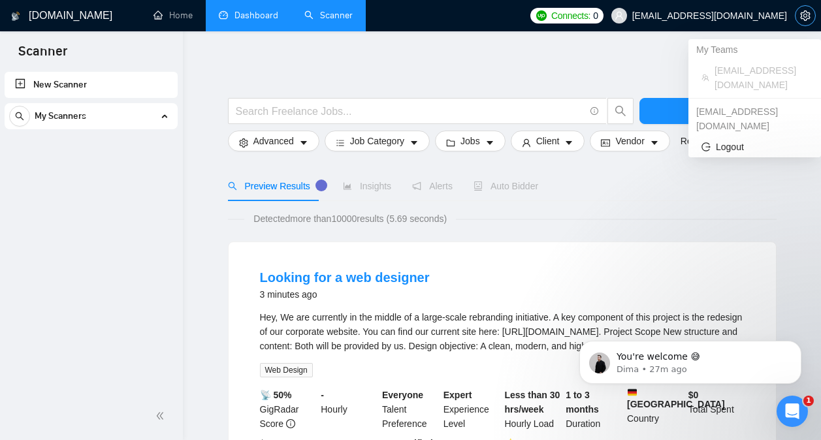
click at [800, 15] on icon "setting" at bounding box center [805, 15] width 10 height 10
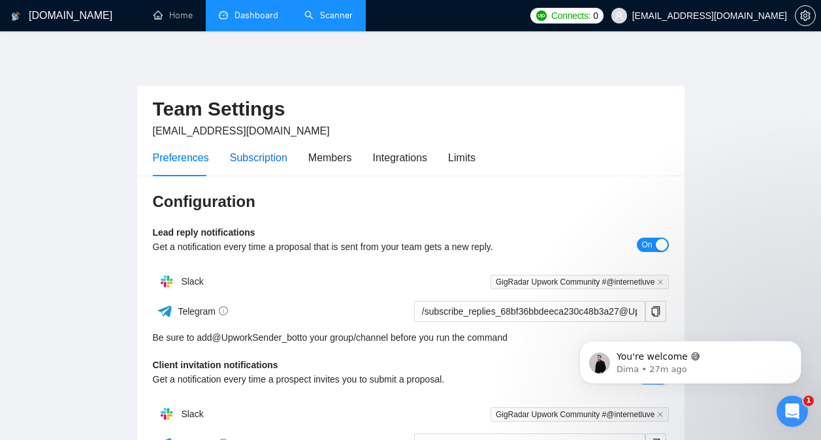
click at [262, 159] on div "Subscription" at bounding box center [258, 157] width 57 height 16
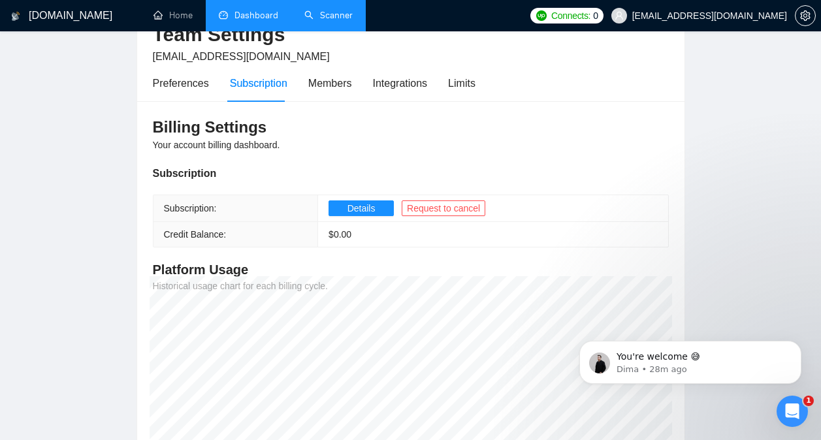
scroll to position [72, 0]
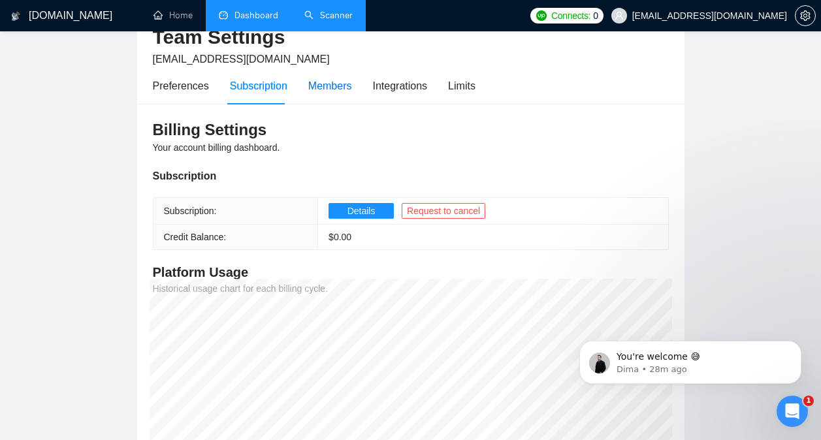
click at [340, 80] on div "Members" at bounding box center [330, 86] width 44 height 16
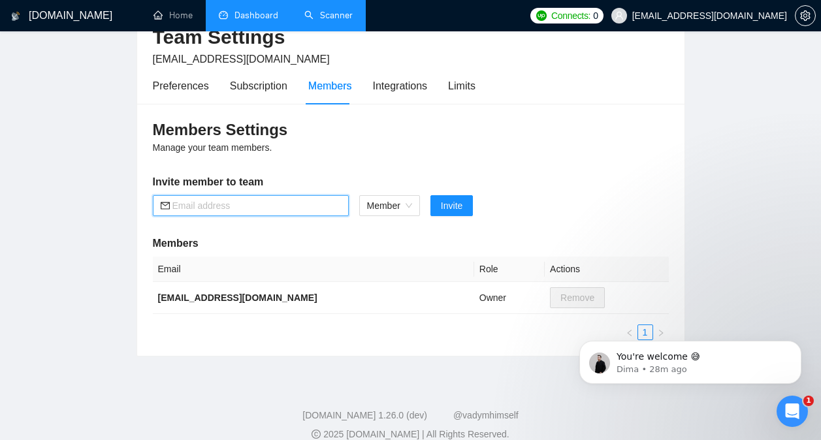
click at [264, 200] on input "text" at bounding box center [256, 205] width 168 height 14
type input "[EMAIL_ADDRESS][DOMAIN_NAME]"
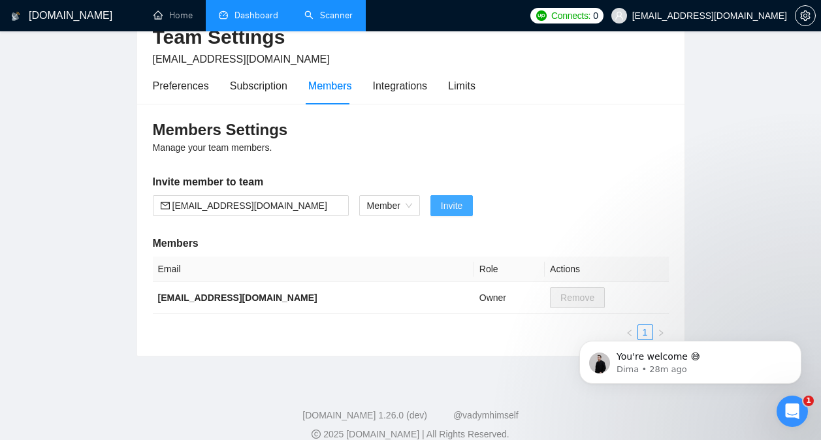
click at [445, 199] on span "Invite" at bounding box center [452, 205] width 22 height 14
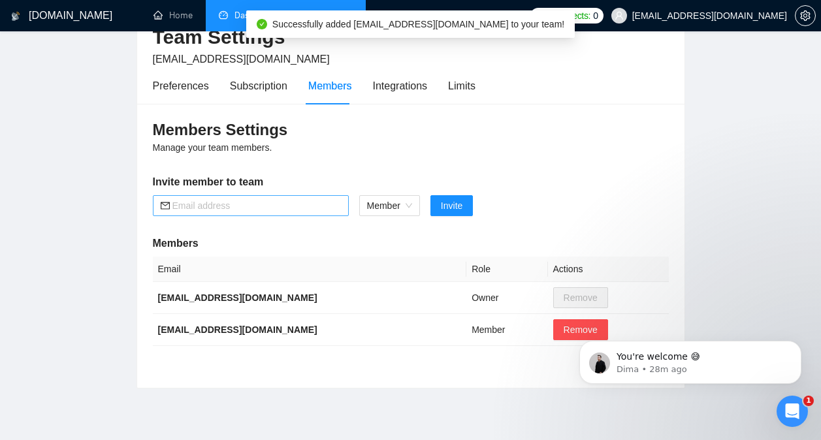
click at [283, 206] on input "text" at bounding box center [256, 205] width 168 height 14
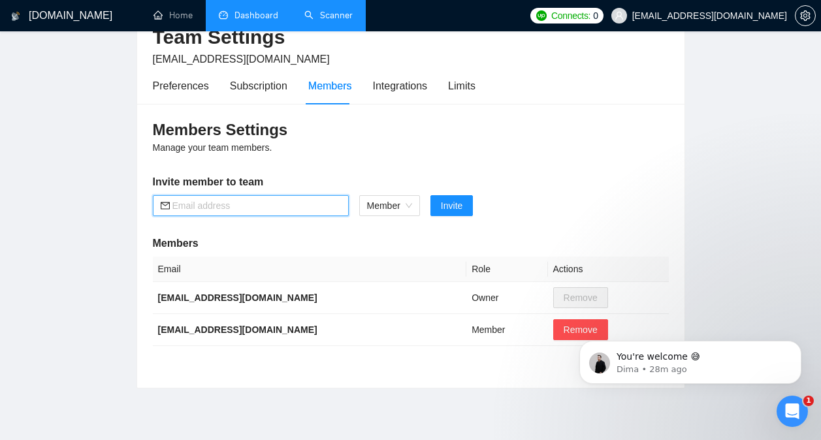
type input "[EMAIL_ADDRESS][DOMAIN_NAME]"
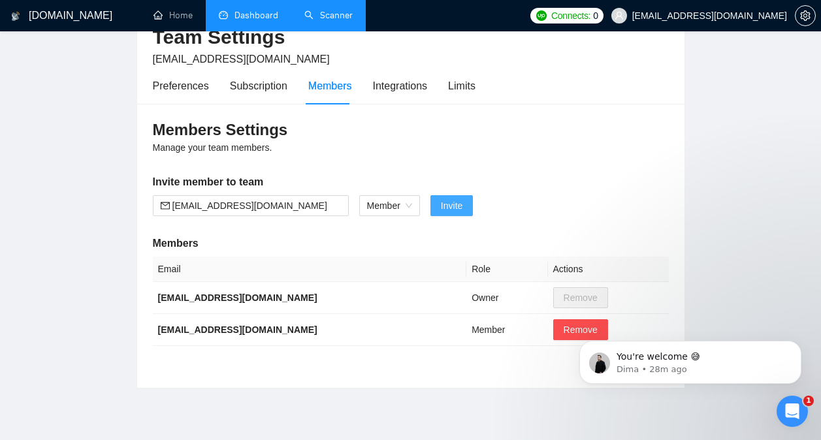
click at [446, 206] on span "Invite" at bounding box center [452, 205] width 22 height 14
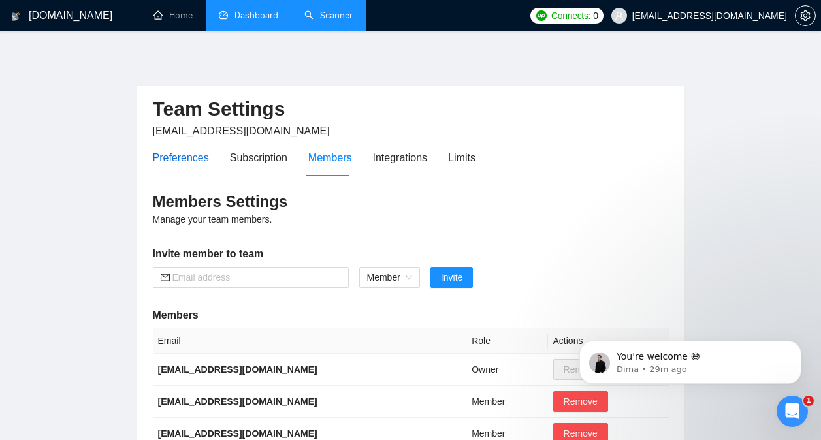
click at [195, 161] on div "Preferences" at bounding box center [181, 157] width 56 height 16
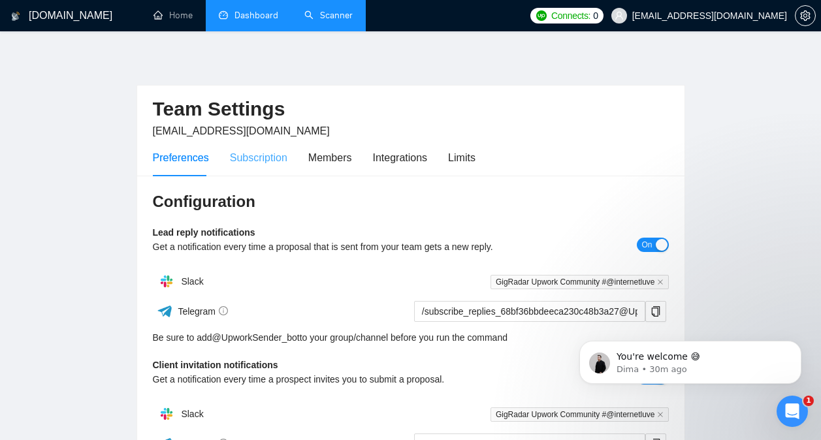
click at [257, 166] on div "Subscription" at bounding box center [258, 157] width 57 height 37
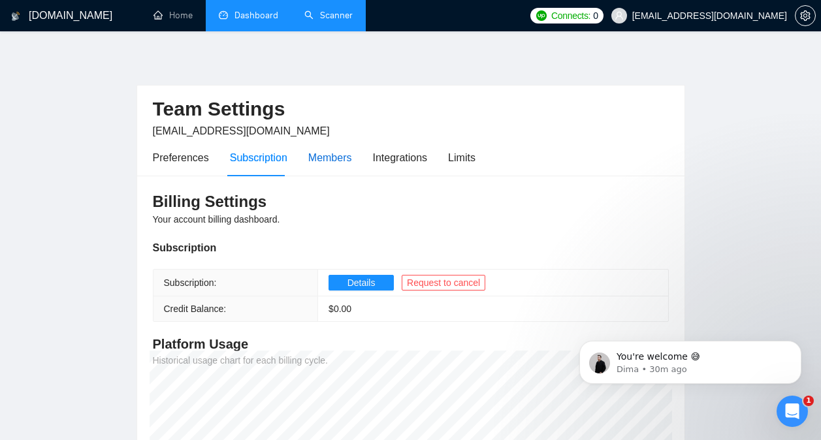
click at [324, 152] on div "Members" at bounding box center [330, 157] width 44 height 16
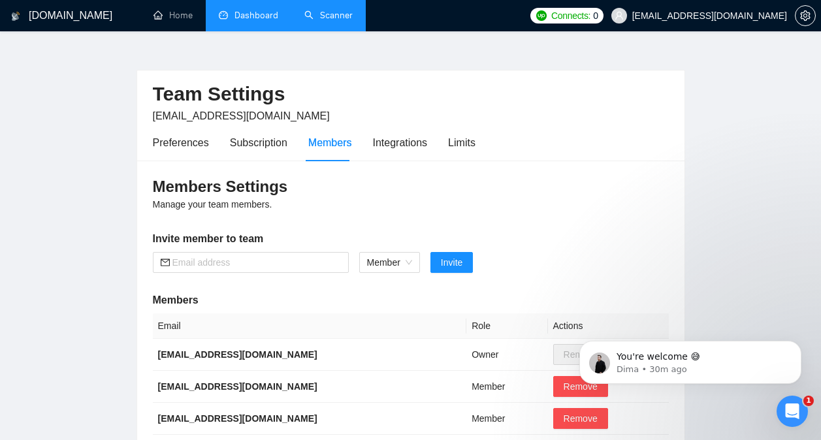
scroll to position [14, 0]
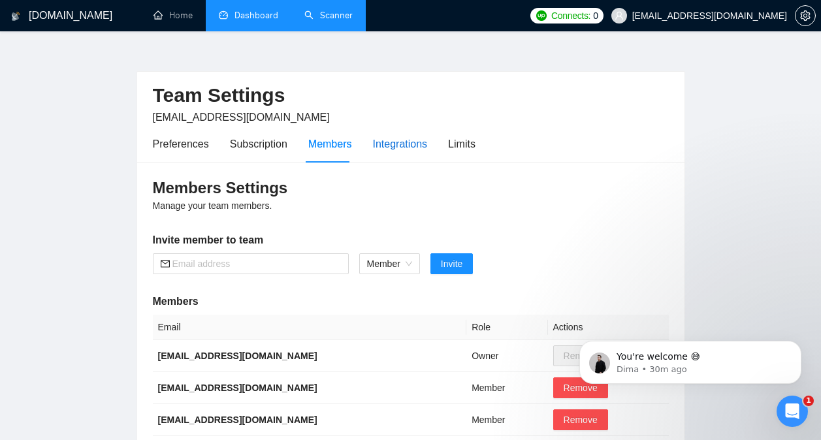
click at [381, 145] on div "Integrations" at bounding box center [400, 144] width 55 height 16
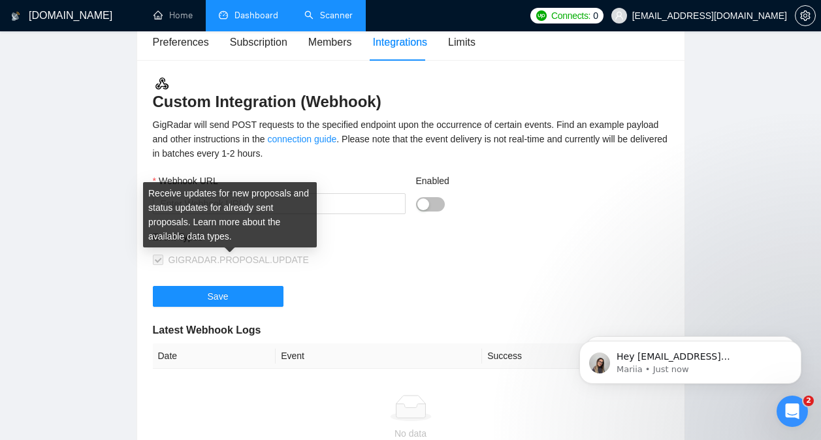
scroll to position [116, 0]
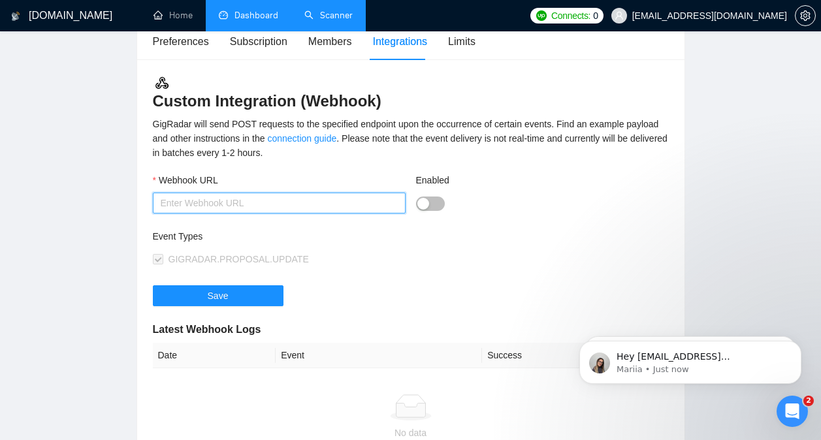
click at [299, 201] on input "Webhook URL" at bounding box center [279, 203] width 253 height 21
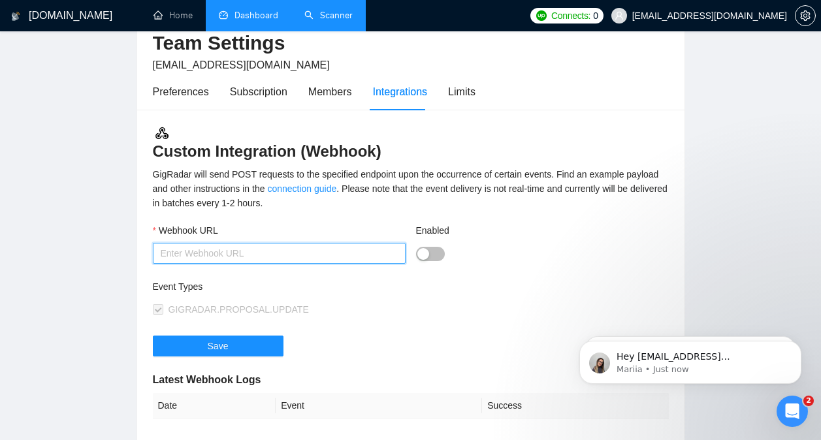
scroll to position [67, 0]
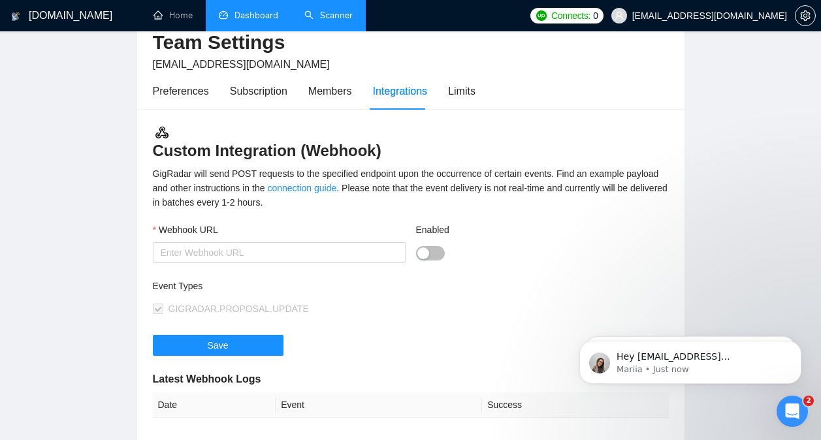
click at [444, 100] on div "Preferences Subscription Members Integrations Limits" at bounding box center [314, 90] width 322 height 37
click at [454, 94] on div "Limits" at bounding box center [461, 91] width 27 height 16
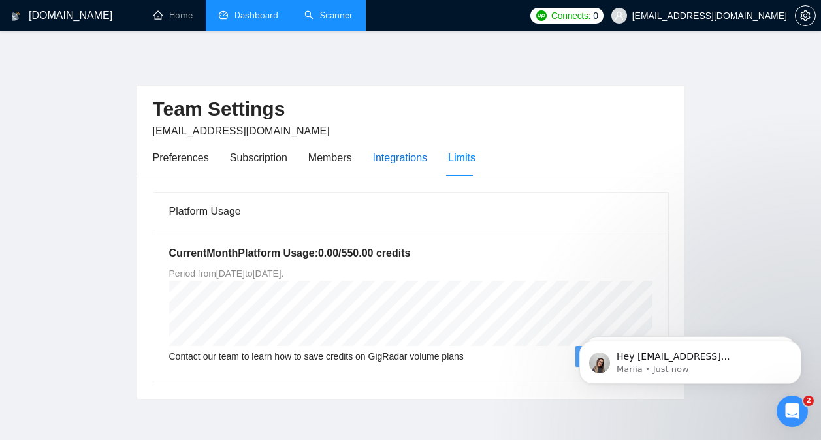
click at [408, 149] on div "Integrations" at bounding box center [400, 157] width 55 height 16
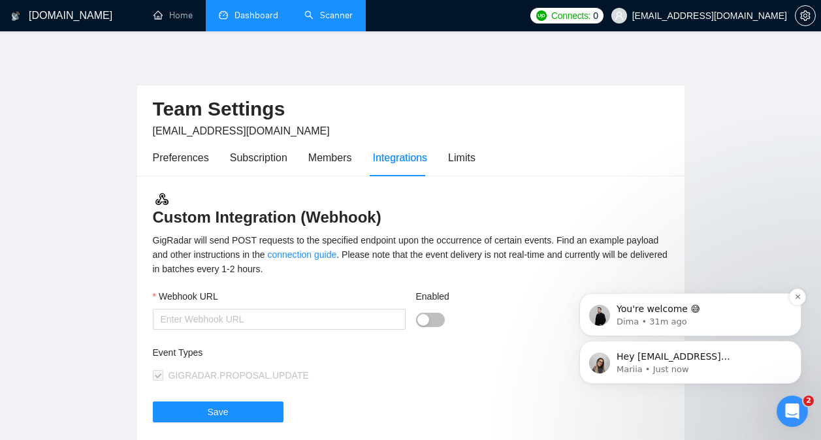
click at [711, 323] on p "Dima • 31m ago" at bounding box center [700, 322] width 168 height 12
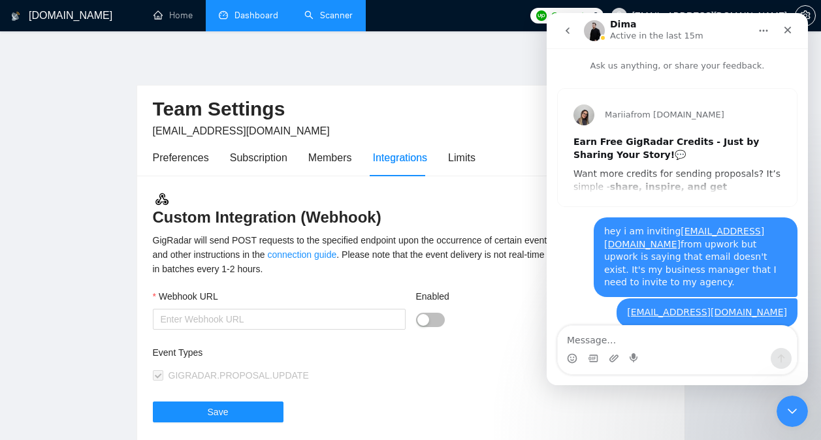
scroll to position [39, 0]
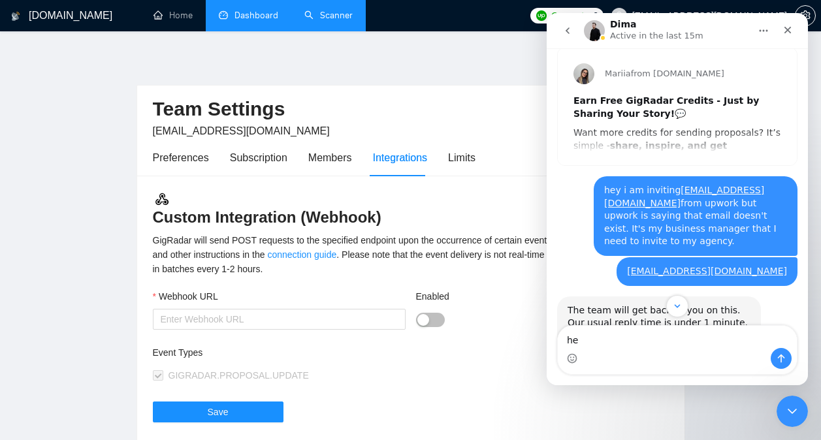
type textarea "hey"
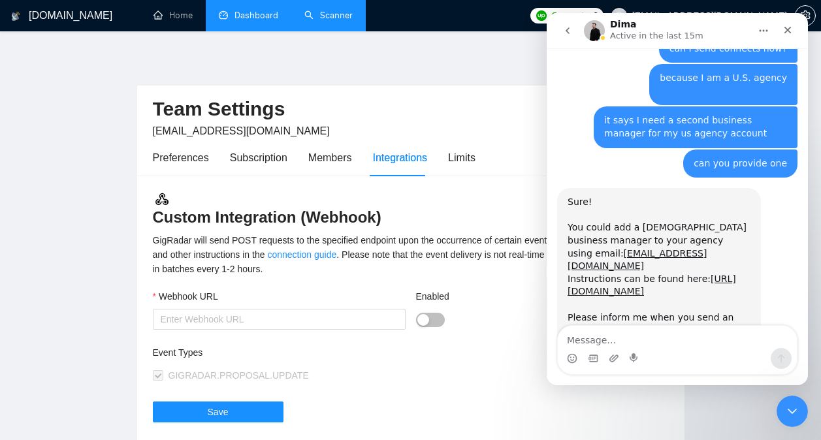
scroll to position [2389, 0]
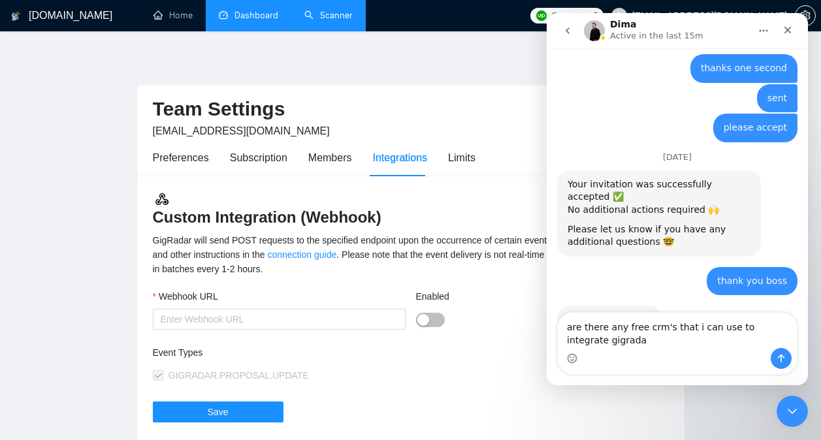
type textarea "are there any free crm's that i can use to integrate gigradar"
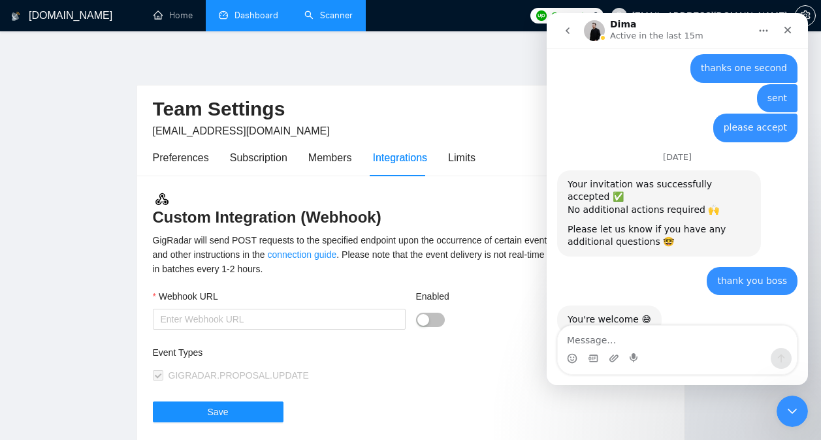
scroll to position [2432, 0]
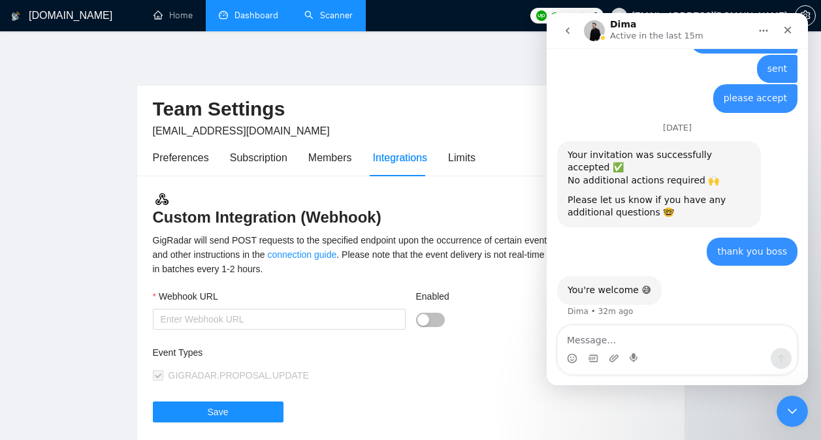
click at [565, 29] on icon "go back" at bounding box center [567, 30] width 10 height 10
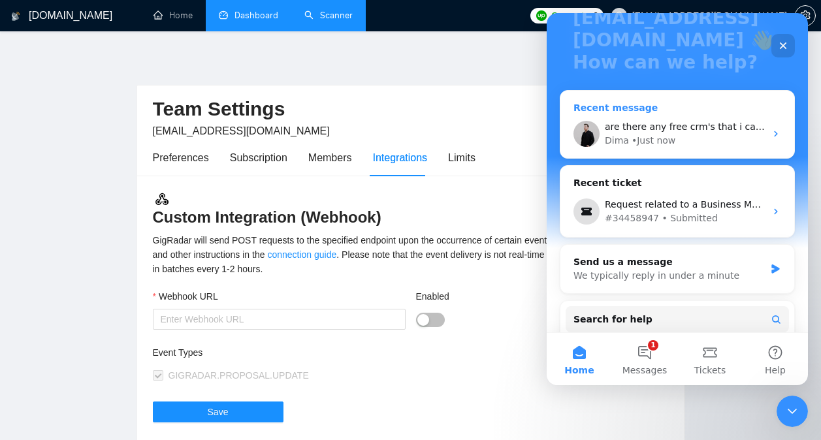
scroll to position [0, 0]
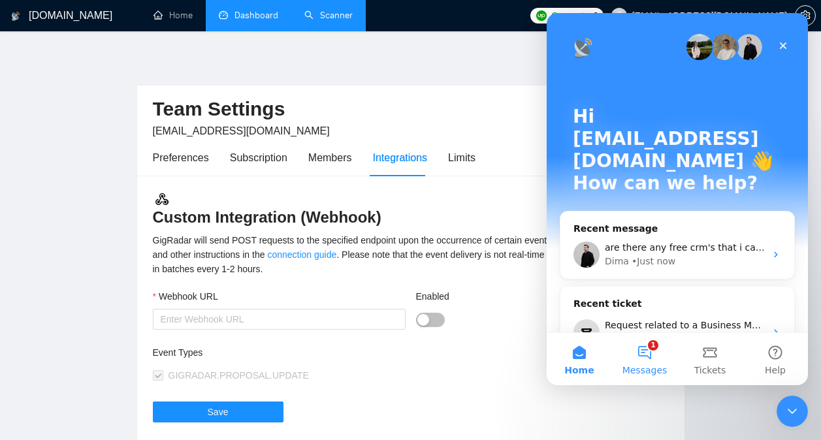
click at [648, 350] on button "1 Messages" at bounding box center [644, 359] width 65 height 52
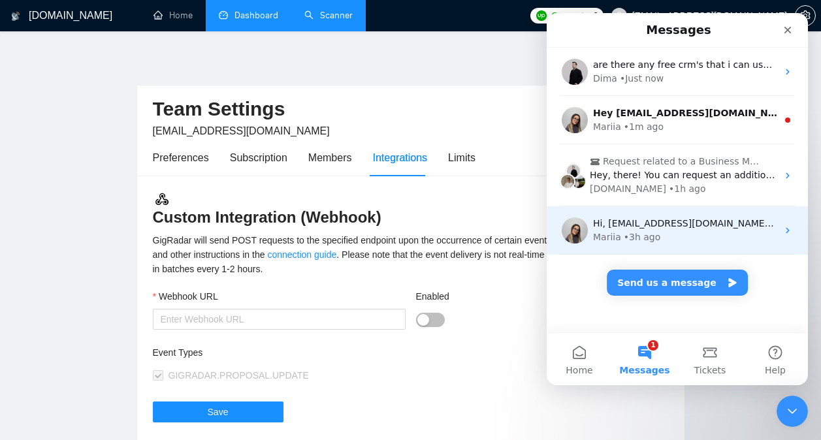
click at [691, 215] on div "Hi, [EMAIL_ADDRESS][DOMAIN_NAME], Welcome to [DOMAIN_NAME]! Why don't you check…" at bounding box center [676, 230] width 261 height 48
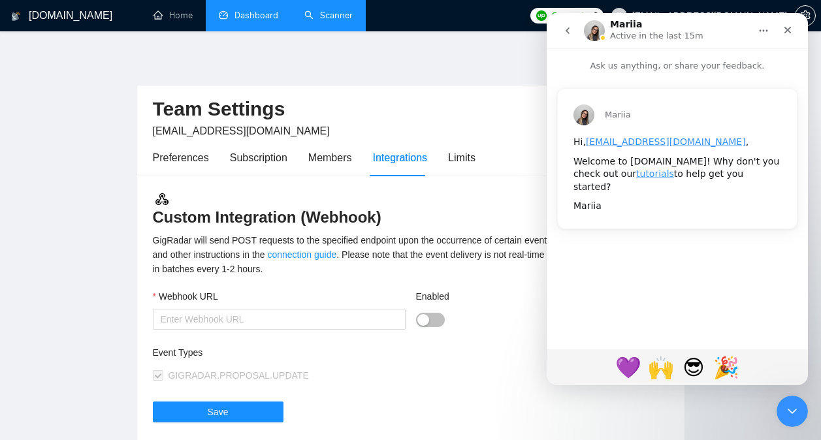
click at [556, 29] on button "go back" at bounding box center [567, 30] width 25 height 25
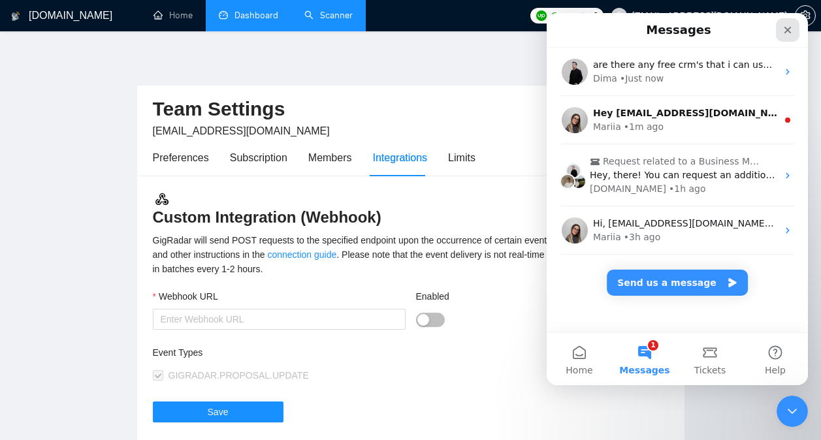
click at [785, 32] on icon "Close" at bounding box center [787, 30] width 7 height 7
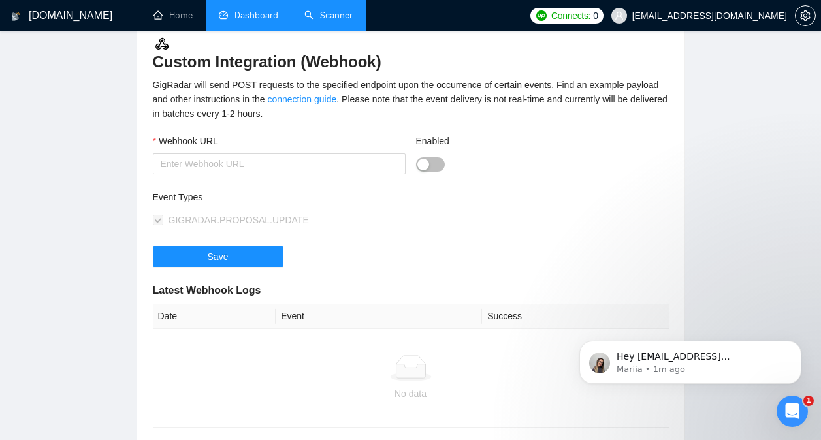
scroll to position [152, 0]
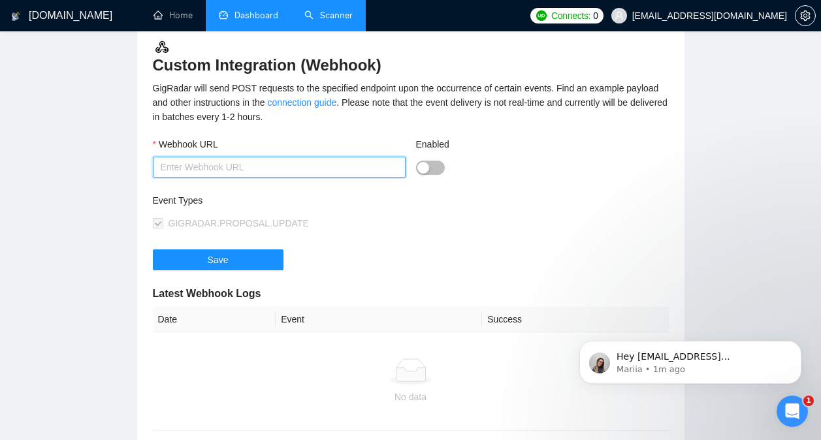
click at [322, 171] on input "Webhook URL" at bounding box center [279, 167] width 253 height 21
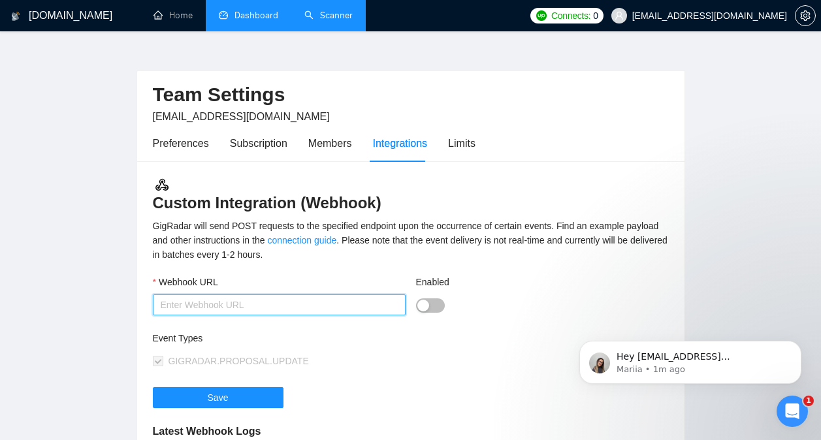
scroll to position [0, 0]
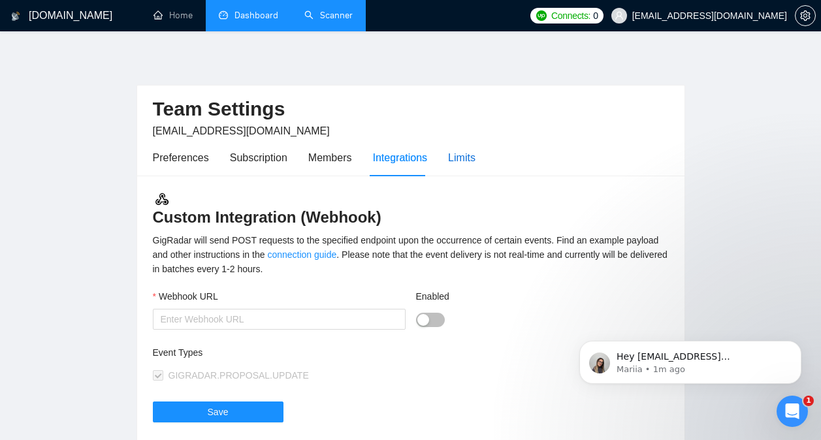
click at [464, 162] on div "Limits" at bounding box center [461, 157] width 27 height 16
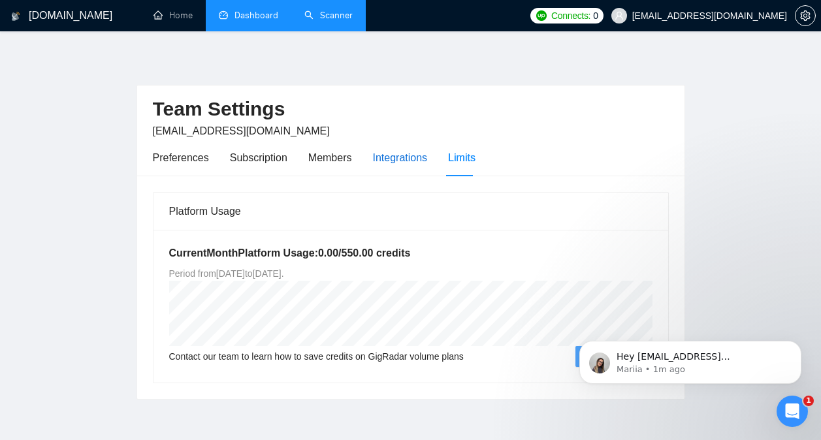
click at [400, 155] on div "Integrations" at bounding box center [400, 157] width 55 height 16
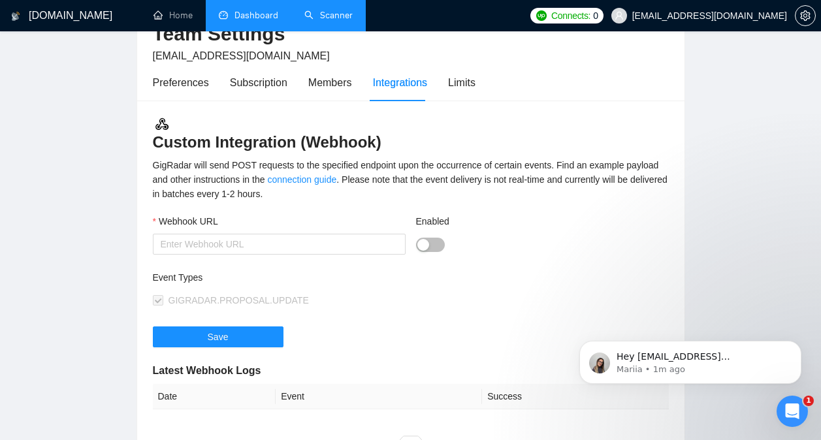
scroll to position [74, 0]
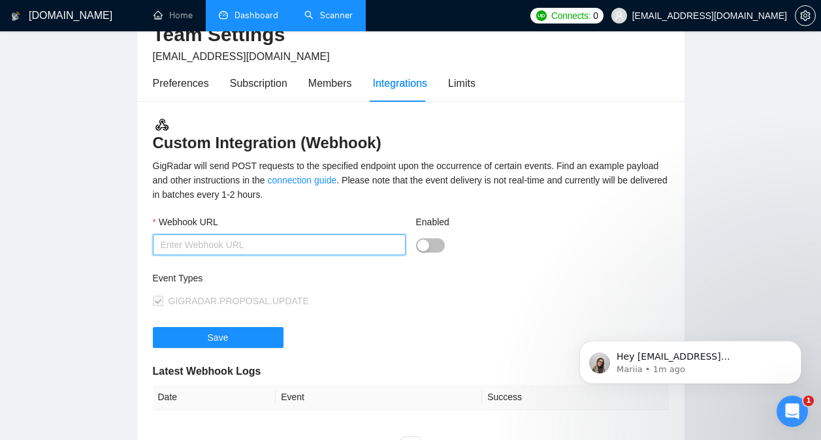
click at [295, 245] on input "Webhook URL" at bounding box center [279, 244] width 253 height 21
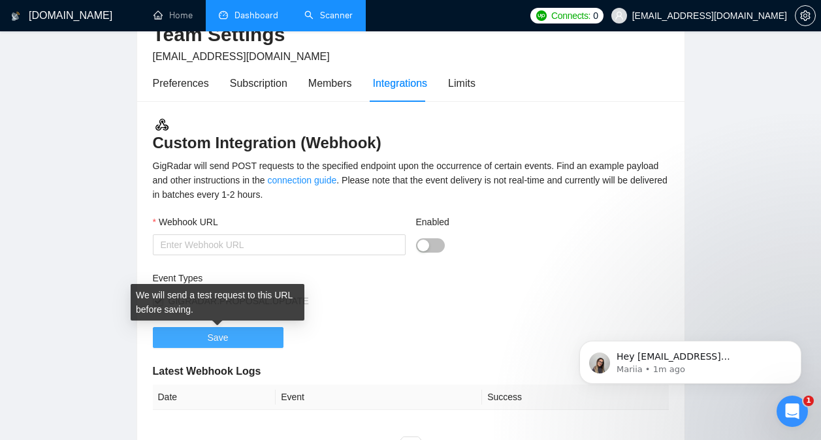
click at [231, 338] on button "Save" at bounding box center [218, 337] width 131 height 21
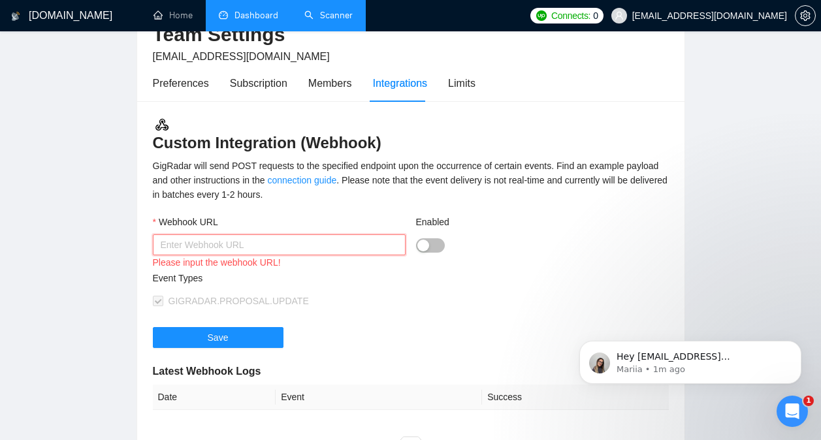
click at [267, 247] on input "Webhook URL" at bounding box center [279, 244] width 253 height 21
click at [329, 88] on div "Members" at bounding box center [330, 83] width 44 height 16
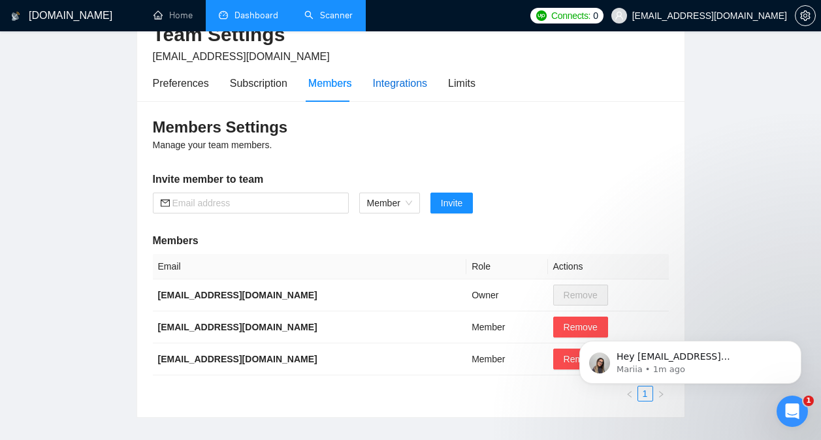
click at [375, 86] on div "Integrations" at bounding box center [400, 83] width 55 height 16
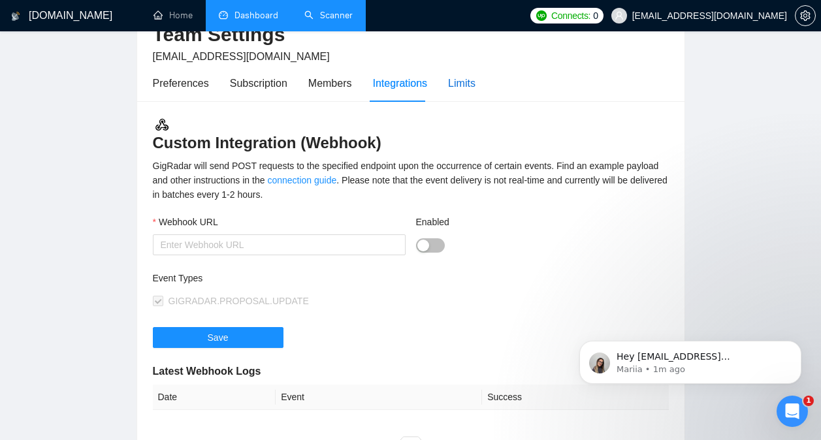
click at [448, 82] on div "Limits" at bounding box center [461, 83] width 27 height 16
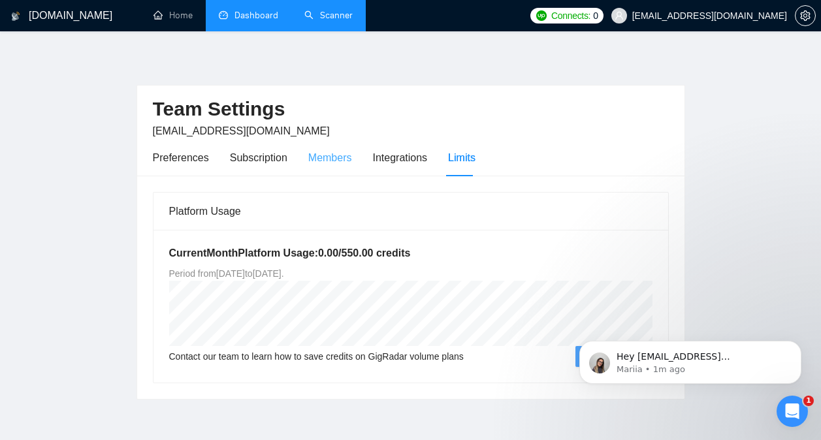
click at [331, 168] on div "Members" at bounding box center [330, 157] width 44 height 37
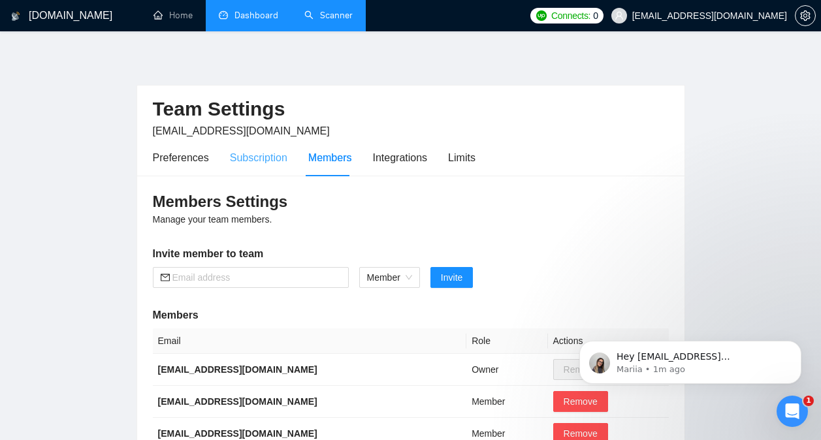
click at [240, 168] on div "Subscription" at bounding box center [258, 157] width 57 height 37
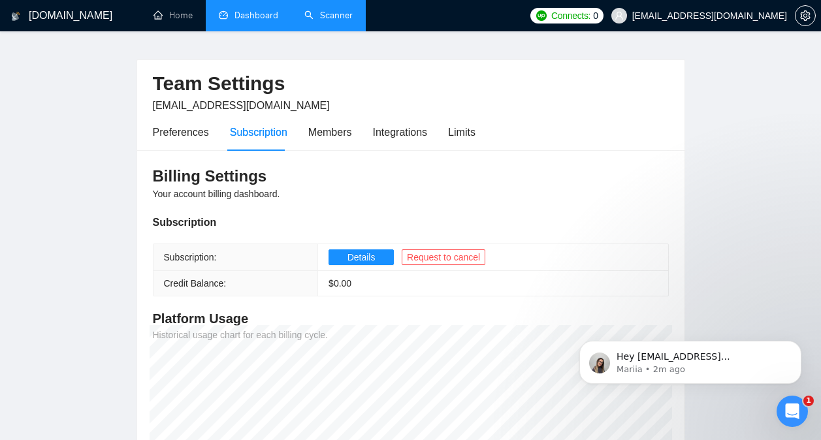
scroll to position [22, 0]
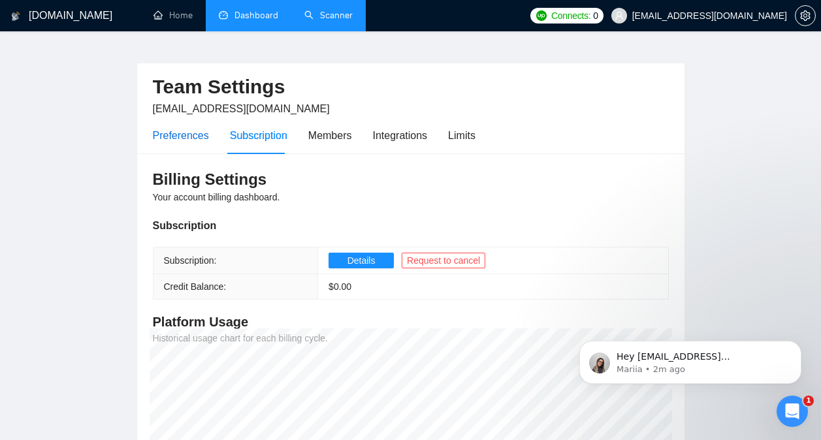
click at [189, 138] on div "Preferences" at bounding box center [181, 135] width 56 height 16
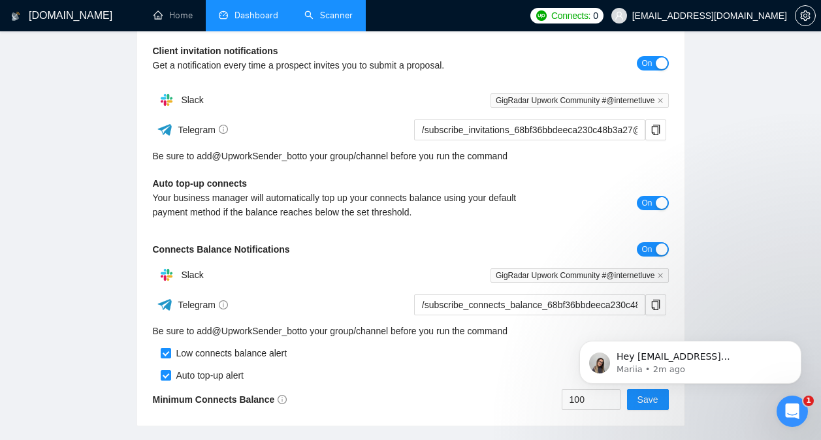
scroll to position [401, 0]
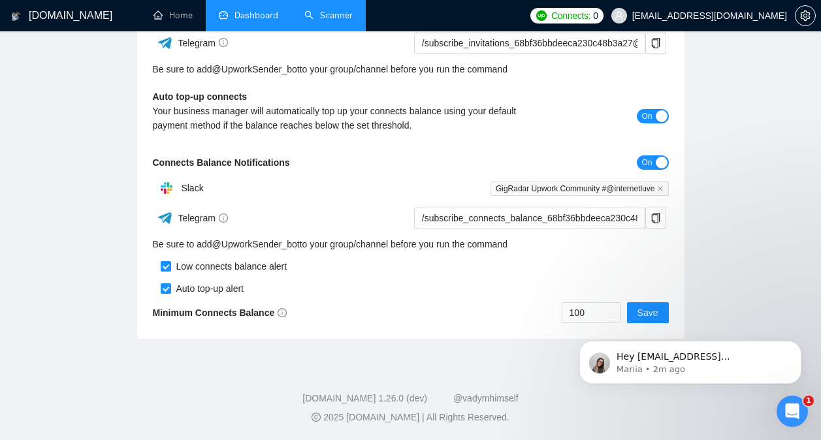
click at [636, 319] on body "Hey [EMAIL_ADDRESS][DOMAIN_NAME], Do you want to learn how to integrate GigRada…" at bounding box center [690, 359] width 251 height 81
click at [638, 316] on html "Hey [EMAIL_ADDRESS][DOMAIN_NAME], Do you want to learn how to integrate GigRada…" at bounding box center [689, 358] width 261 height 91
click at [646, 313] on html "Hey [EMAIL_ADDRESS][DOMAIN_NAME], Do you want to learn how to integrate GigRada…" at bounding box center [689, 358] width 261 height 91
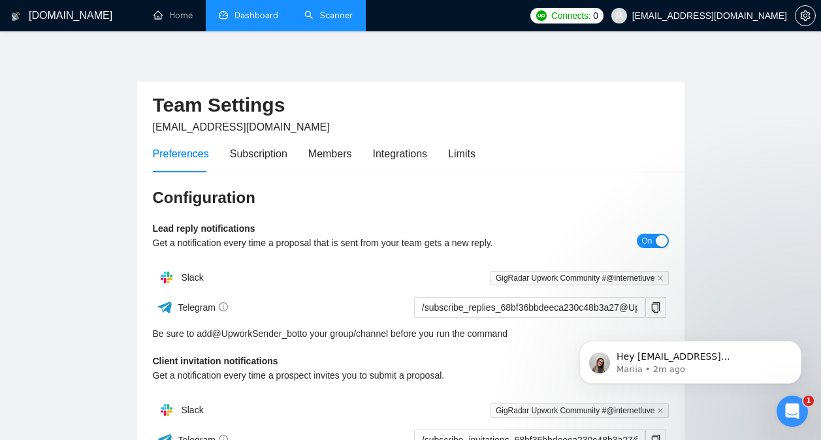
scroll to position [0, 0]
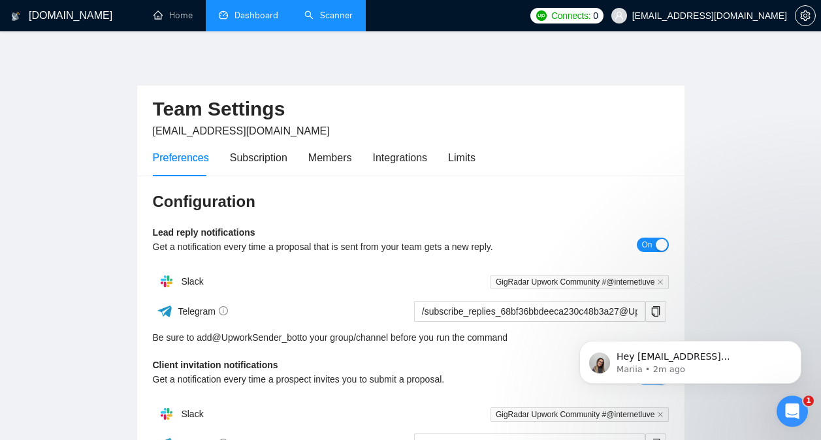
click at [34, 20] on h1 "[DOMAIN_NAME]" at bounding box center [71, 15] width 84 height 31
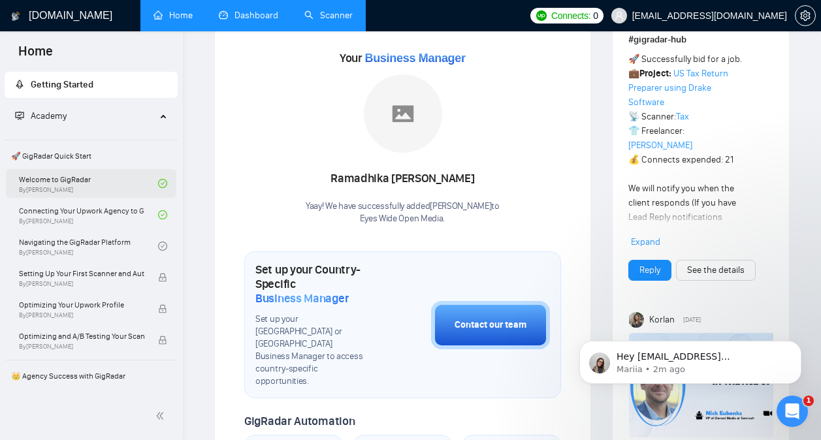
scroll to position [225, 0]
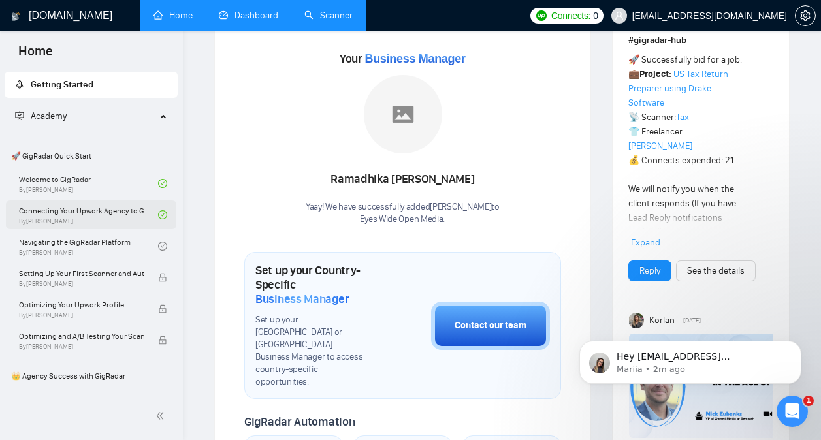
click at [90, 213] on link "Connecting Your Upwork Agency to GigRadar By [PERSON_NAME]" at bounding box center [88, 214] width 139 height 29
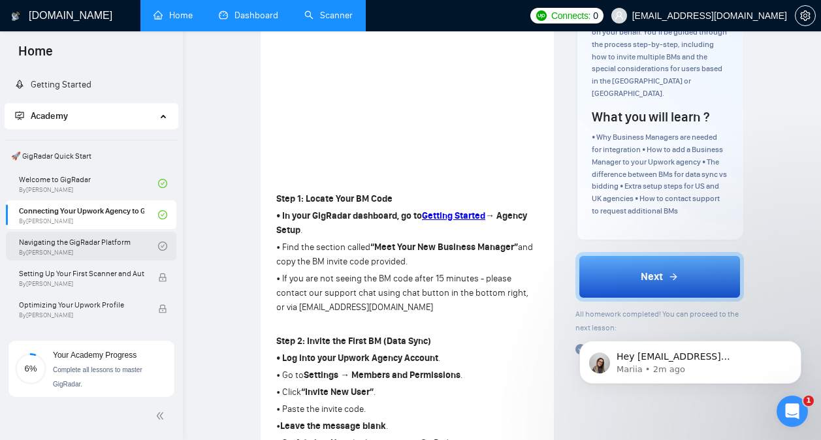
click at [90, 238] on link "Navigating the GigRadar Platform By [PERSON_NAME]" at bounding box center [88, 246] width 139 height 29
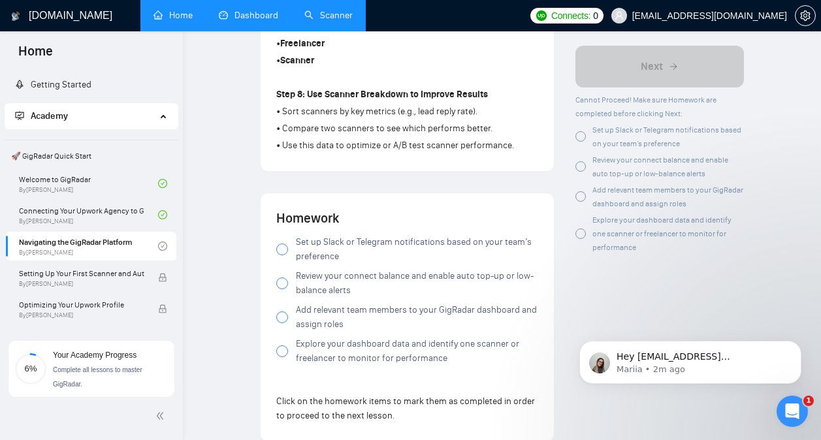
scroll to position [1090, 0]
click at [280, 249] on div at bounding box center [282, 249] width 12 height 12
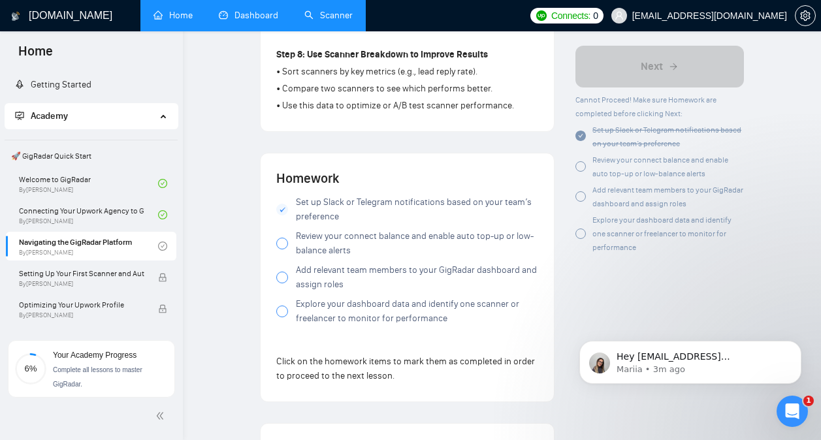
scroll to position [1131, 0]
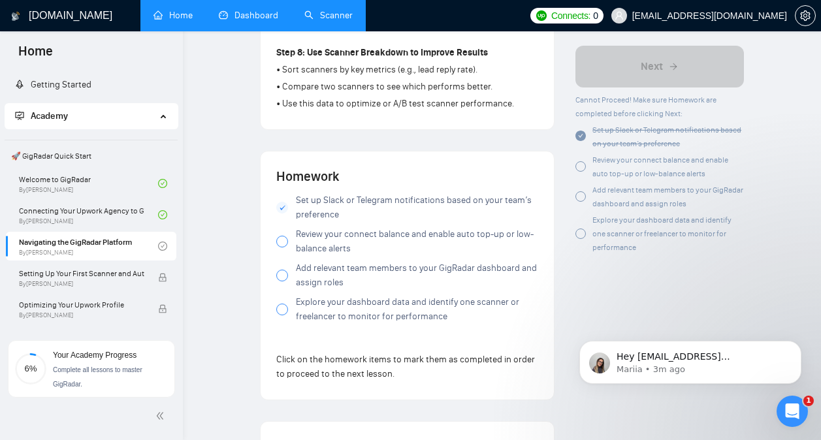
click at [285, 247] on div at bounding box center [282, 242] width 12 height 12
click at [283, 281] on div at bounding box center [282, 276] width 12 height 12
click at [248, 21] on link "Dashboard" at bounding box center [248, 15] width 59 height 11
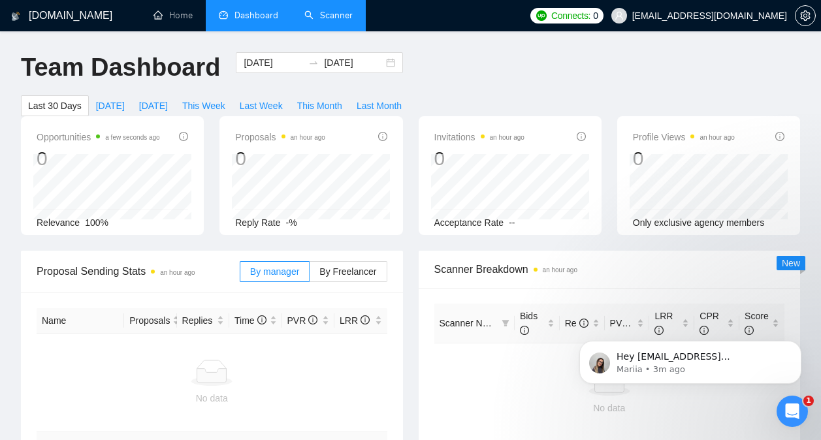
click at [333, 21] on link "Scanner" at bounding box center [328, 15] width 48 height 11
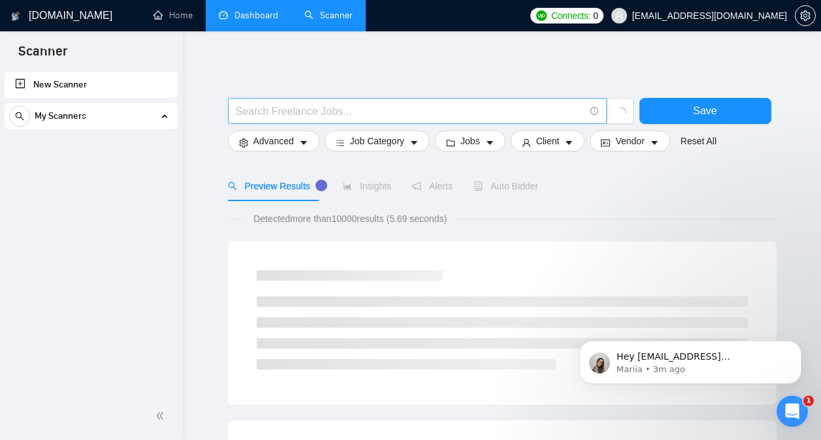
click at [339, 114] on input "text" at bounding box center [410, 111] width 349 height 16
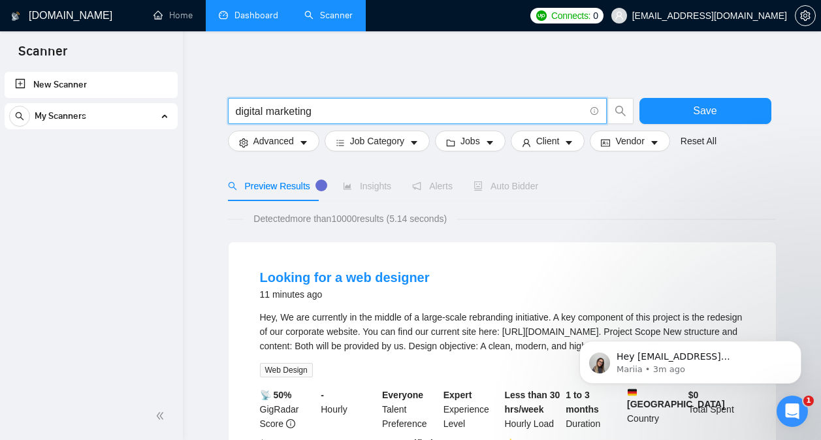
type input "digital marketing"
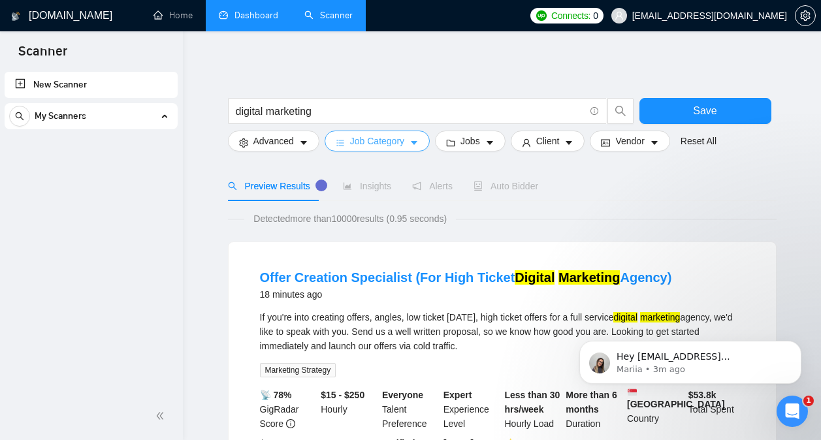
click at [385, 138] on span "Job Category" at bounding box center [377, 141] width 54 height 14
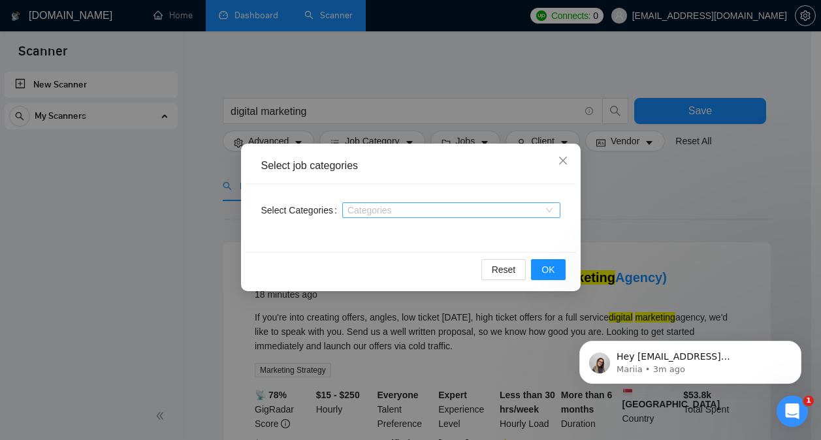
click at [441, 205] on div at bounding box center [444, 210] width 198 height 10
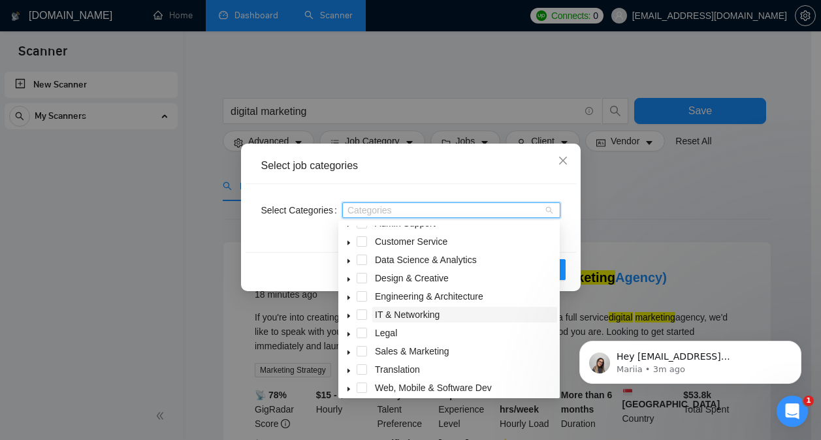
scroll to position [29, 0]
click at [413, 347] on span "Sales & Marketing" at bounding box center [412, 350] width 74 height 10
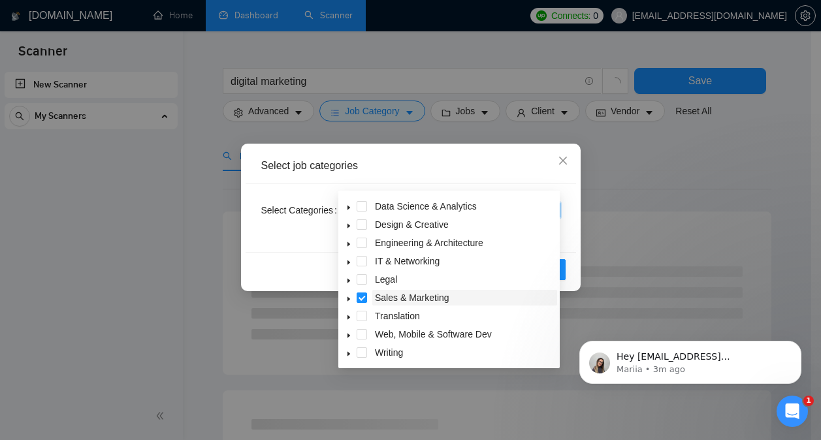
scroll to position [0, 0]
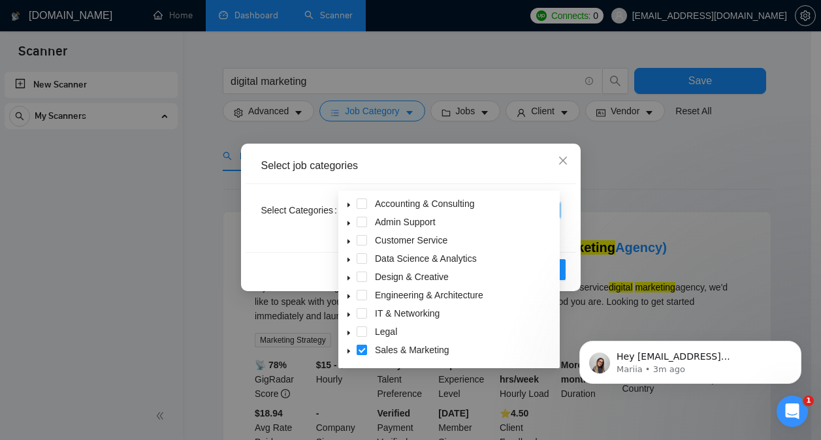
click at [260, 259] on div "Reset OK" at bounding box center [410, 269] width 330 height 35
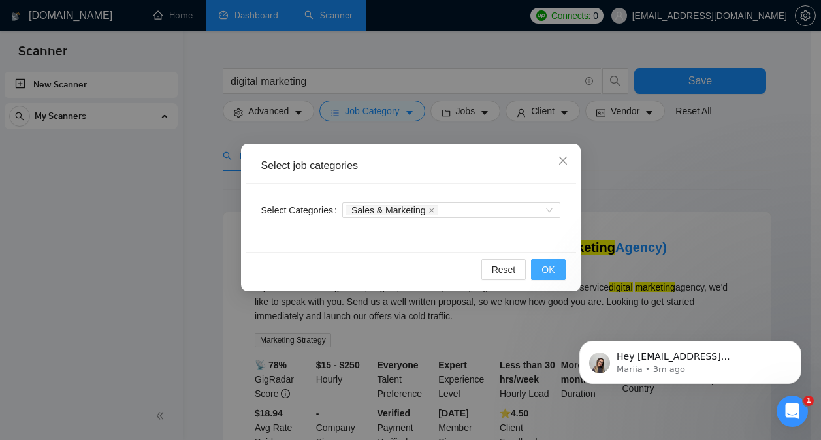
click at [554, 273] on span "OK" at bounding box center [547, 269] width 13 height 14
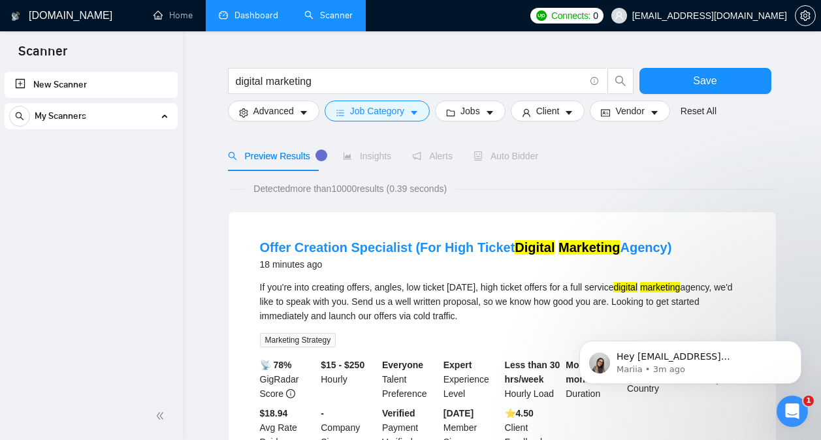
click at [464, 99] on div "digital marketing" at bounding box center [430, 84] width 411 height 33
click at [467, 108] on span "Jobs" at bounding box center [470, 111] width 20 height 14
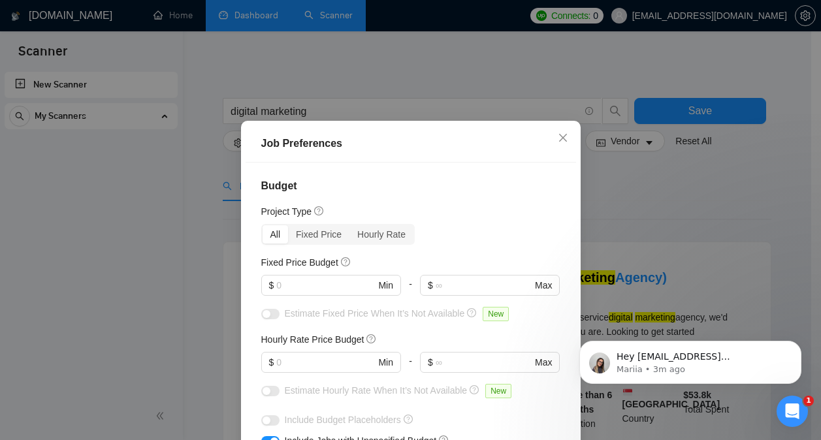
scroll to position [3, 0]
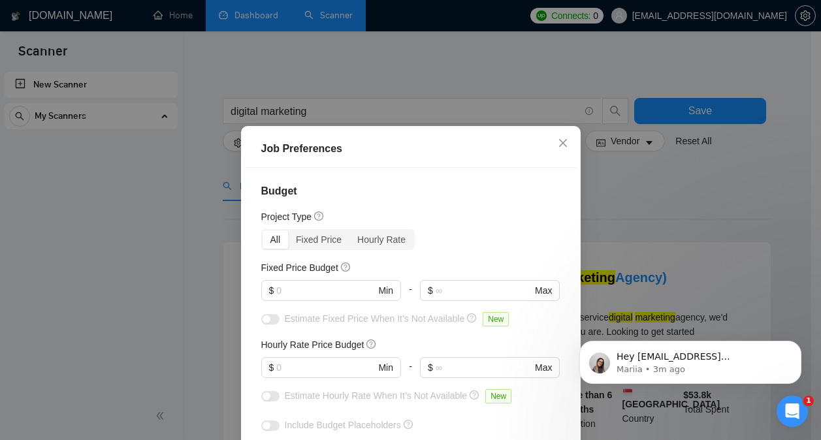
click at [712, 242] on div "Job Preferences Budget Project Type All Fixed Price Hourly Rate Fixed Price Bud…" at bounding box center [410, 220] width 821 height 440
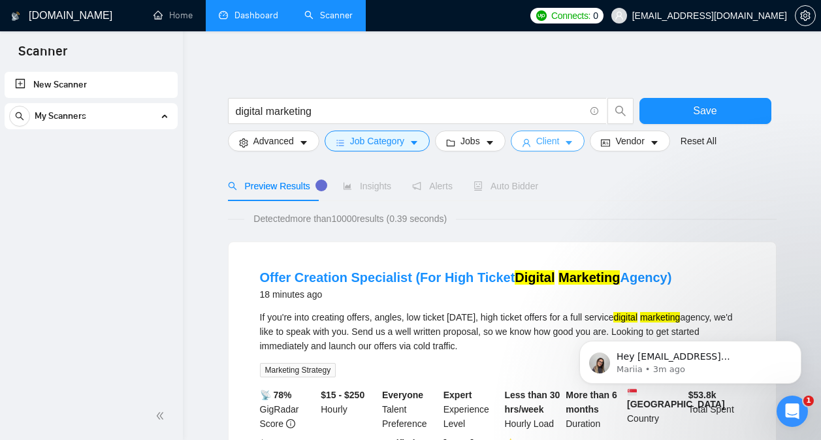
click at [559, 143] on button "Client" at bounding box center [548, 141] width 74 height 21
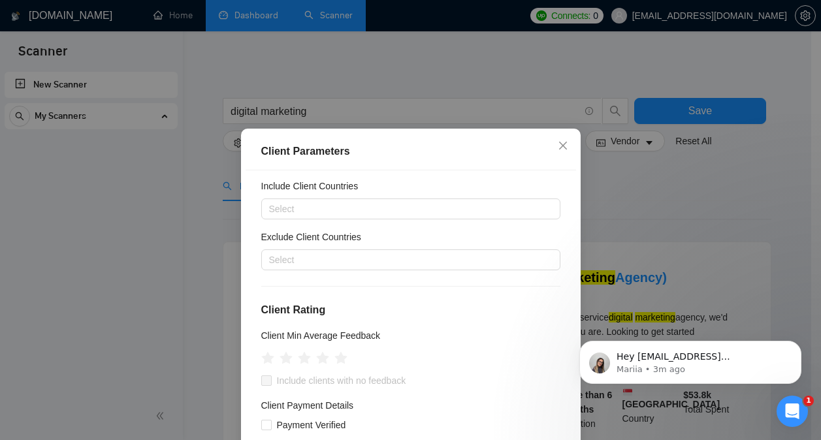
scroll to position [33, 0]
click at [459, 210] on div at bounding box center [403, 210] width 279 height 16
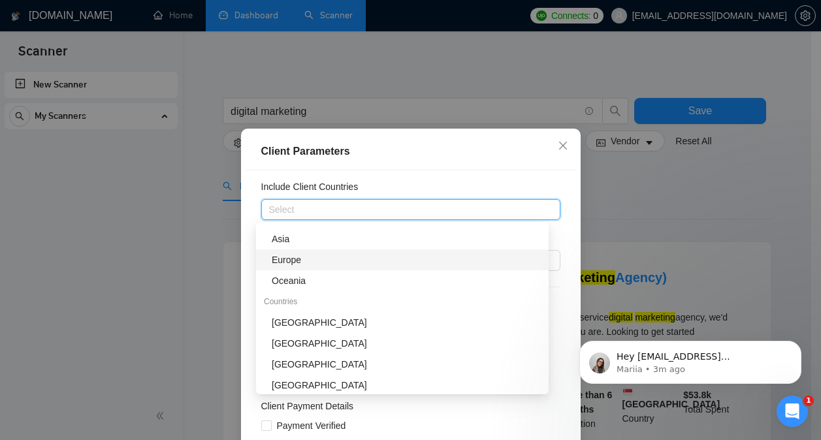
scroll to position [80, 0]
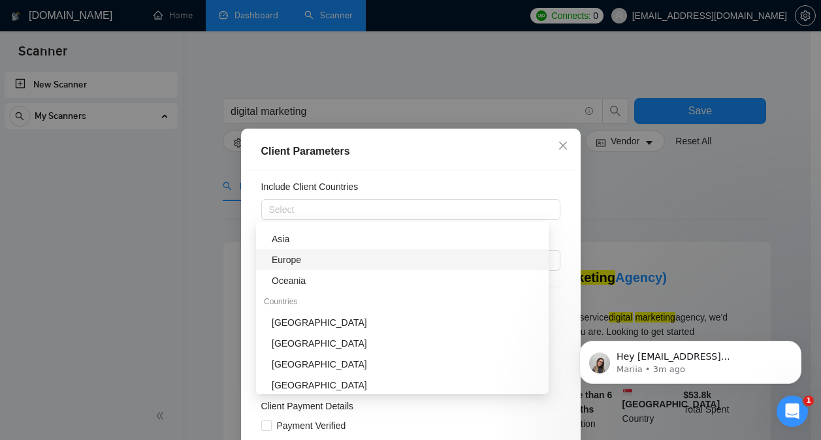
click at [693, 206] on div "Client Parameters Client Location Include Client Countries Select Exclude Clien…" at bounding box center [410, 220] width 821 height 440
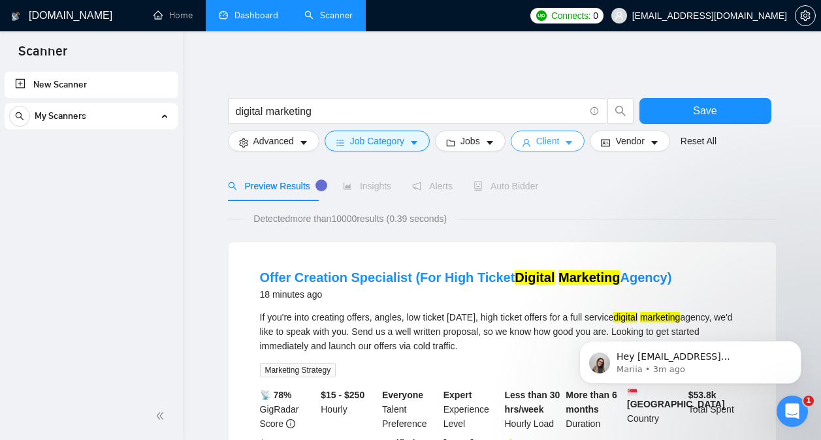
click at [556, 142] on button "Client" at bounding box center [548, 141] width 74 height 21
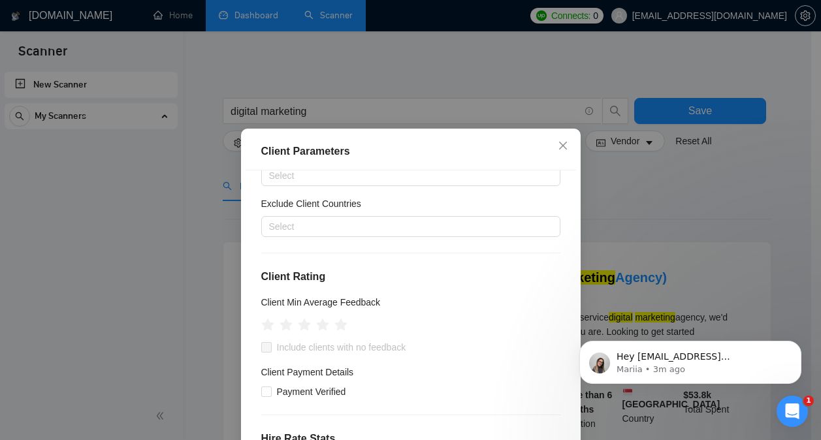
scroll to position [67, 0]
click at [405, 231] on div at bounding box center [403, 226] width 279 height 16
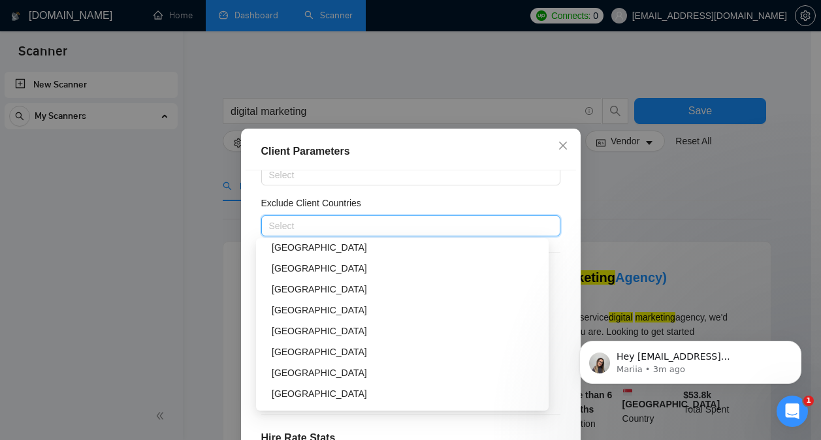
scroll to position [209, 0]
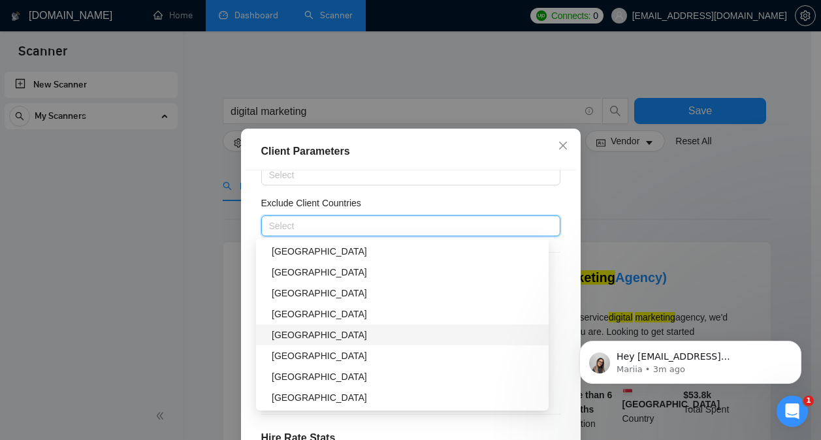
click at [367, 332] on div "[GEOGRAPHIC_DATA]" at bounding box center [406, 335] width 269 height 14
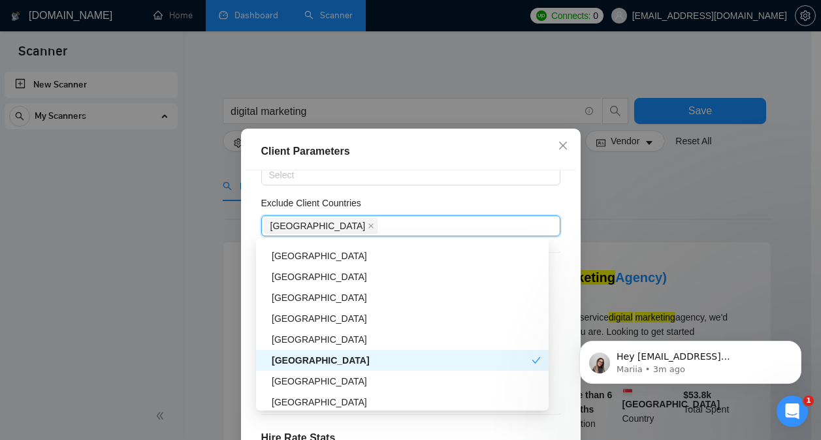
scroll to position [183, 0]
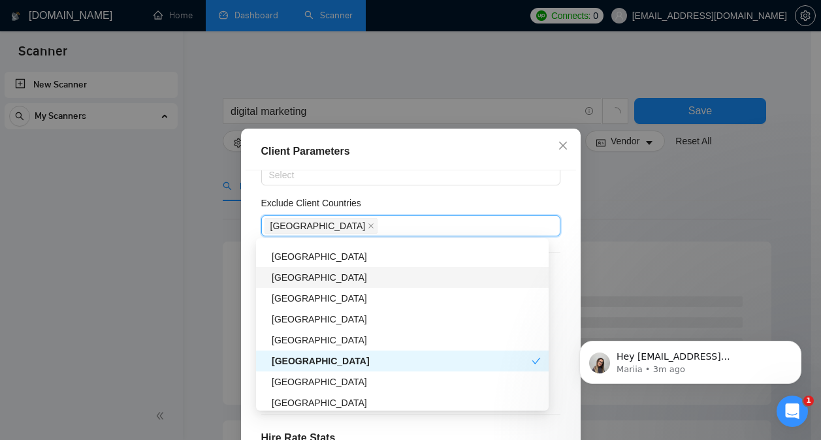
click at [379, 284] on div "[GEOGRAPHIC_DATA]" at bounding box center [406, 277] width 269 height 14
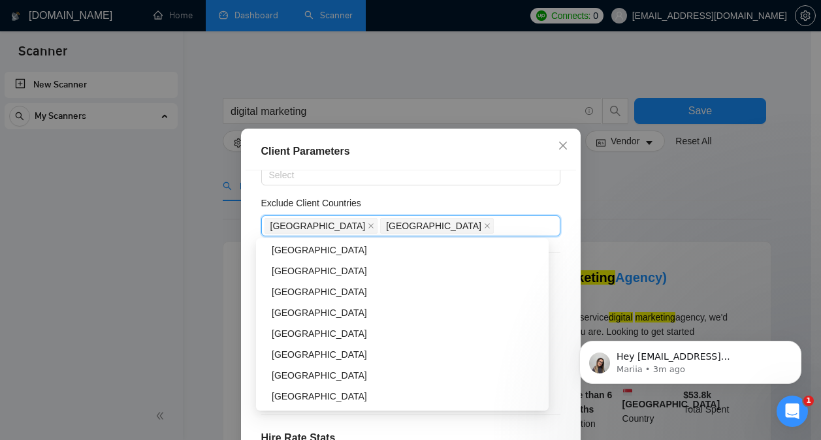
scroll to position [488, 0]
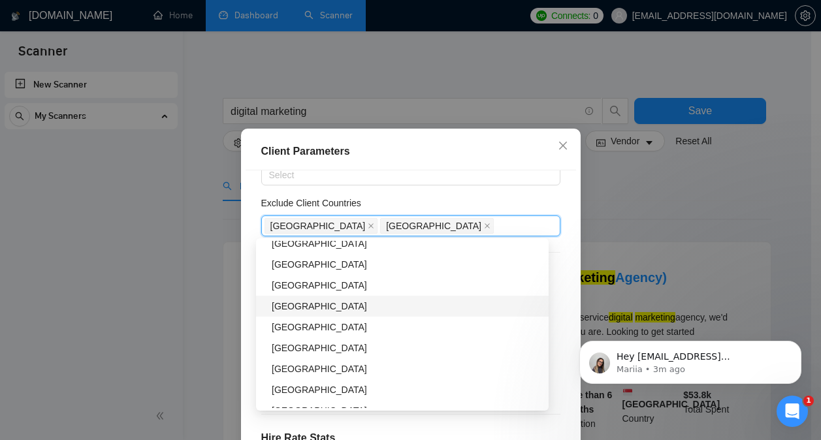
click at [386, 300] on div "[GEOGRAPHIC_DATA]" at bounding box center [406, 306] width 269 height 14
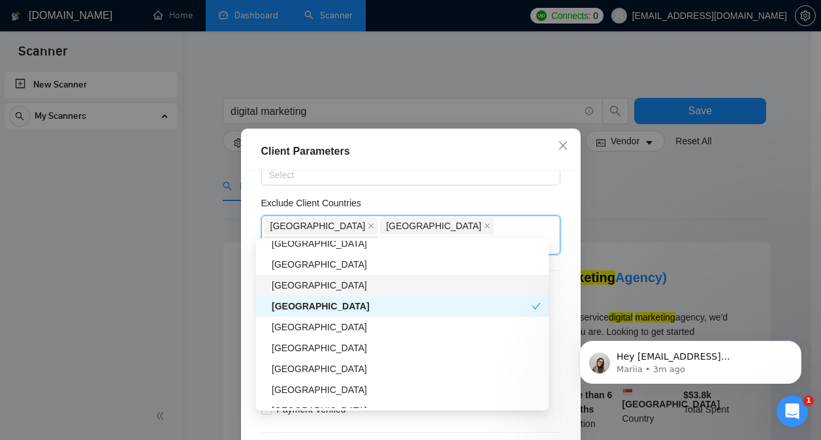
click at [388, 292] on div "[GEOGRAPHIC_DATA]" at bounding box center [406, 285] width 269 height 14
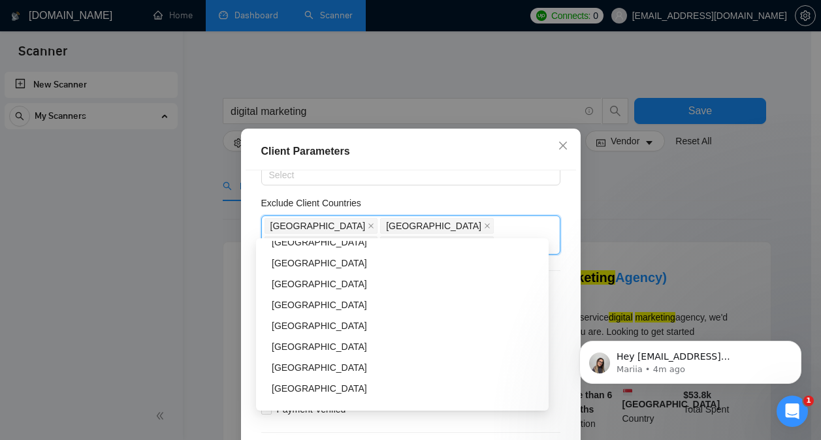
scroll to position [2601, 0]
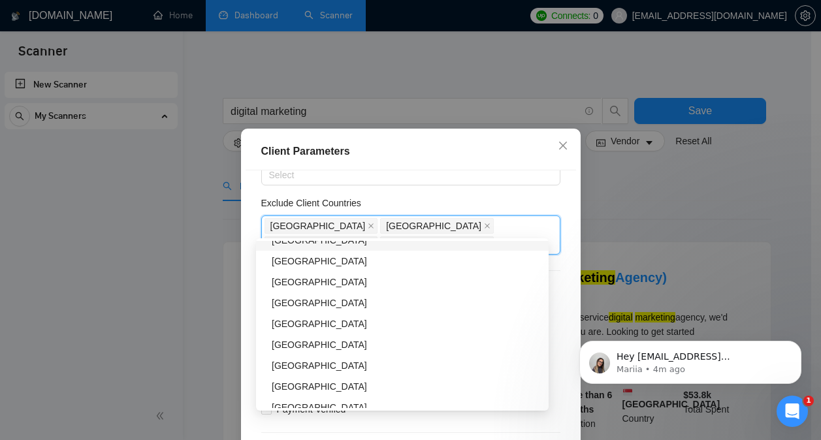
click at [552, 234] on div "Client Location Include Client Countries Select Exclude Client Countries [GEOGR…" at bounding box center [410, 324] width 330 height 308
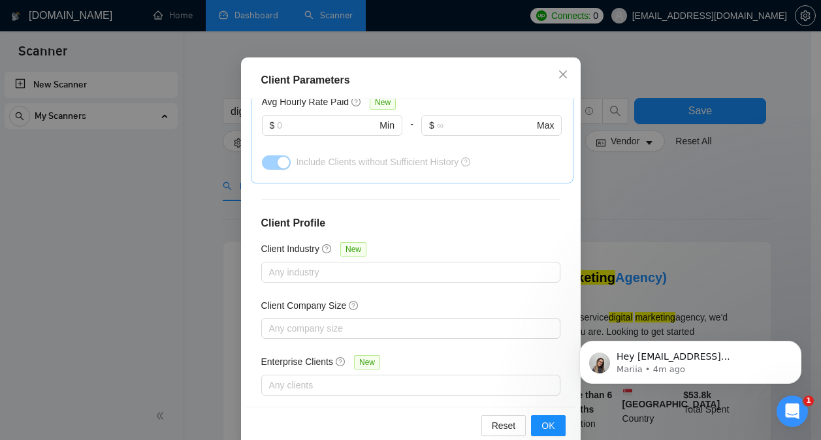
scroll to position [95, 0]
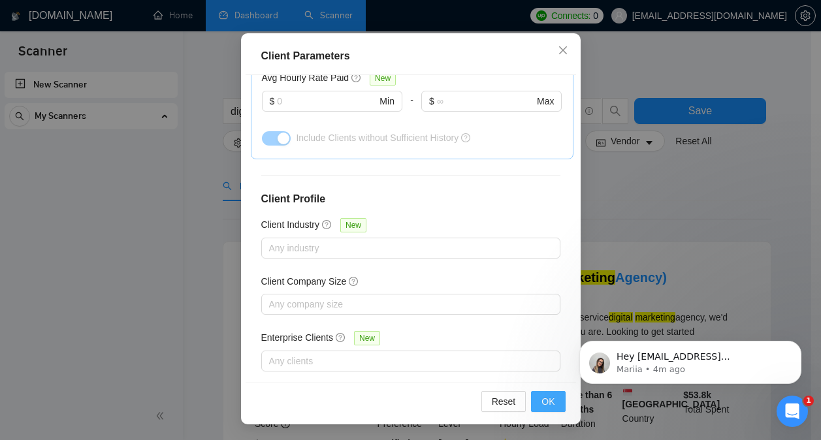
click at [541, 394] on span "OK" at bounding box center [547, 401] width 13 height 14
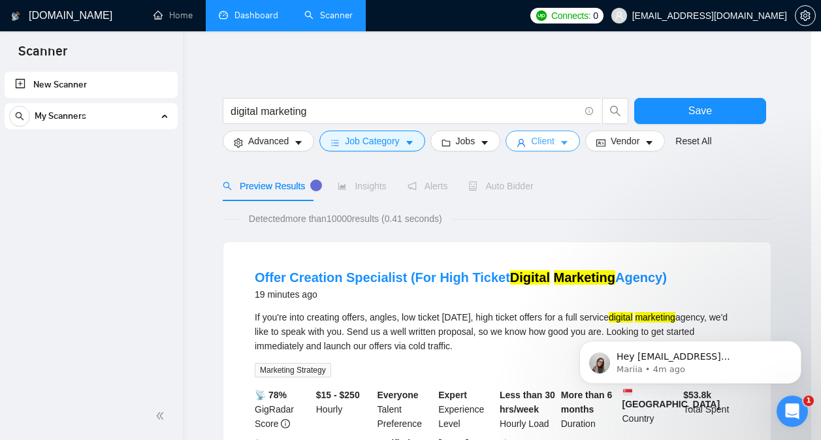
scroll to position [0, 0]
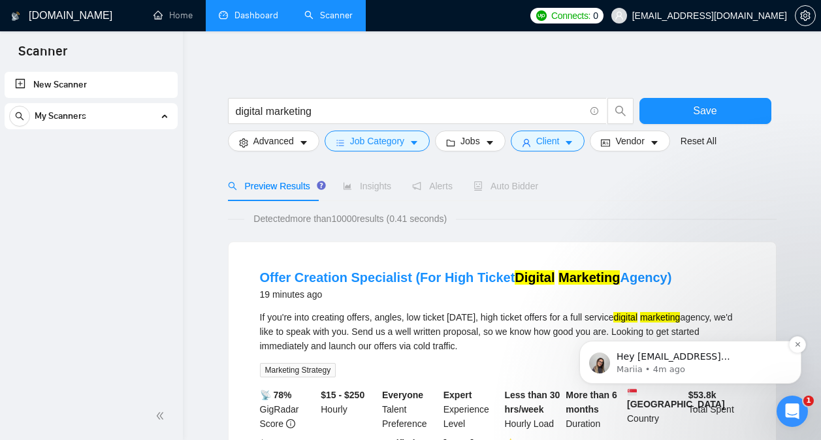
click at [683, 366] on p "Mariia • 4m ago" at bounding box center [700, 370] width 168 height 12
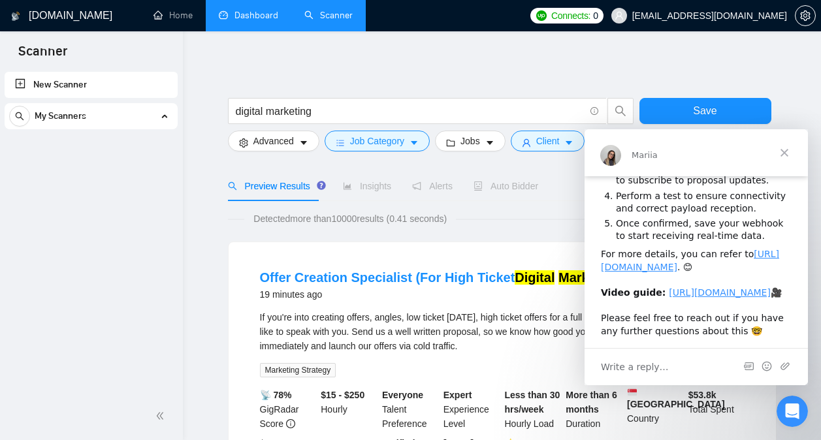
scroll to position [203, 0]
click at [778, 156] on span "Close" at bounding box center [784, 152] width 47 height 47
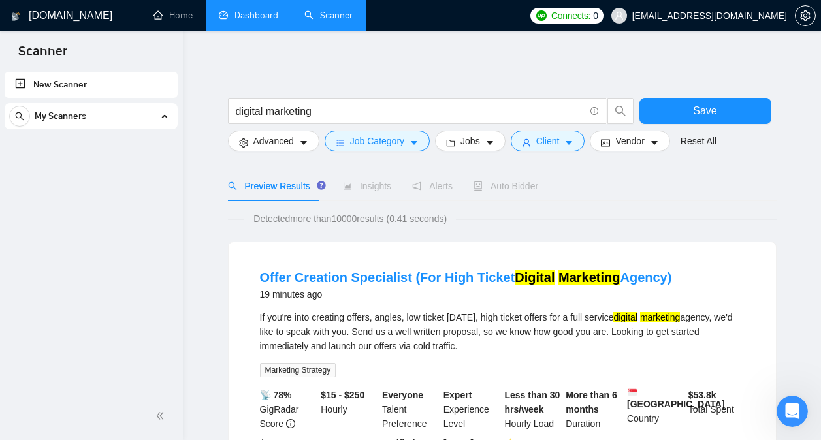
click at [385, 192] on div "Insights" at bounding box center [367, 186] width 48 height 14
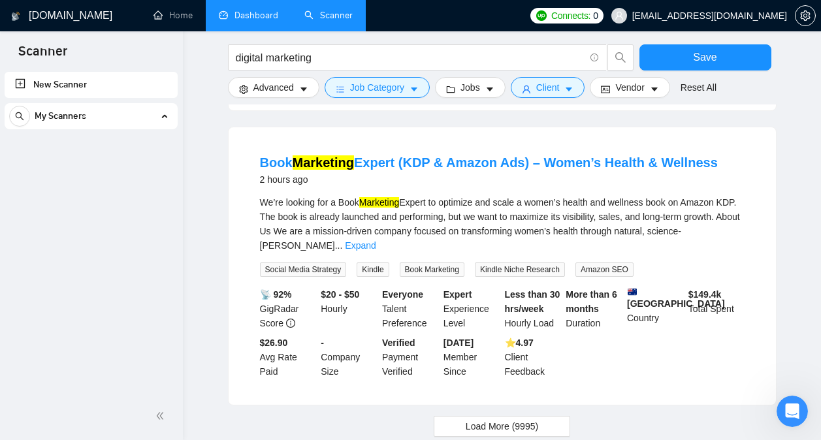
scroll to position [1364, 0]
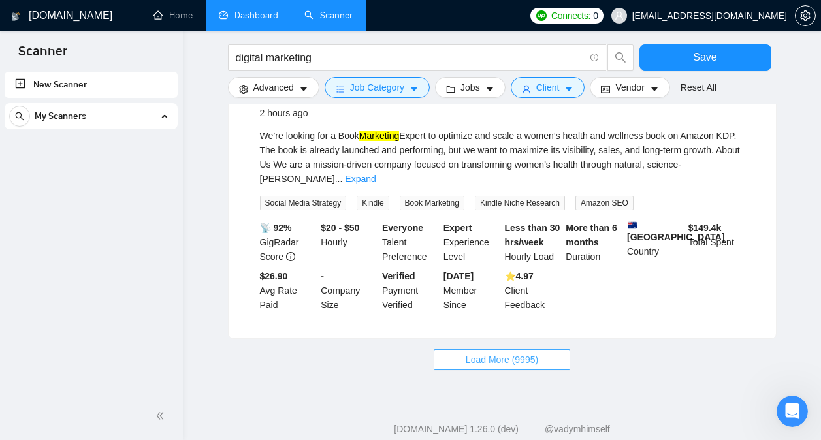
click at [467, 353] on span "Load More (9995)" at bounding box center [501, 360] width 72 height 14
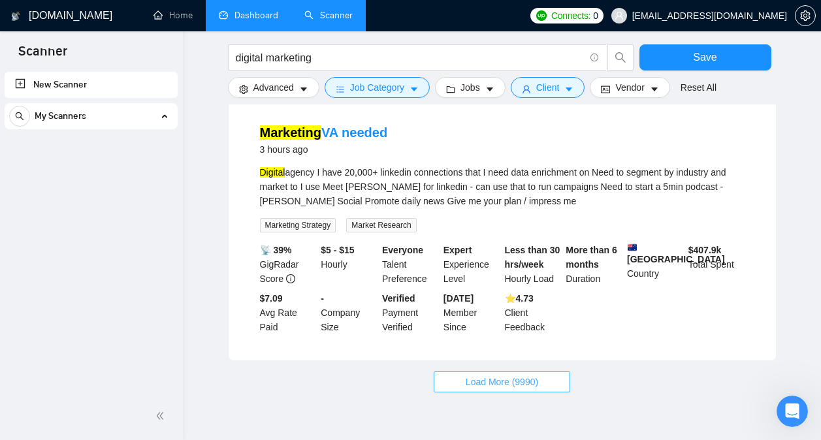
scroll to position [2821, 0]
click at [507, 374] on span "Load More (9990)" at bounding box center [501, 381] width 72 height 14
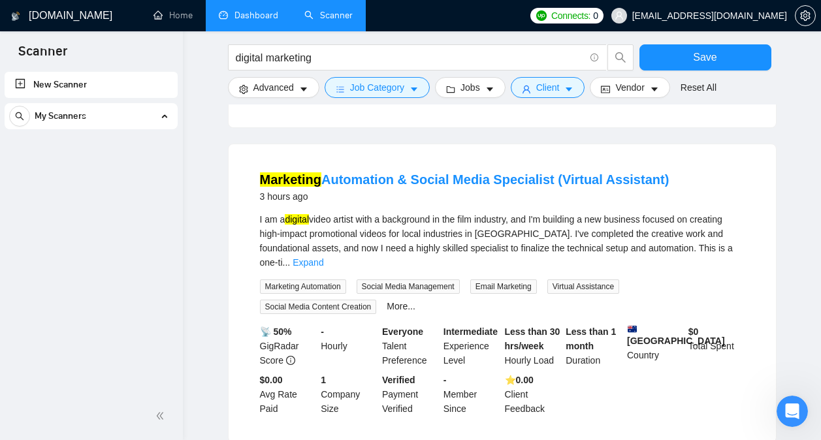
scroll to position [4246, 0]
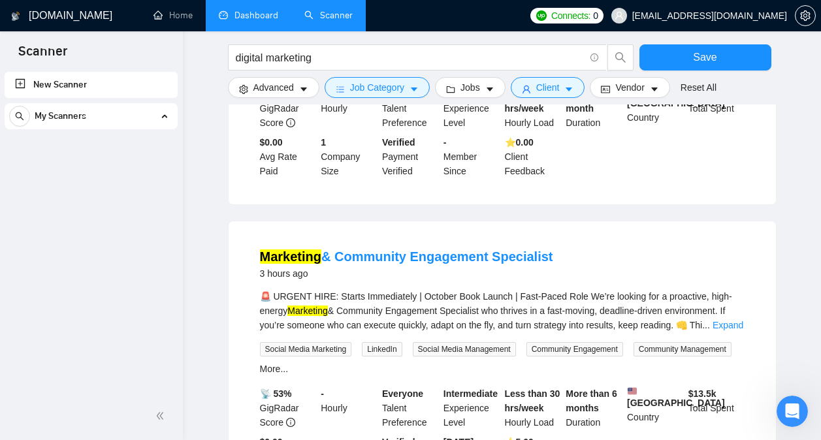
scroll to position [4494, 0]
click at [735, 319] on link "Expand" at bounding box center [727, 324] width 31 height 10
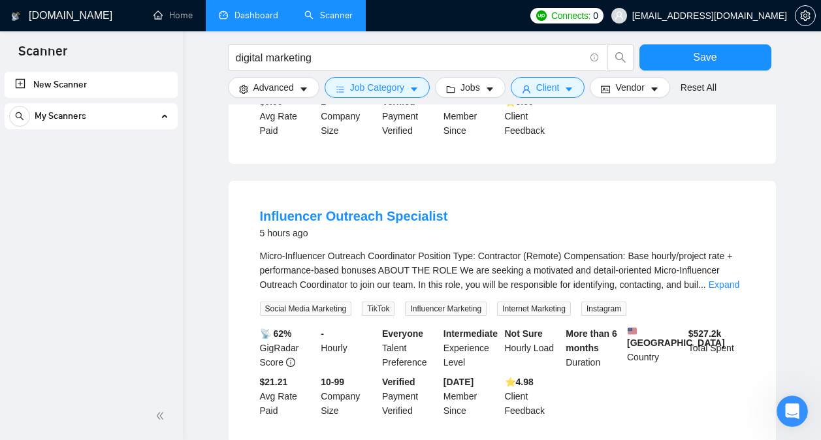
scroll to position [6116, 0]
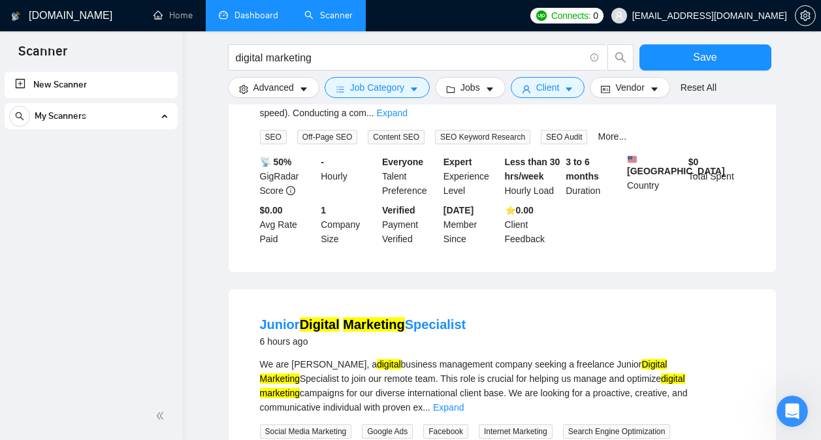
scroll to position [7662, 0]
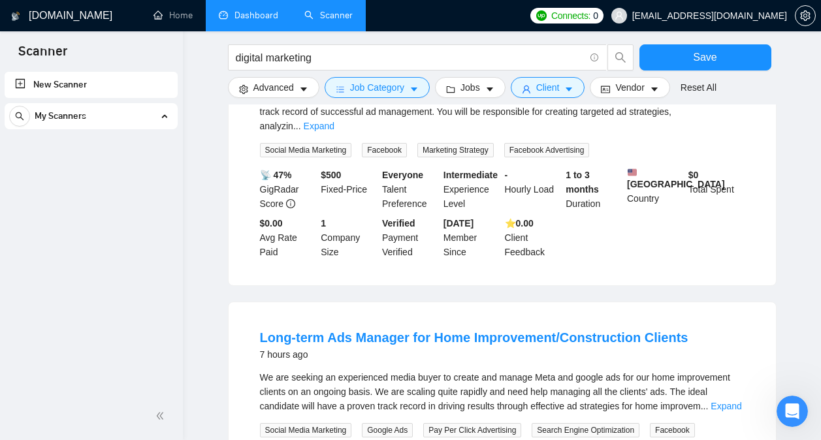
scroll to position [9107, 0]
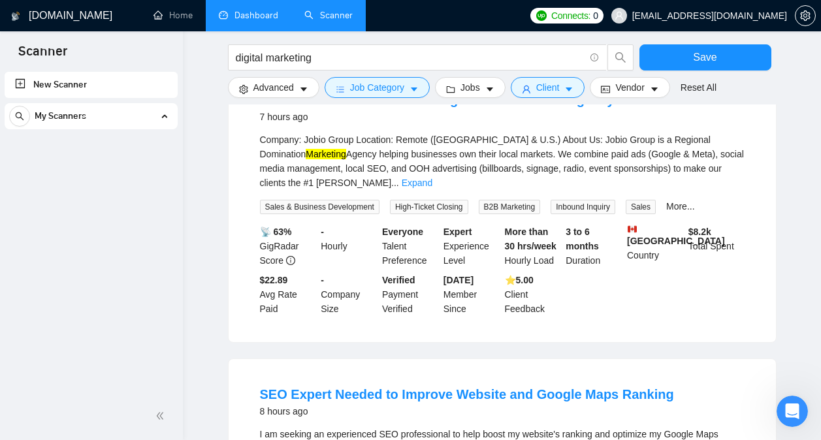
scroll to position [10549, 0]
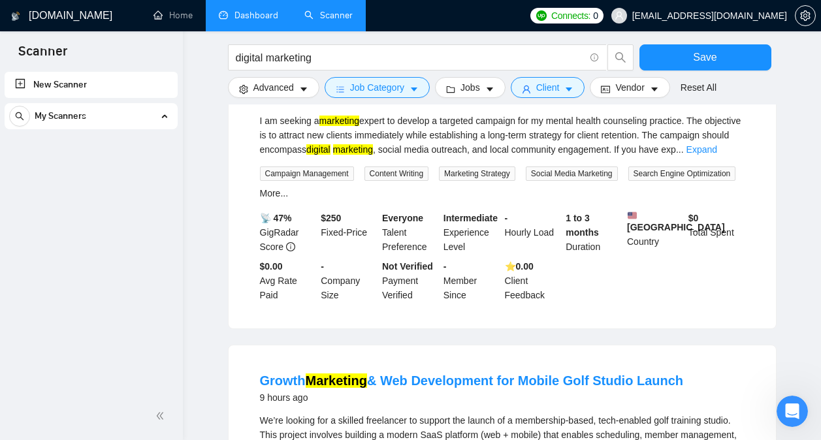
scroll to position [12041, 0]
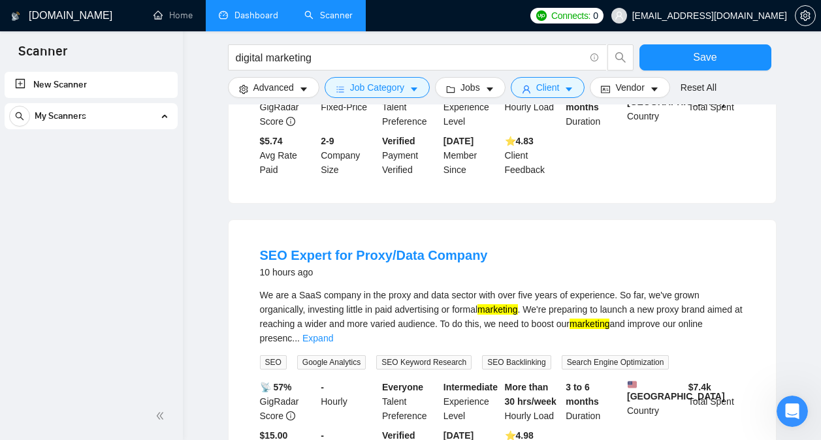
scroll to position [13457, 0]
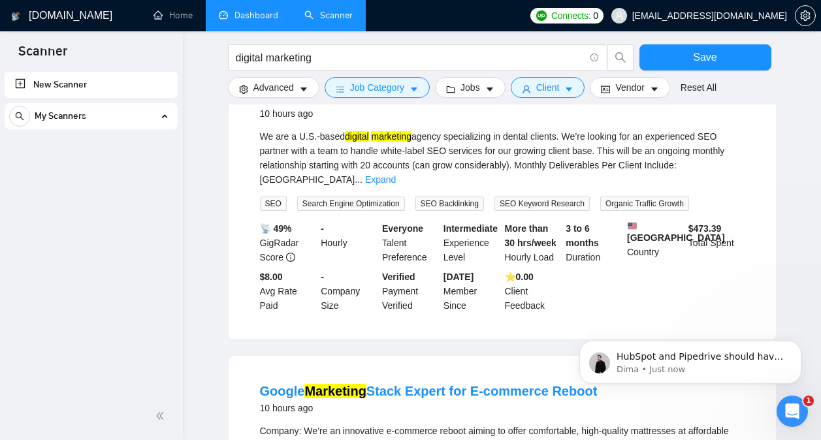
scroll to position [0, 0]
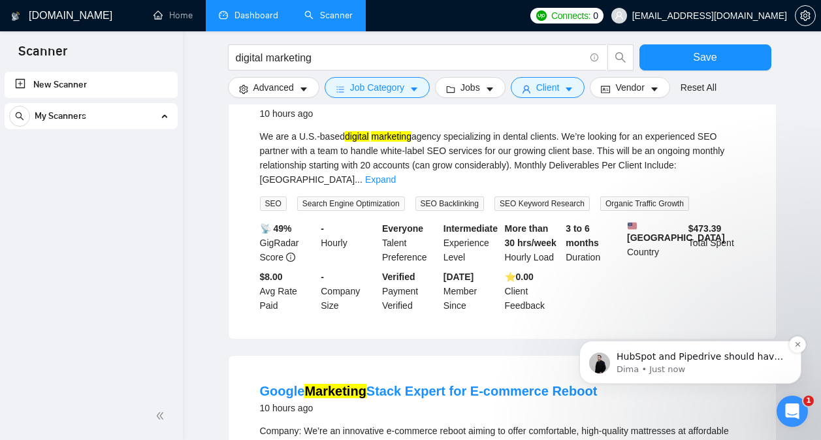
click at [727, 362] on p "HubSpot and Pipedrive should have free plans available, but we are not sure if …" at bounding box center [700, 357] width 168 height 13
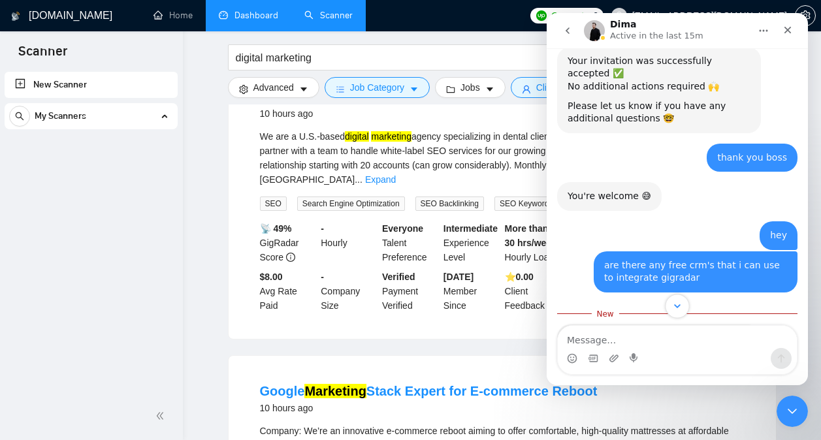
scroll to position [2531, 0]
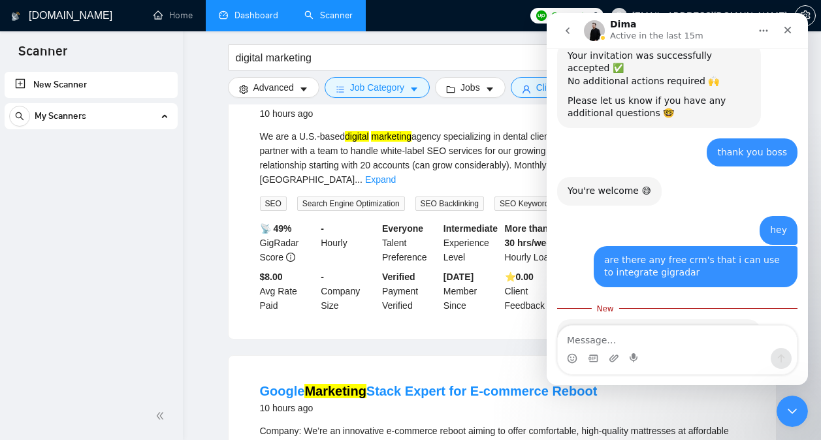
click at [661, 343] on textarea "Message…" at bounding box center [677, 337] width 239 height 22
type textarea "oh is it worth it to have a crm system"
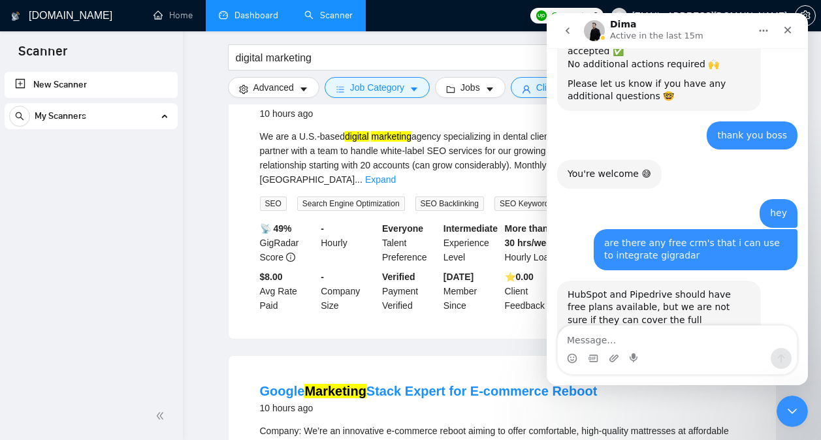
click at [558, 35] on button "go back" at bounding box center [567, 30] width 25 height 25
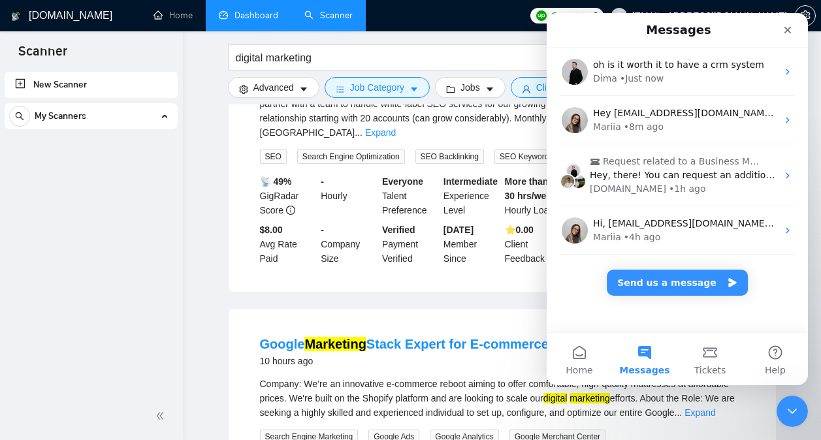
scroll to position [13854, 0]
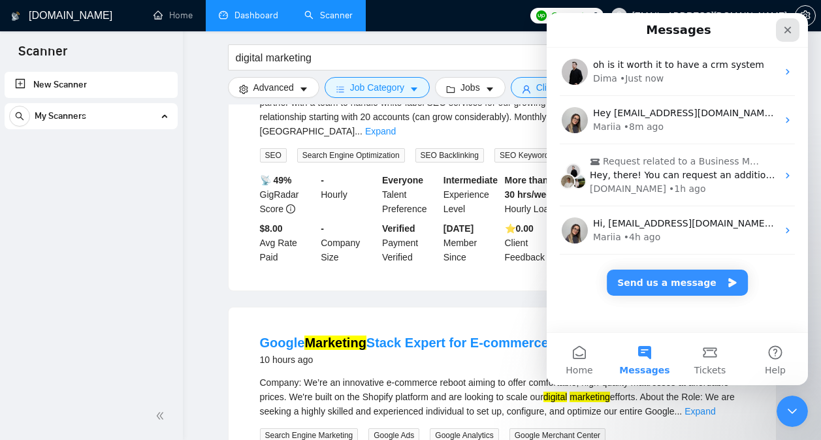
click at [785, 25] on icon "Close" at bounding box center [787, 30] width 10 height 10
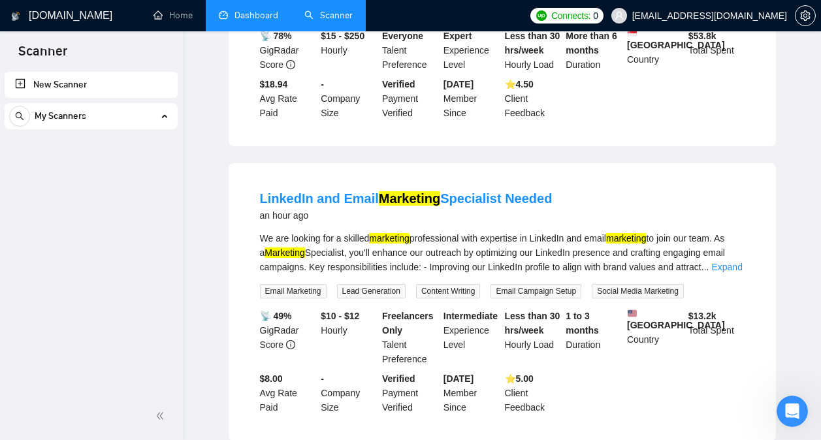
scroll to position [0, 0]
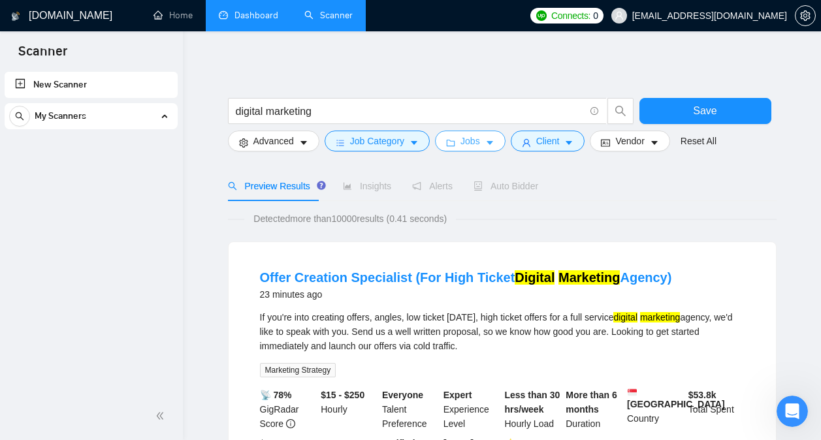
click at [484, 149] on button "Jobs" at bounding box center [470, 141] width 71 height 21
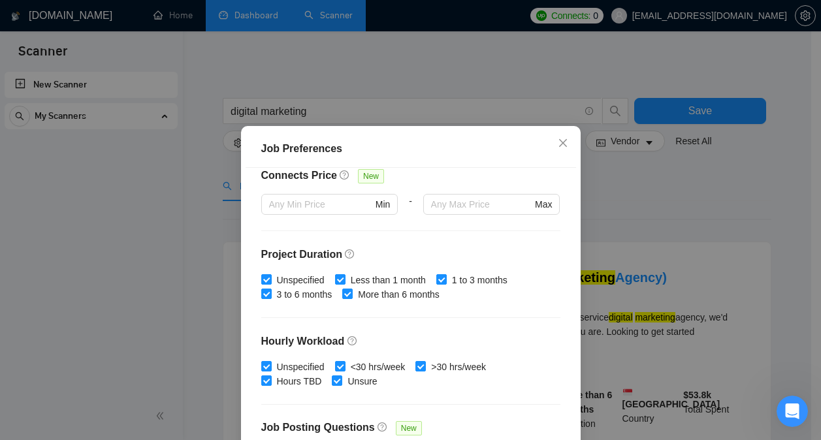
scroll to position [322, 0]
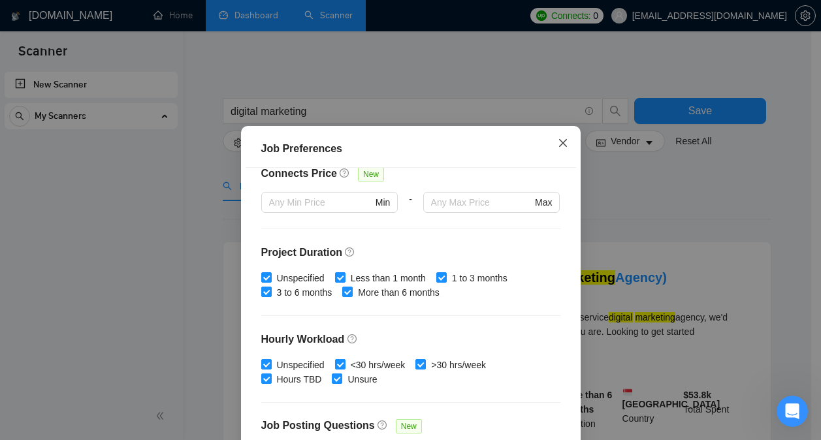
click at [550, 144] on span "Close" at bounding box center [562, 143] width 35 height 35
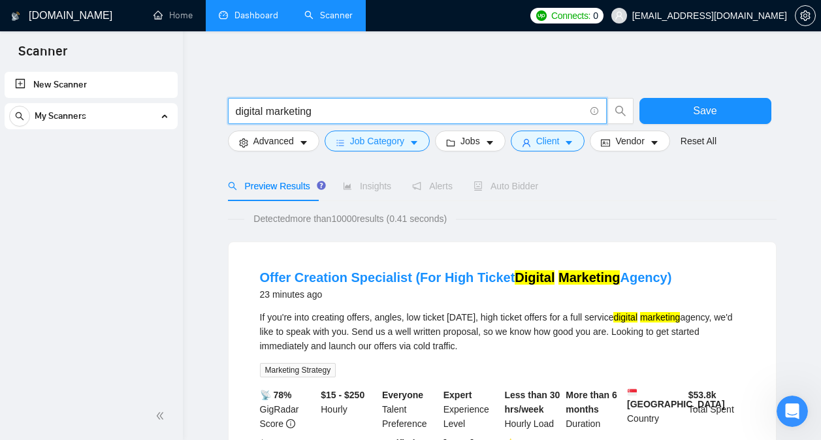
drag, startPoint x: 322, startPoint y: 112, endPoint x: 213, endPoint y: 109, distance: 109.1
type input "SEO"
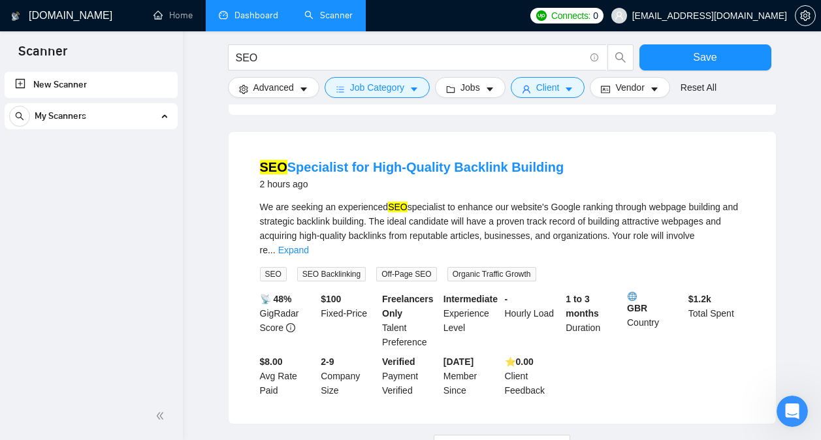
scroll to position [1325, 0]
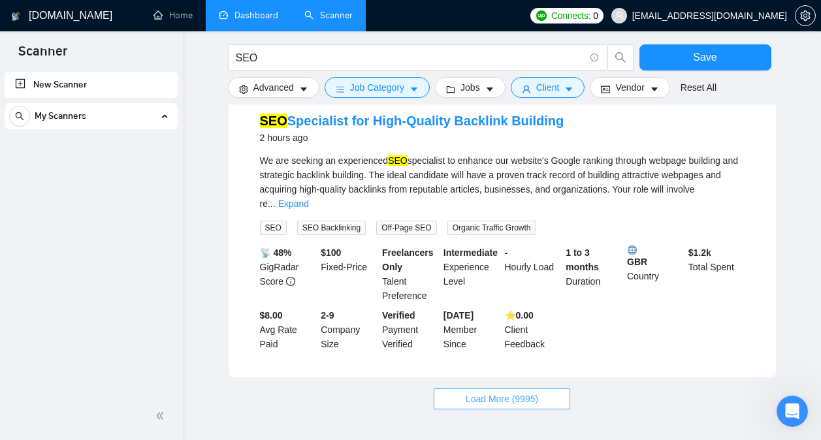
click at [485, 392] on span "Load More (9995)" at bounding box center [501, 399] width 72 height 14
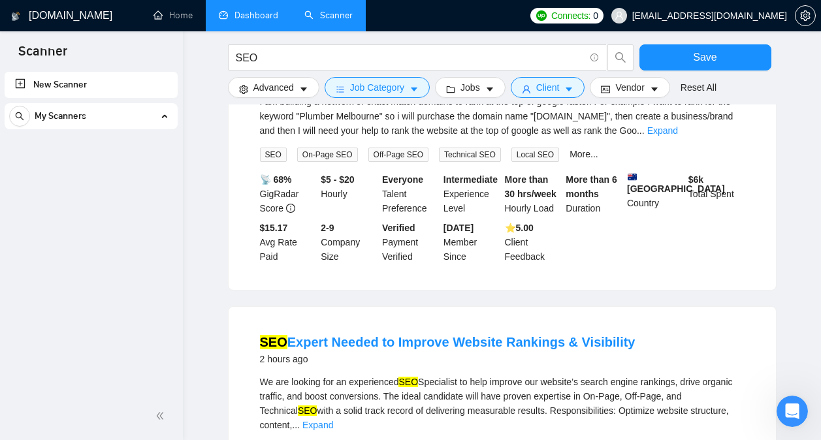
scroll to position [1708, 0]
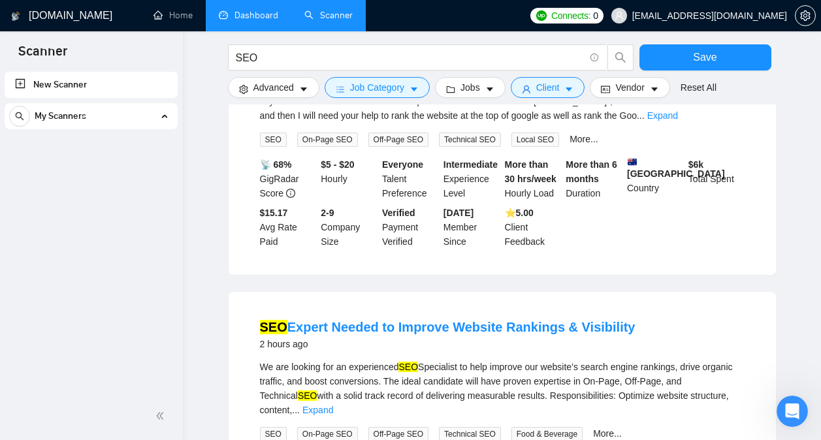
click at [592, 307] on li "SEO Expert Needed to Improve Website Rankings & Visibility 2 hours ago We are l…" at bounding box center [502, 430] width 516 height 246
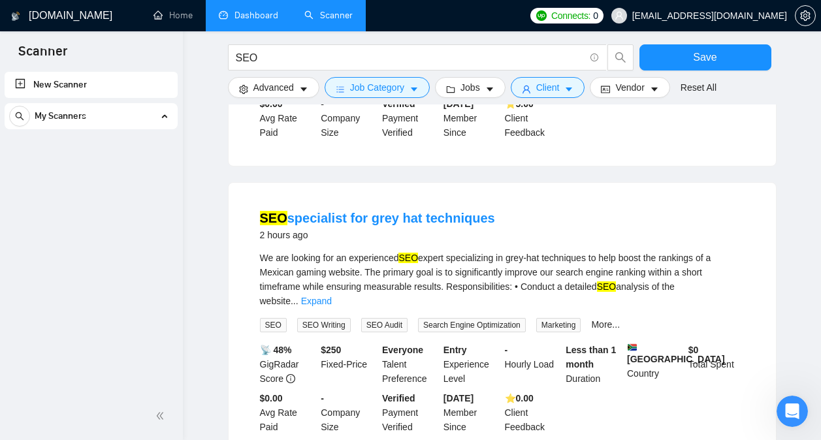
scroll to position [2702, 0]
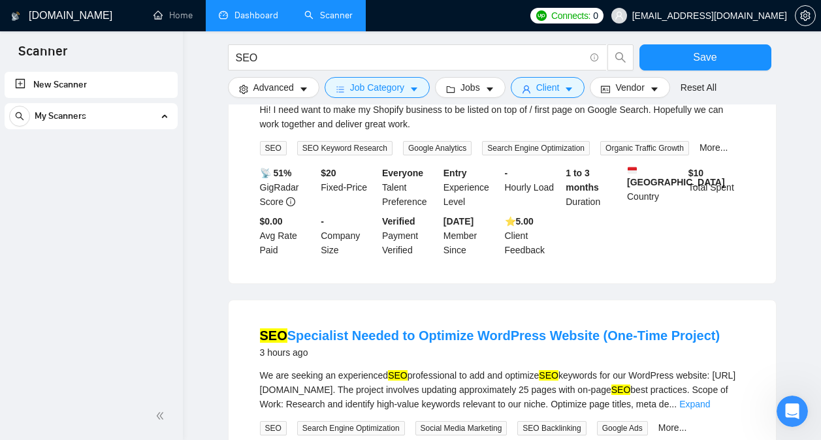
scroll to position [4155, 0]
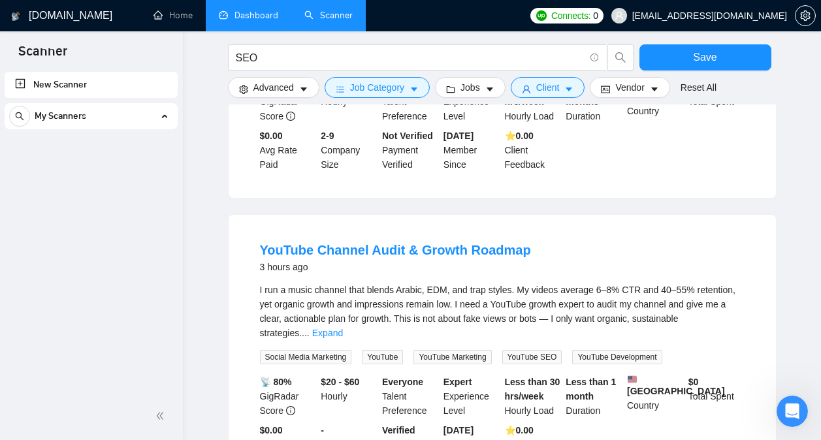
scroll to position [5591, 0]
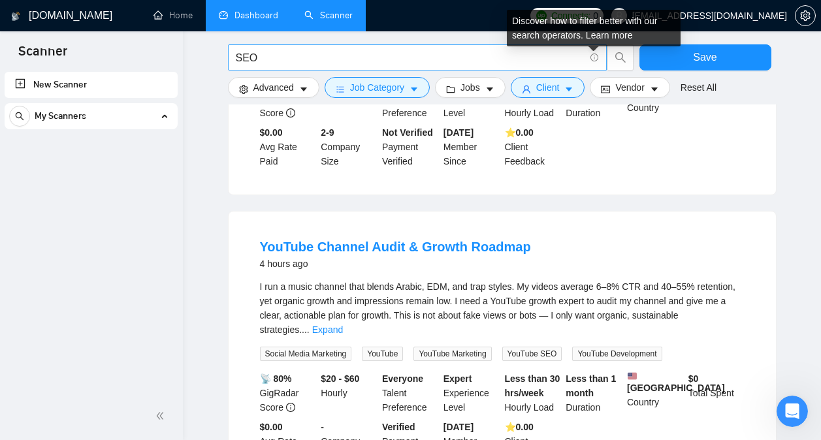
click at [593, 55] on icon "info-circle" at bounding box center [594, 58] width 8 height 8
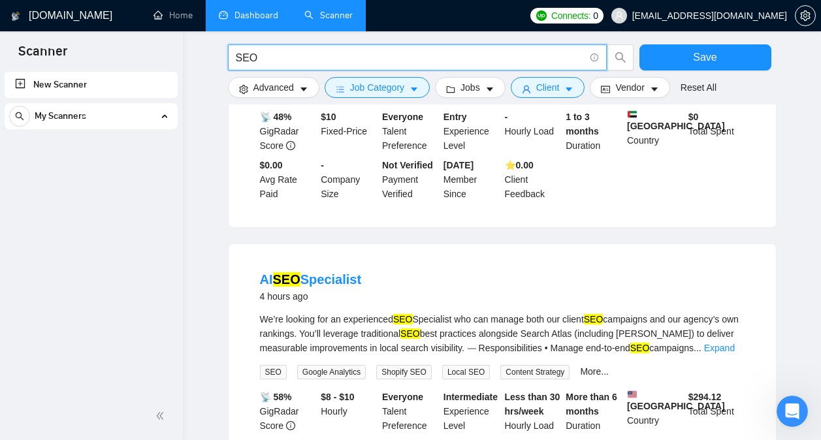
scroll to position [7037, 0]
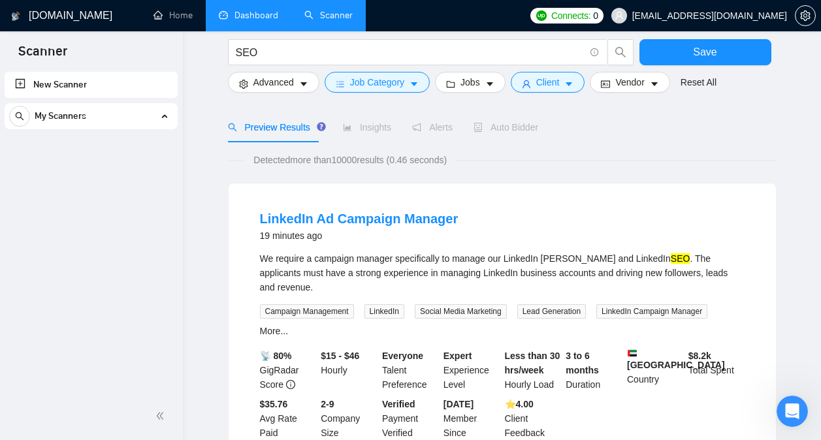
scroll to position [0, 0]
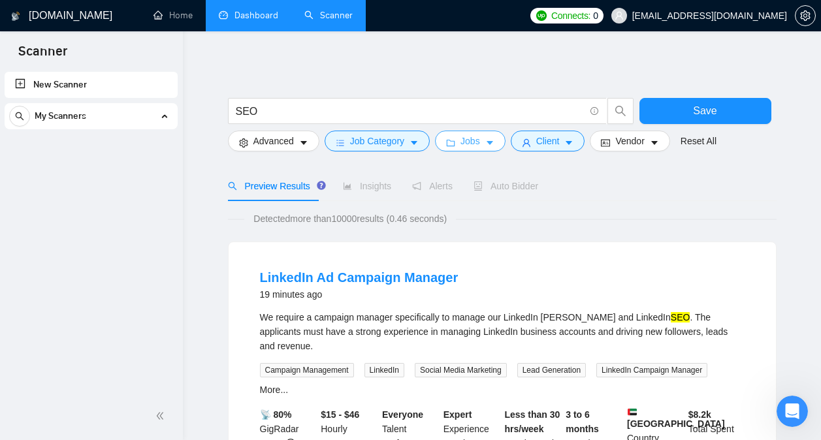
click at [468, 142] on span "Jobs" at bounding box center [470, 141] width 20 height 14
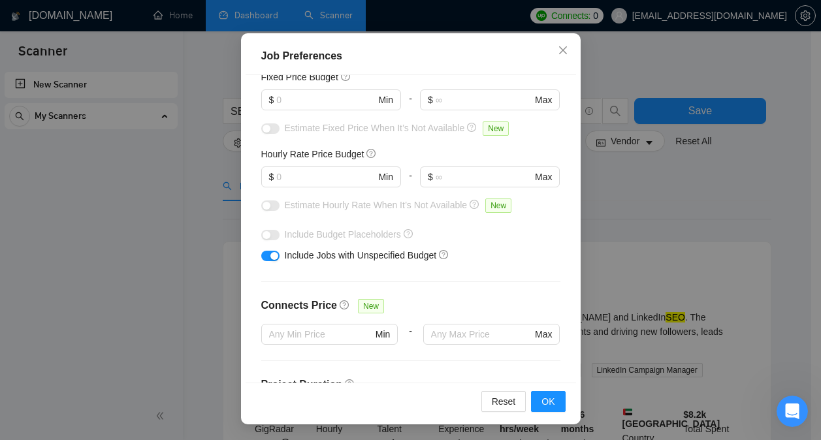
scroll to position [97, 0]
drag, startPoint x: 283, startPoint y: 185, endPoint x: 263, endPoint y: 183, distance: 20.3
click at [263, 183] on span "$ Min" at bounding box center [330, 177] width 139 height 21
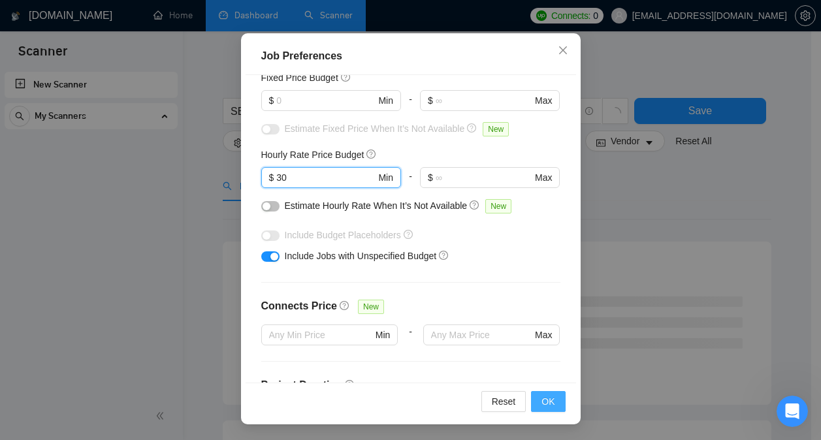
type input "30"
click at [543, 405] on span "OK" at bounding box center [547, 401] width 13 height 14
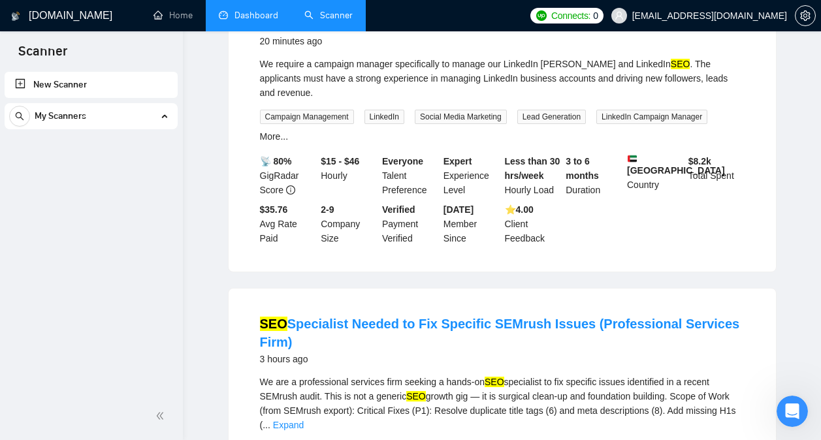
scroll to position [0, 0]
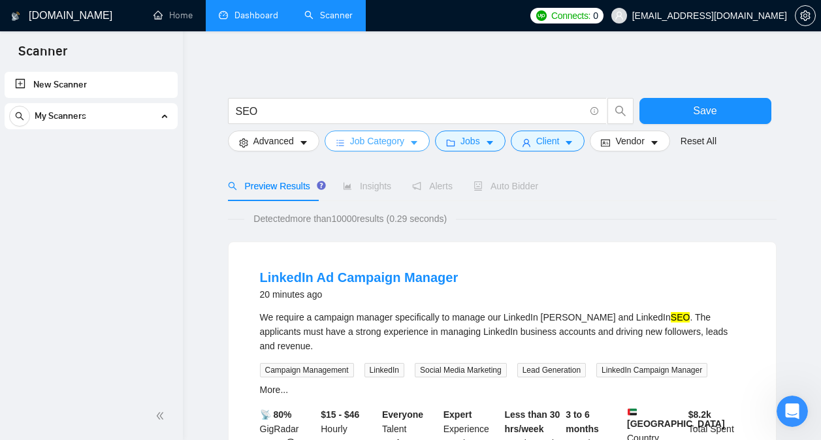
click at [410, 145] on icon "caret-down" at bounding box center [413, 142] width 9 height 9
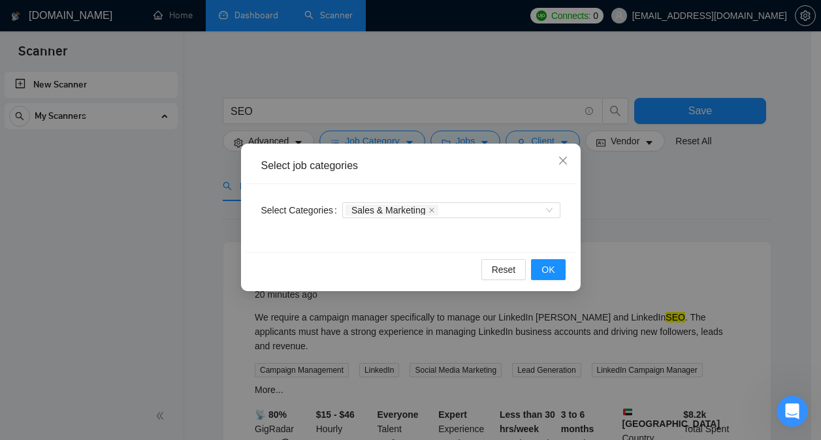
click at [603, 234] on div "Select job categories Select Categories Sales & Marketing Reset OK" at bounding box center [410, 220] width 821 height 440
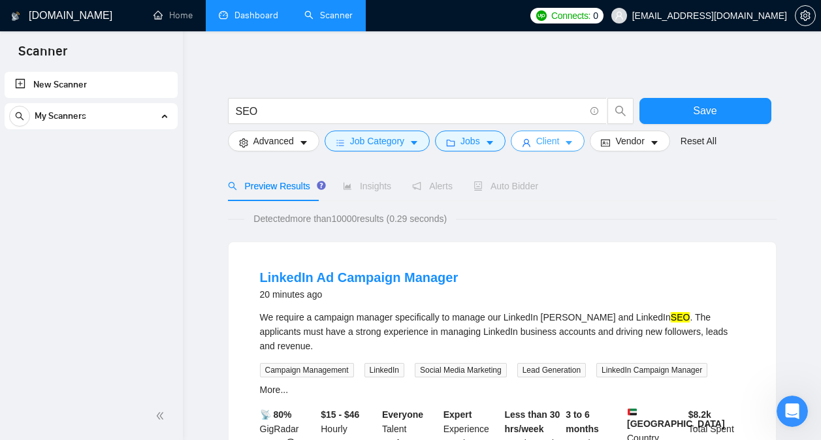
click at [555, 149] on button "Client" at bounding box center [548, 141] width 74 height 21
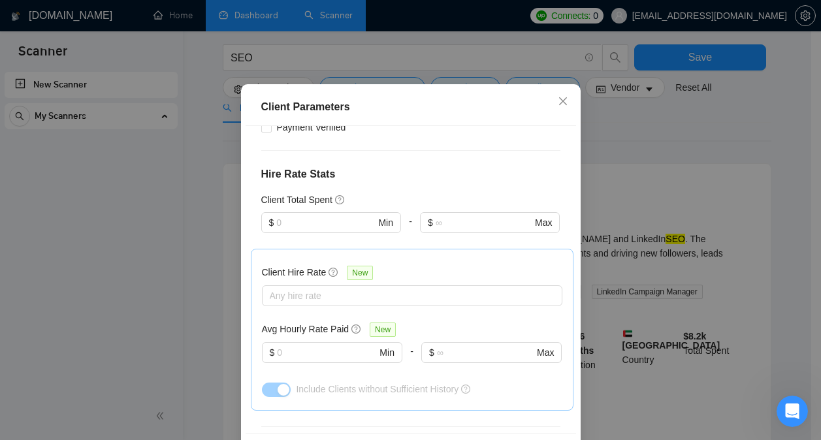
scroll to position [304, 0]
click at [639, 151] on div "Client Parameters Client Location Include Client Countries Select Exclude Clien…" at bounding box center [410, 220] width 821 height 440
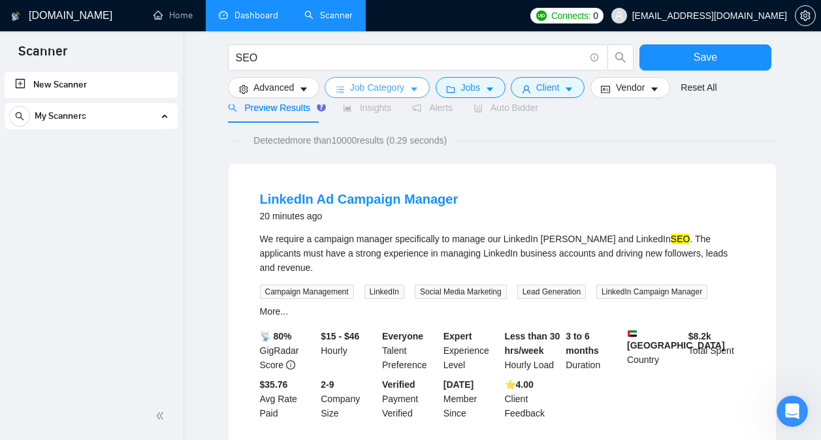
click at [411, 88] on icon "caret-down" at bounding box center [414, 89] width 7 height 4
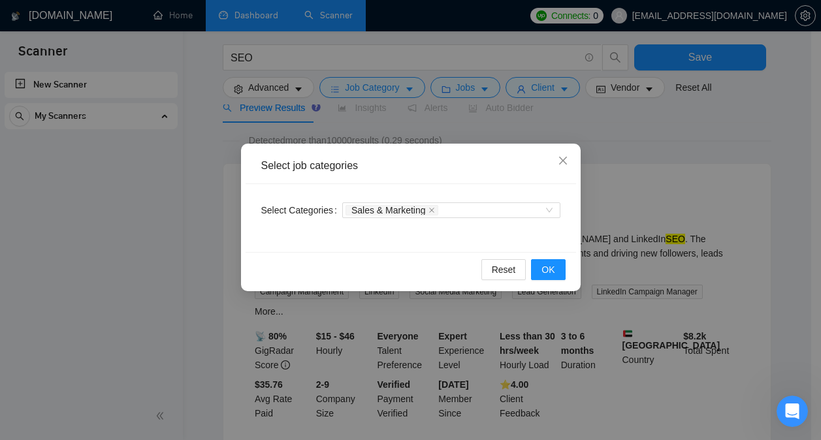
click at [541, 258] on div "Reset OK" at bounding box center [410, 269] width 330 height 35
click at [545, 262] on button "OK" at bounding box center [548, 269] width 34 height 21
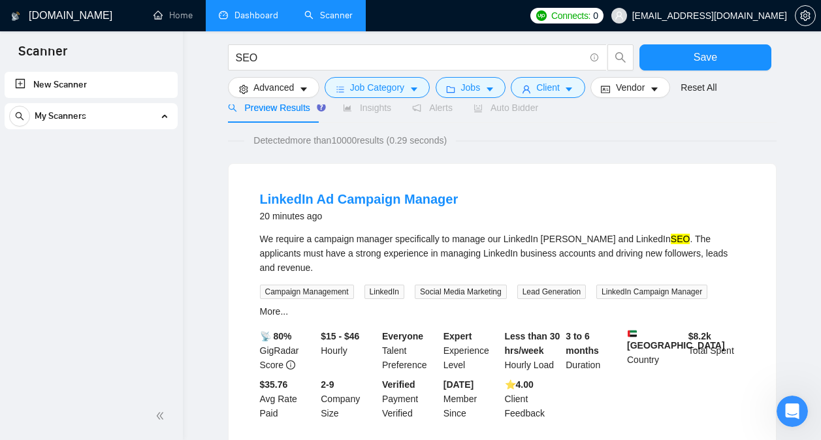
click at [462, 75] on div "SEO" at bounding box center [430, 60] width 411 height 33
click at [468, 88] on span "Jobs" at bounding box center [470, 87] width 20 height 14
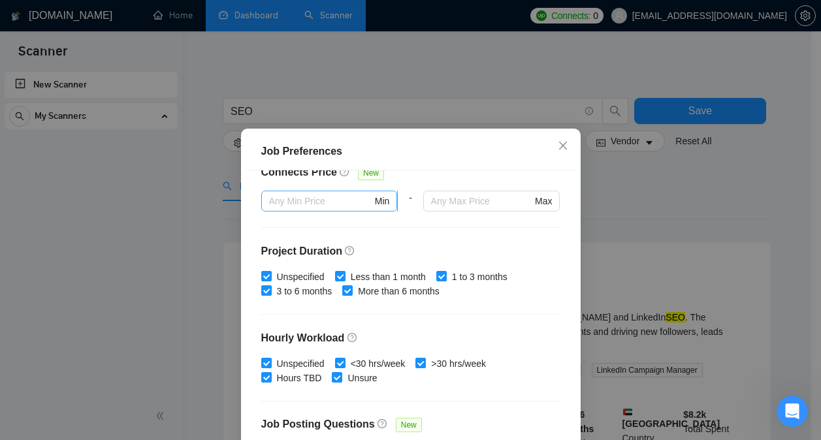
scroll to position [327, 0]
click at [339, 270] on label "Less than 1 month" at bounding box center [383, 276] width 96 height 14
click at [339, 270] on input "Less than 1 month" at bounding box center [339, 274] width 9 height 9
checkbox input "false"
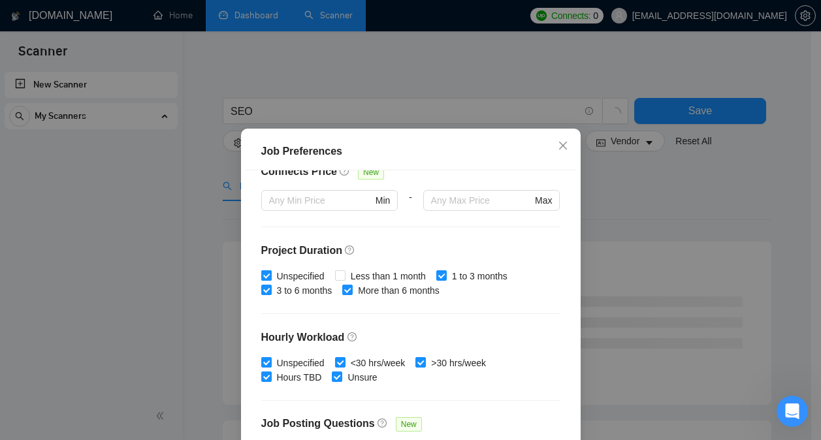
click at [272, 272] on span "Unspecified" at bounding box center [301, 276] width 58 height 14
click at [267, 272] on input "Unspecified" at bounding box center [265, 274] width 9 height 9
checkbox input "false"
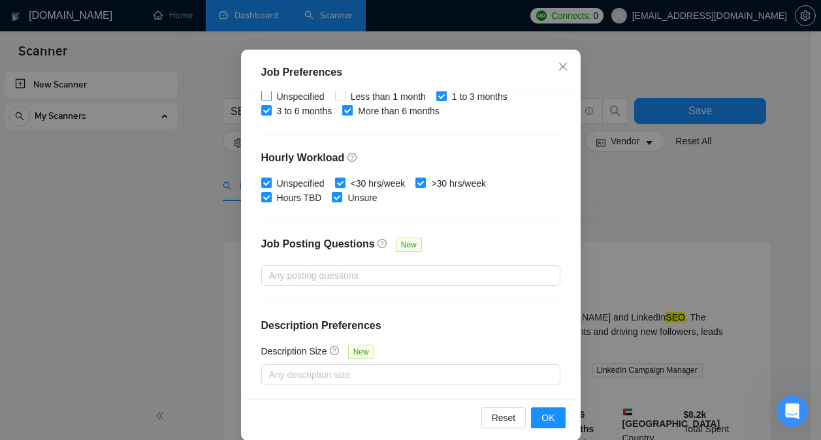
scroll to position [95, 0]
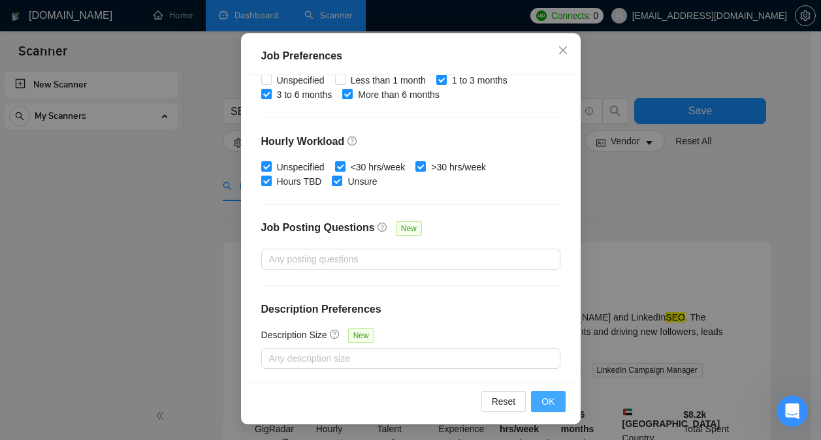
click at [548, 400] on span "OK" at bounding box center [547, 401] width 13 height 14
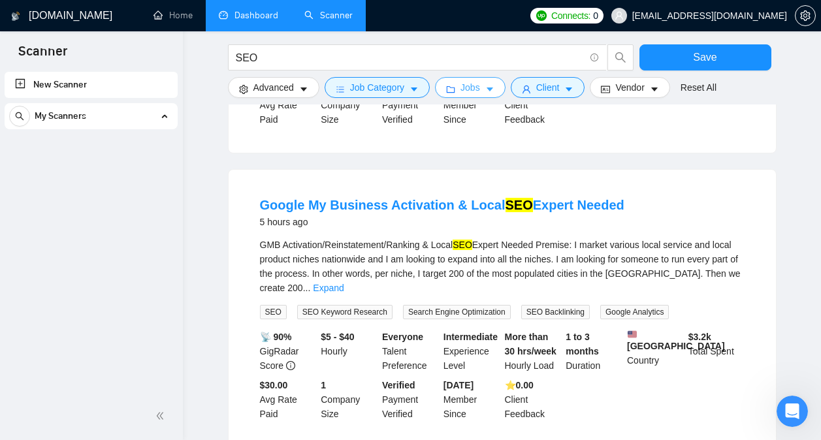
scroll to position [961, 0]
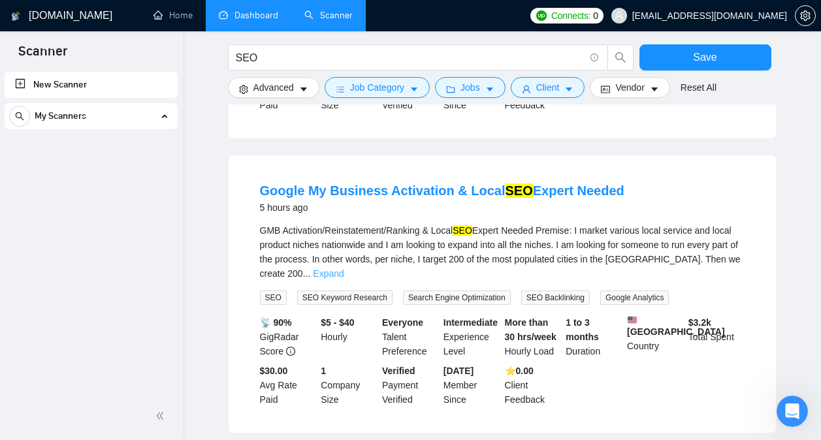
click at [343, 268] on link "Expand" at bounding box center [328, 273] width 31 height 10
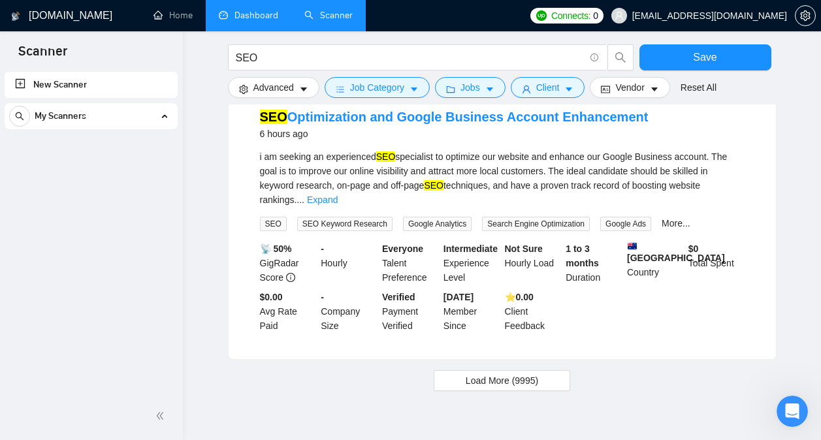
scroll to position [1545, 0]
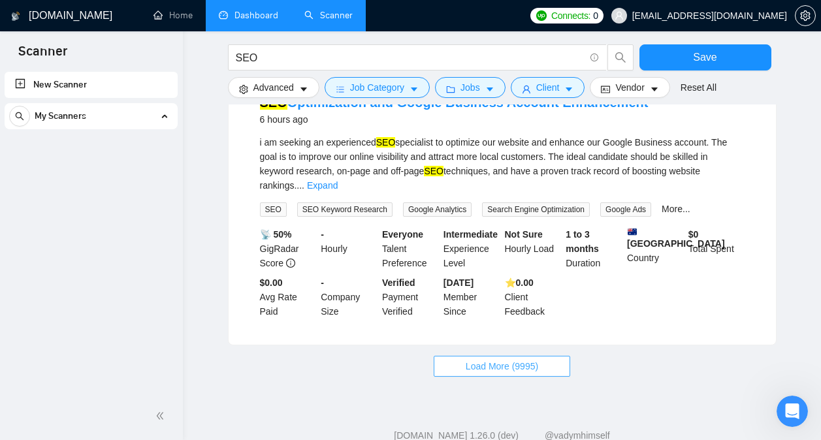
click at [494, 359] on span "Load More (9995)" at bounding box center [501, 366] width 72 height 14
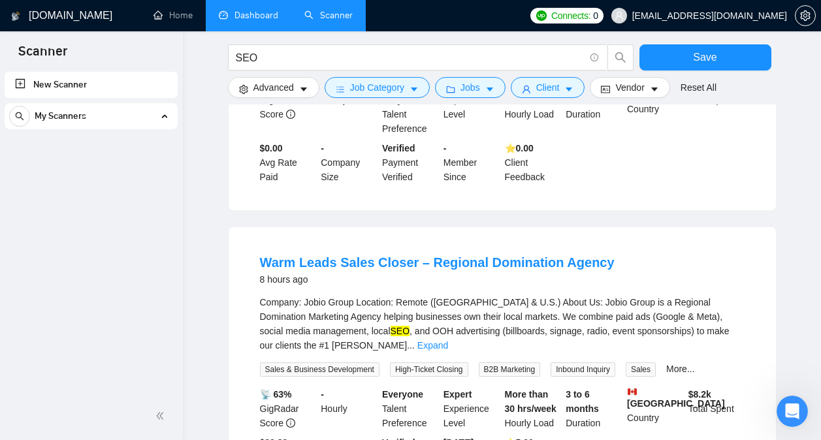
scroll to position [2912, 0]
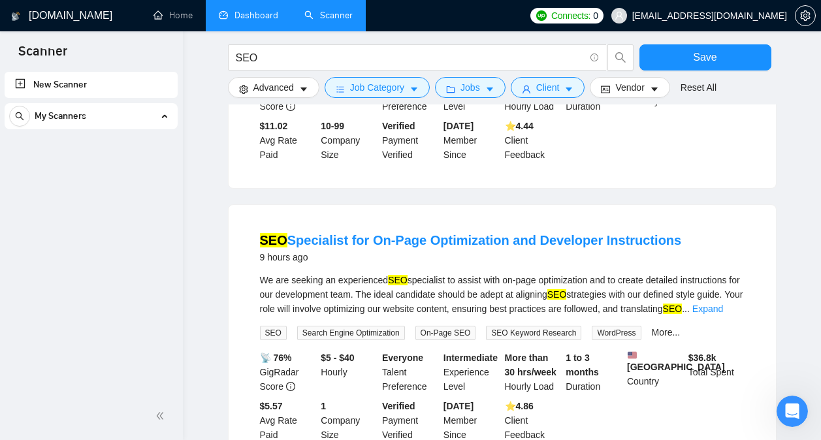
scroll to position [4392, 0]
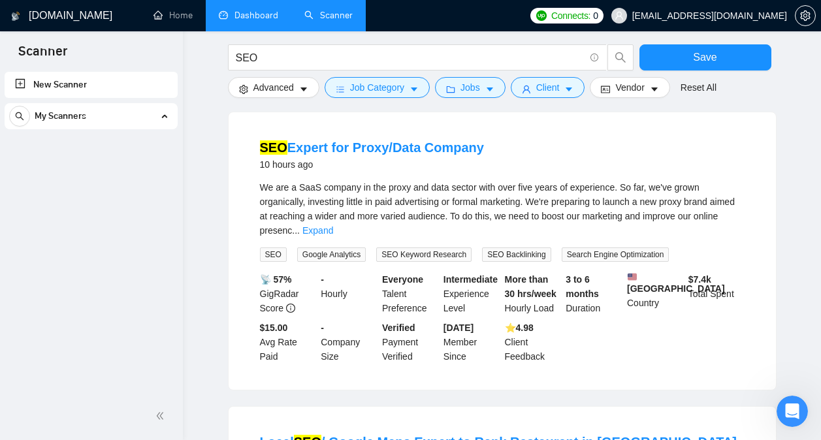
scroll to position [5826, 0]
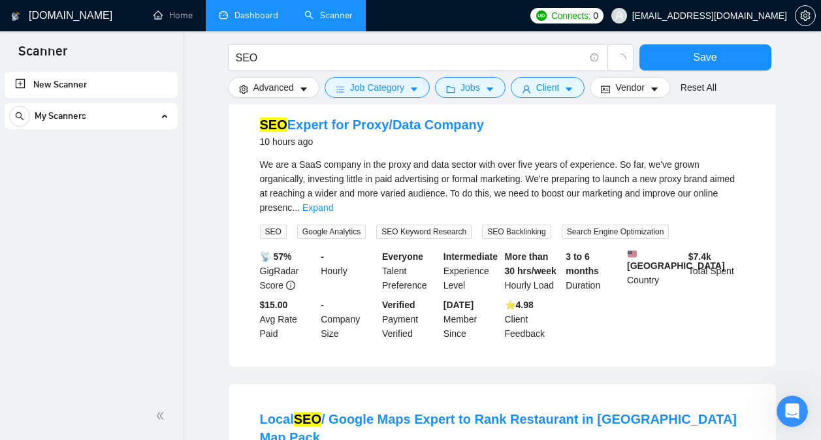
scroll to position [5704, 0]
click at [409, 86] on icon "caret-down" at bounding box center [413, 89] width 9 height 9
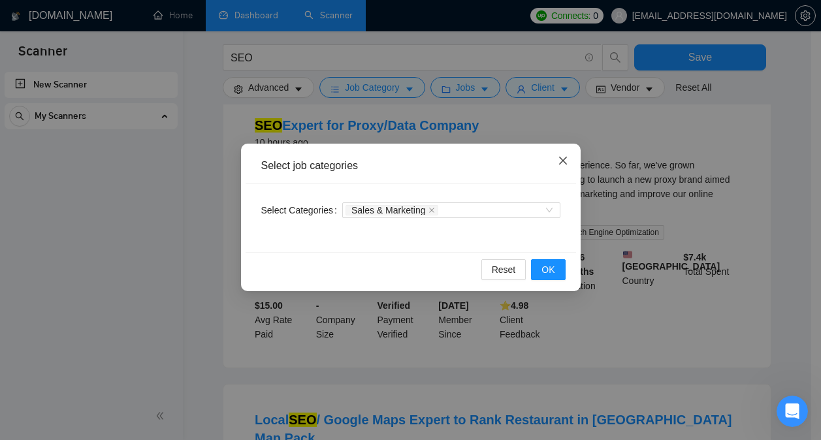
click at [556, 161] on span "Close" at bounding box center [562, 161] width 35 height 35
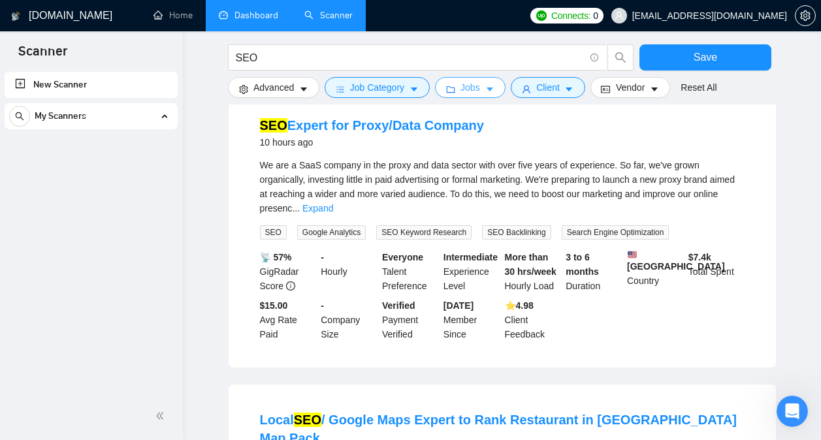
click at [479, 92] on button "Jobs" at bounding box center [470, 87] width 71 height 21
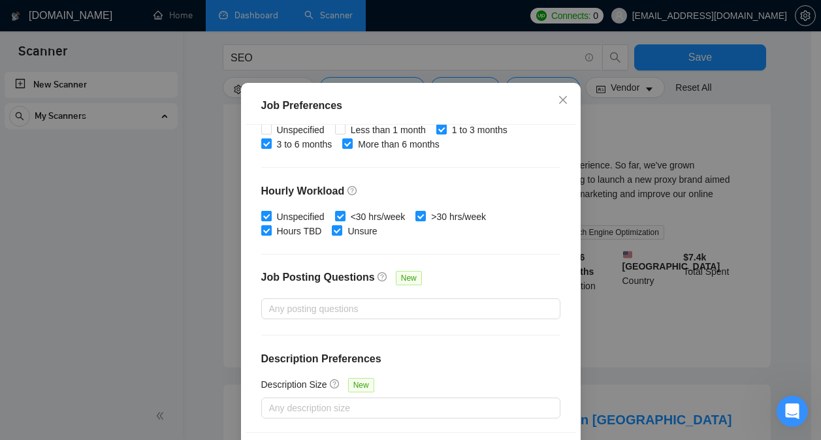
click at [262, 220] on input "Unspecified" at bounding box center [265, 215] width 9 height 9
checkbox input "false"
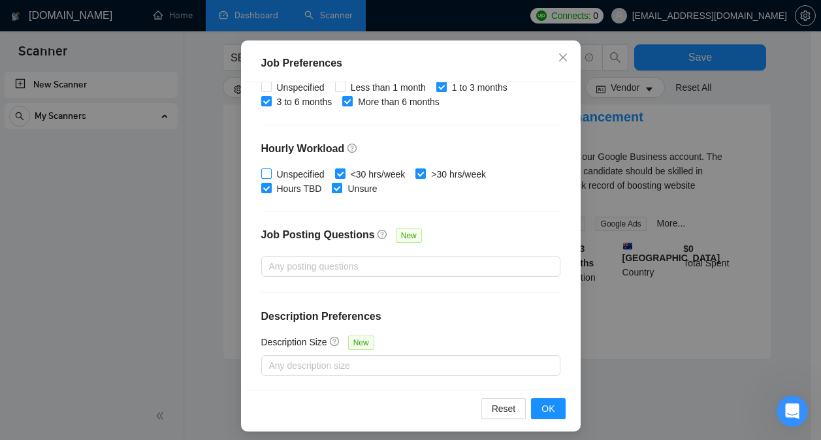
scroll to position [95, 0]
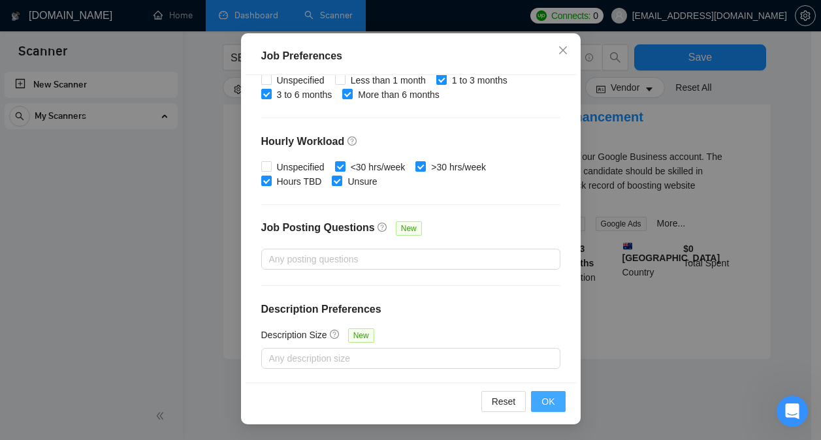
click at [544, 392] on button "OK" at bounding box center [548, 401] width 34 height 21
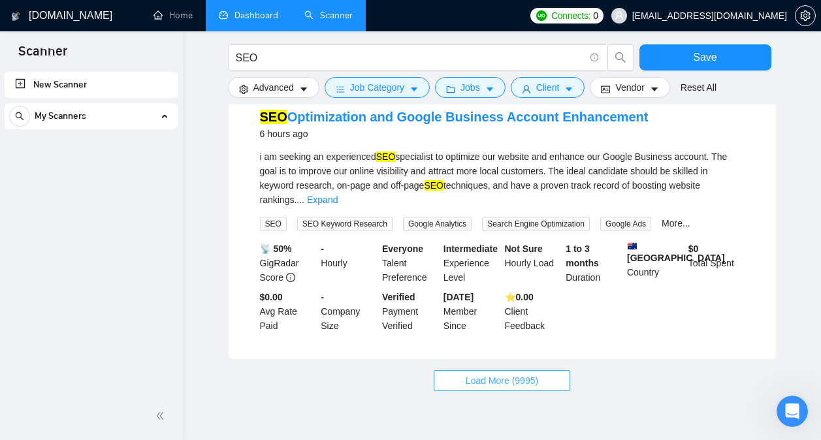
click at [546, 370] on button "Load More (9995)" at bounding box center [501, 380] width 136 height 21
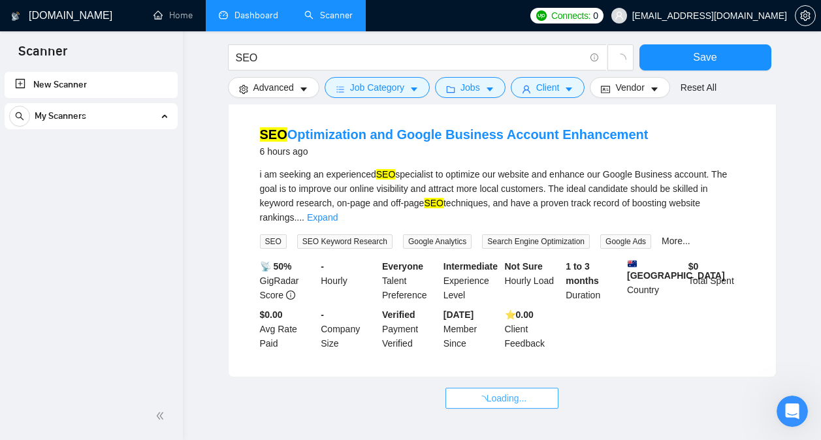
scroll to position [1329, 0]
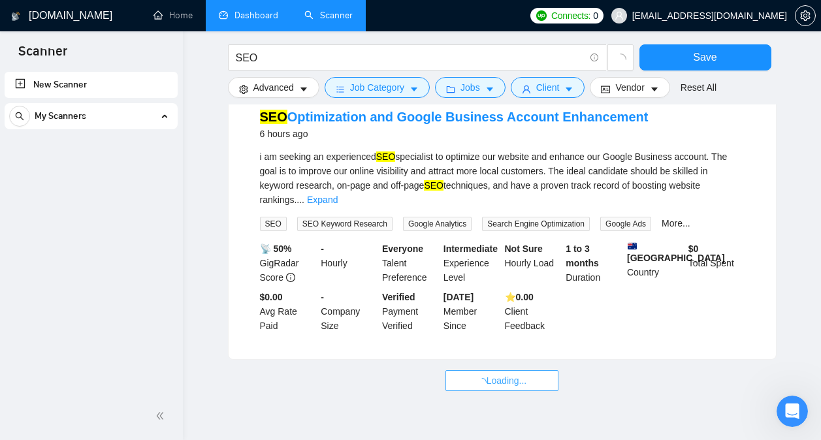
click at [517, 373] on span "Loading..." at bounding box center [502, 380] width 50 height 14
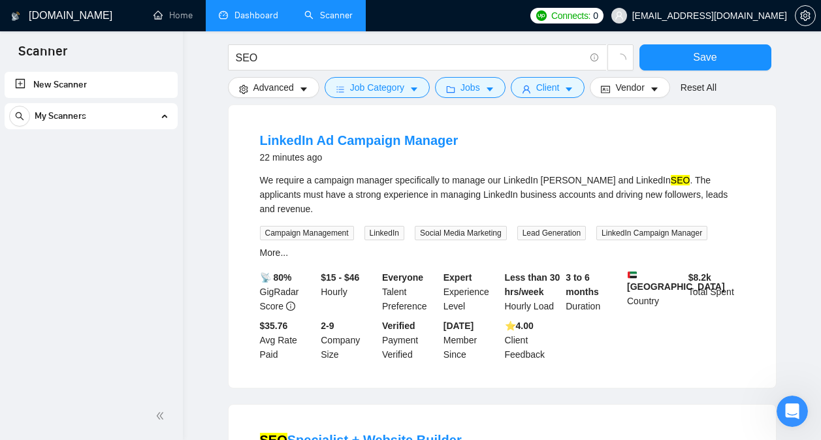
scroll to position [0, 0]
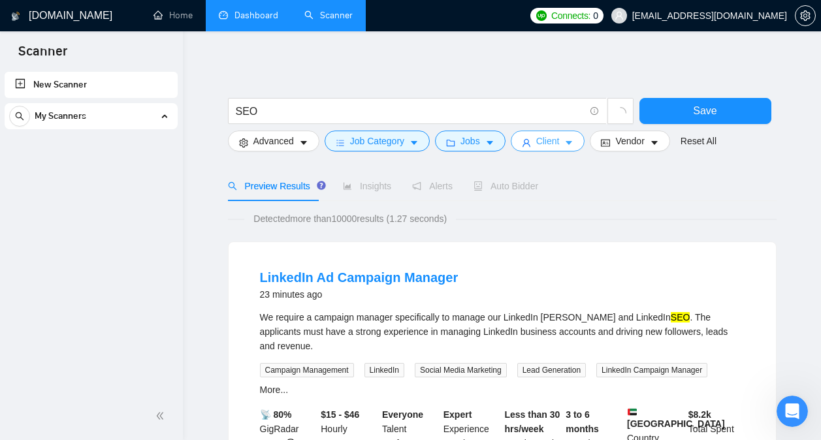
click at [522, 140] on icon "user" at bounding box center [526, 142] width 9 height 9
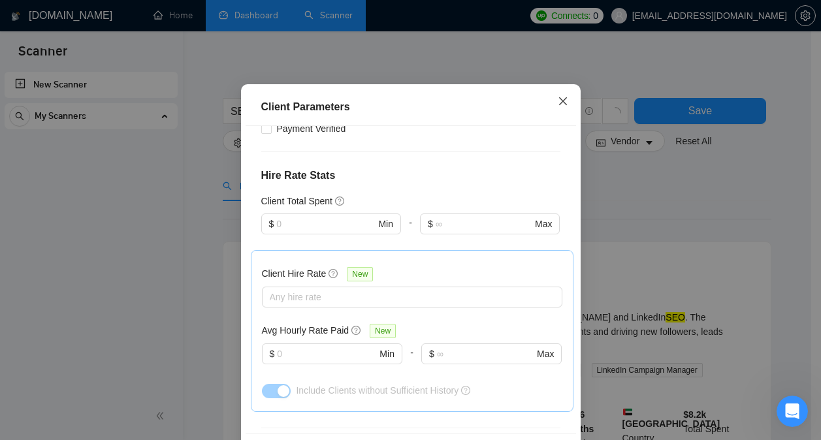
click at [549, 119] on span "Close" at bounding box center [562, 101] width 35 height 35
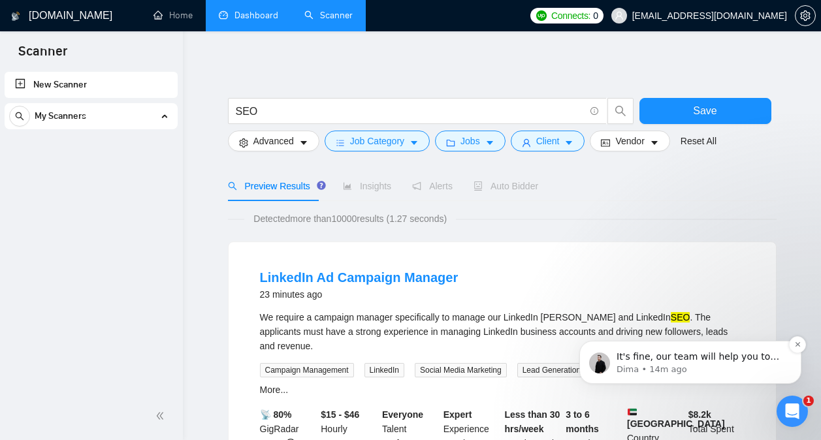
click at [699, 366] on p "Dima • 14m ago" at bounding box center [700, 370] width 168 height 12
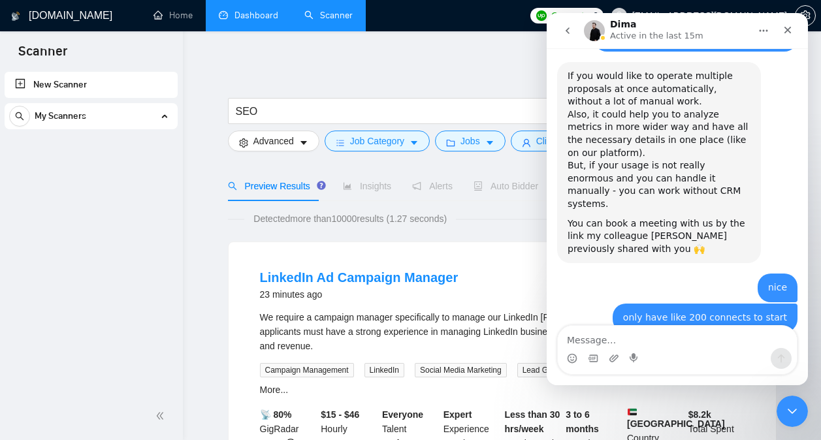
scroll to position [2957, 0]
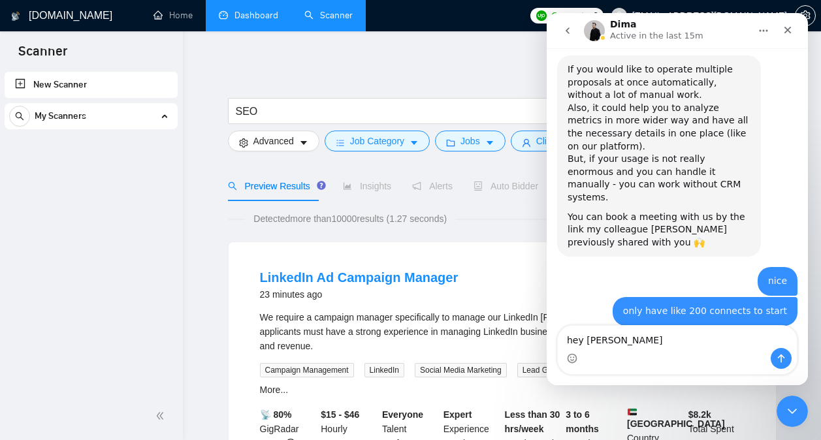
type textarea "hey boss"
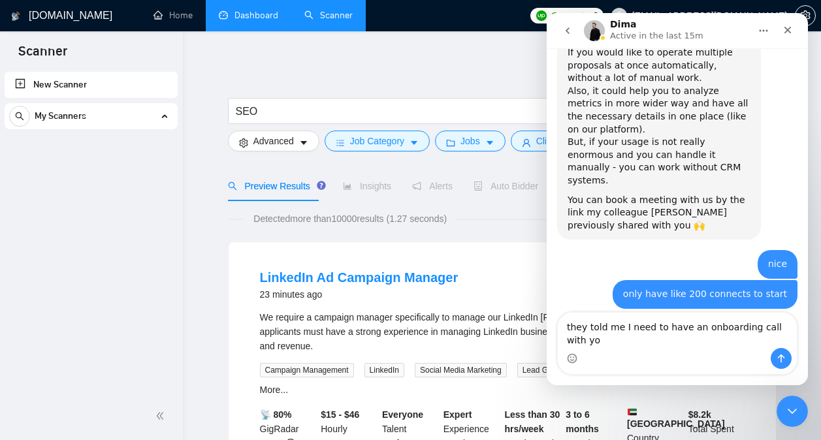
type textarea "they told me I need to have an onboarding call with you"
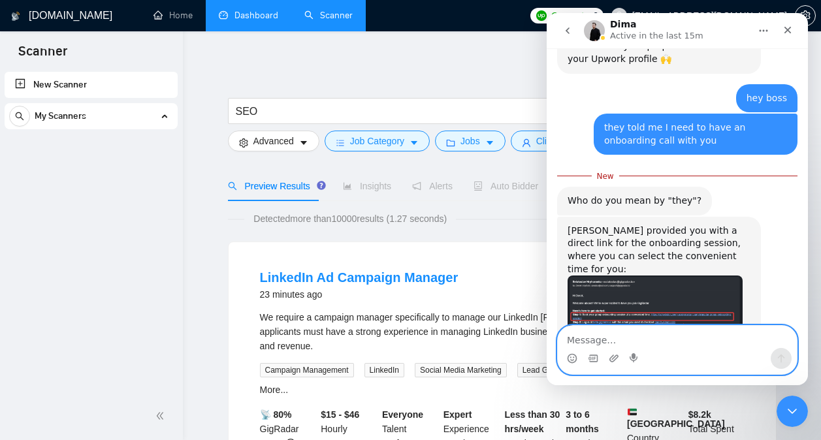
scroll to position [3269, 0]
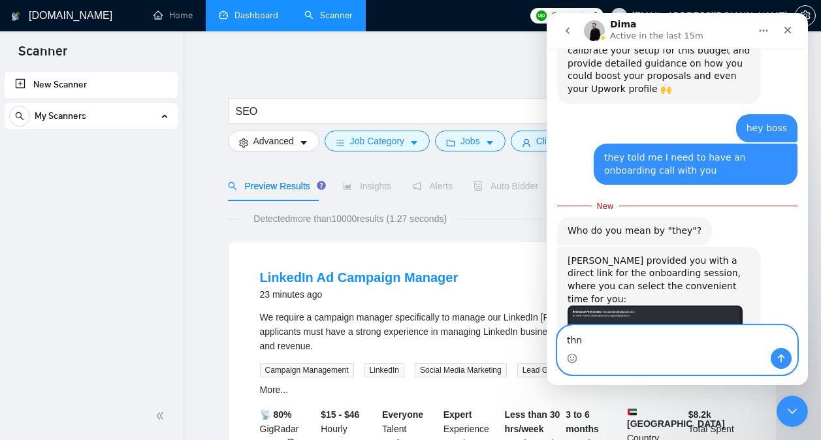
type textarea "thnx"
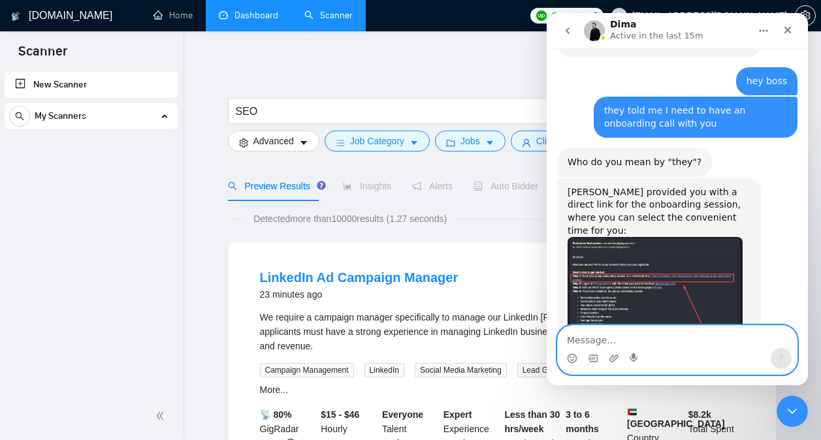
scroll to position [3317, 0]
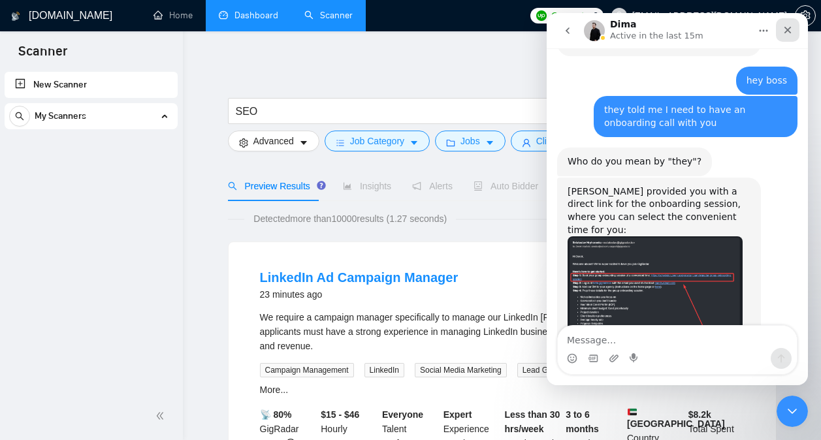
click at [786, 31] on icon "Close" at bounding box center [787, 30] width 7 height 7
